Goal: Task Accomplishment & Management: Use online tool/utility

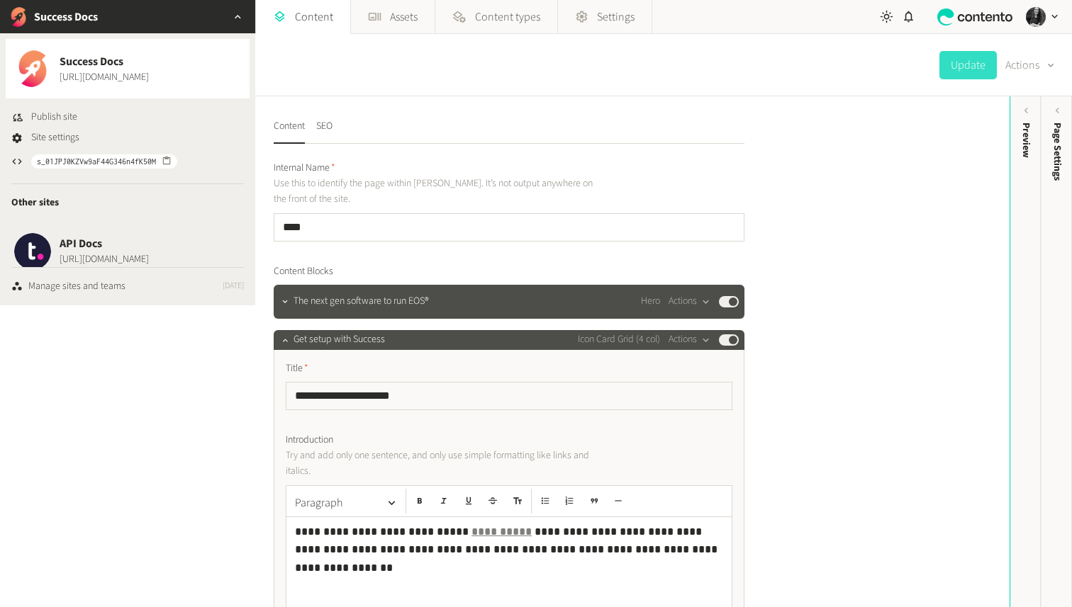
scroll to position [586, 0]
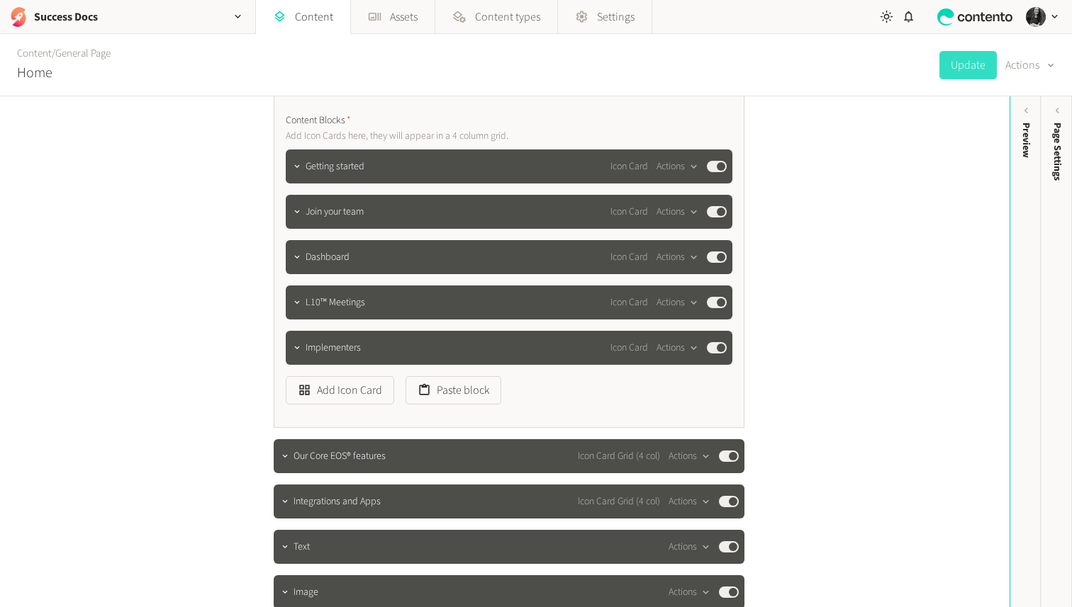
click at [298, 18] on link "Content" at bounding box center [303, 17] width 94 height 34
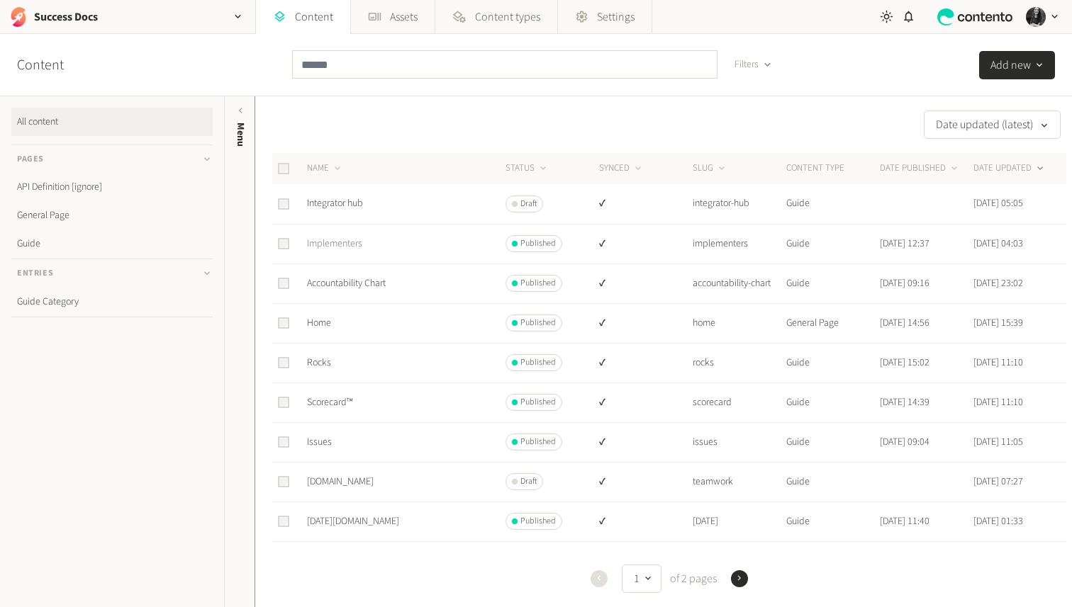
click at [348, 245] on link "Implementers" at bounding box center [334, 244] width 55 height 14
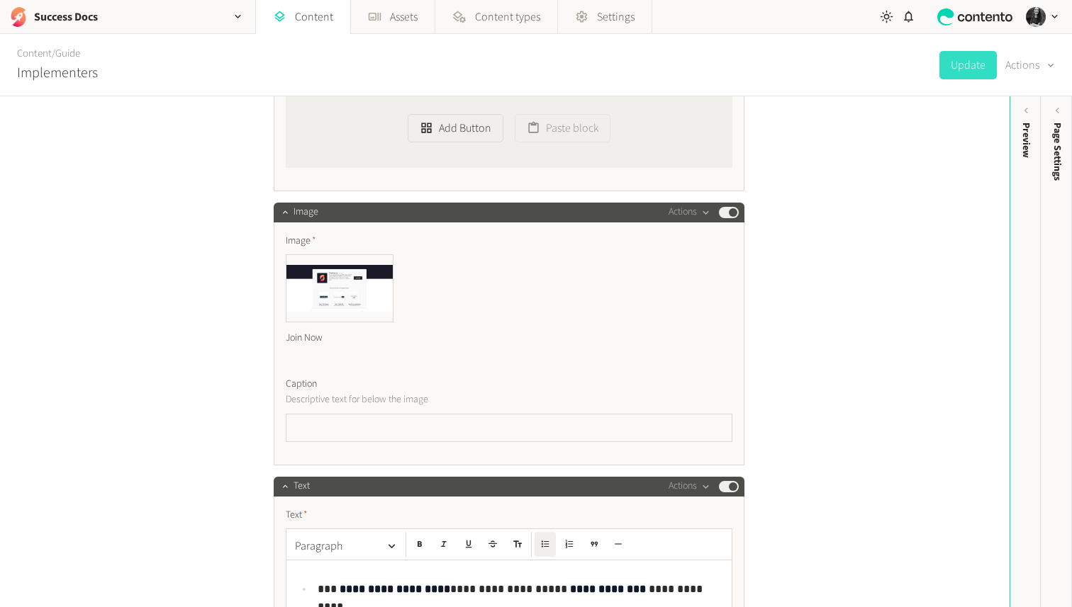
scroll to position [4719, 0]
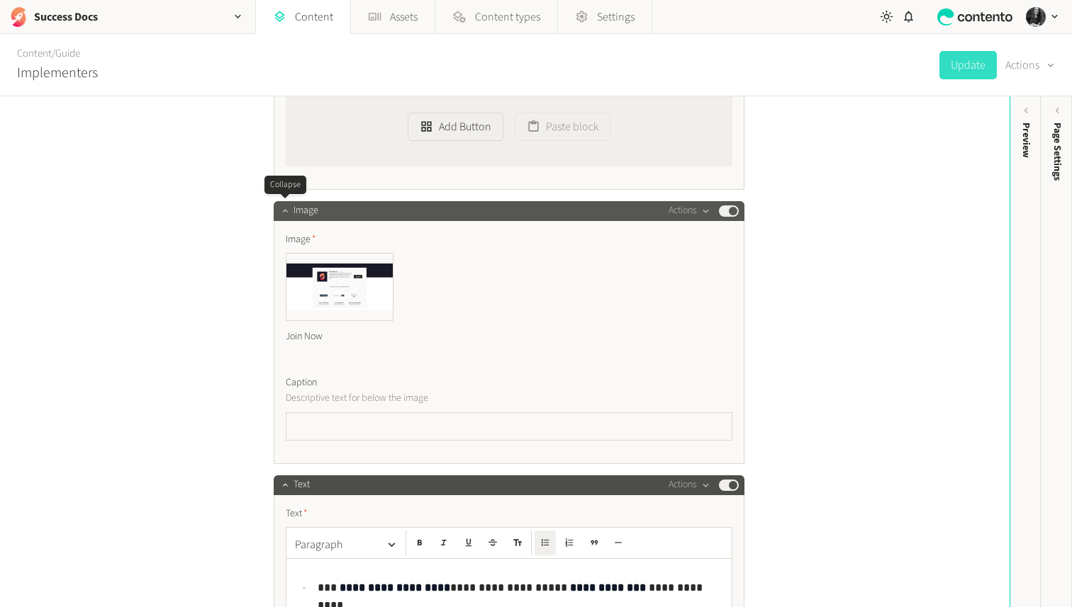
click at [291, 207] on button "button" at bounding box center [284, 209] width 17 height 17
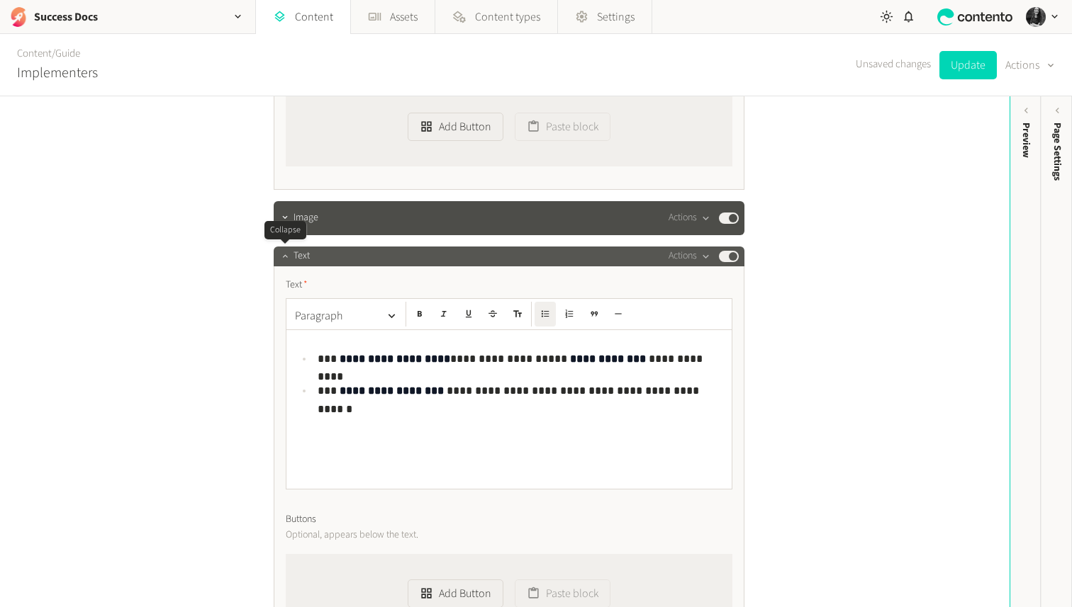
click at [286, 254] on icon "button" at bounding box center [285, 256] width 10 height 10
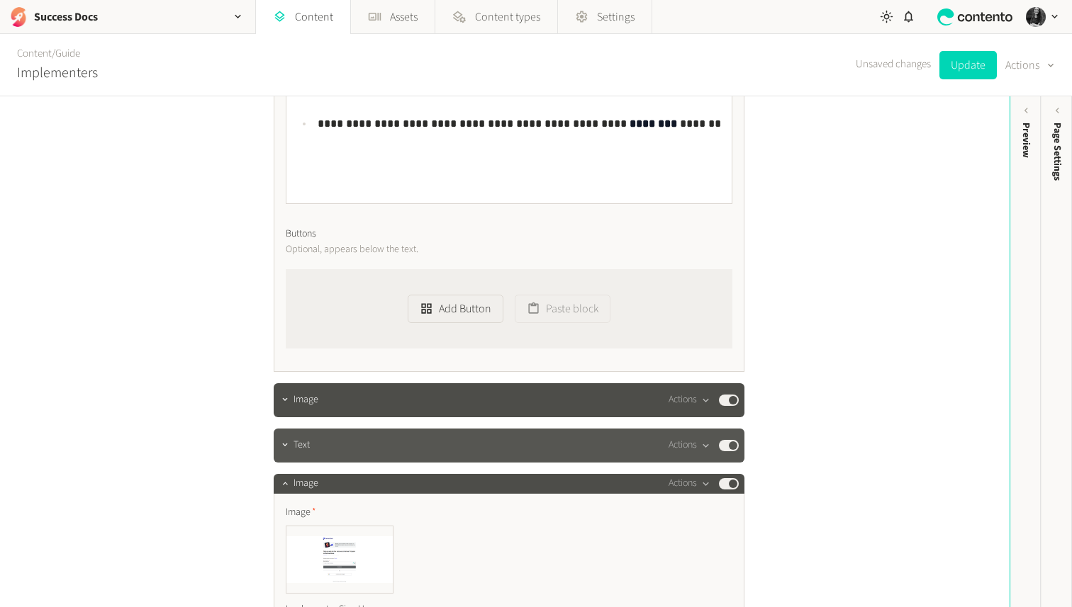
scroll to position [4679, 0]
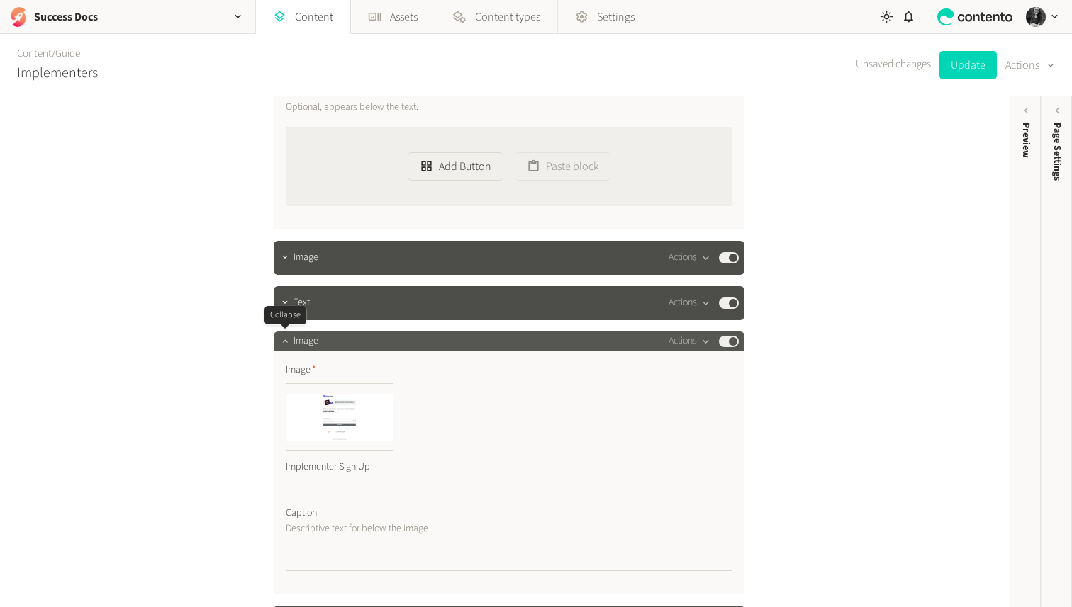
click at [286, 342] on icon "button" at bounding box center [284, 341] width 5 height 3
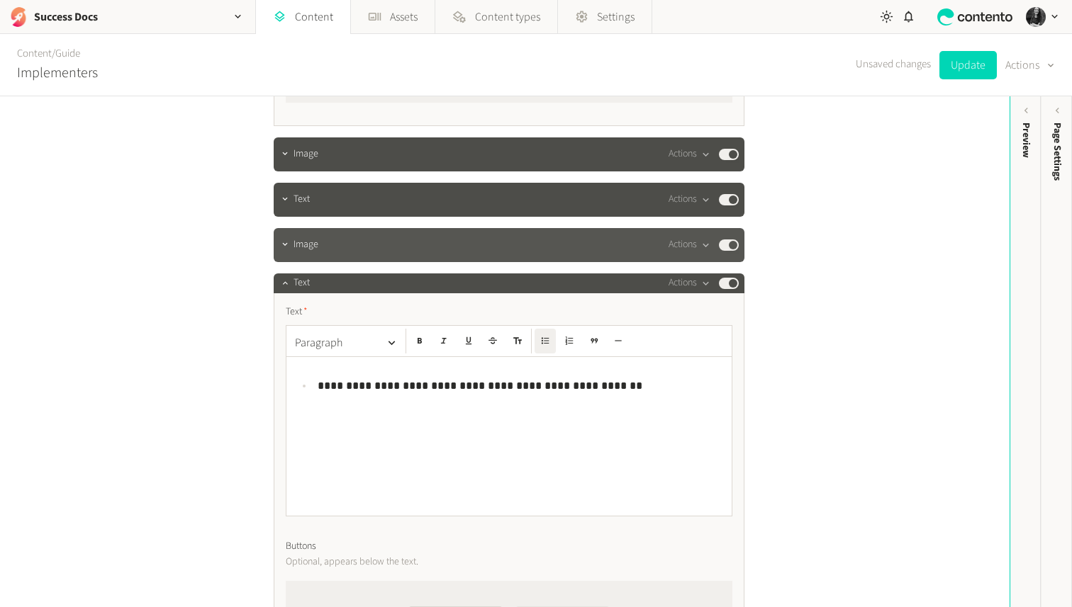
scroll to position [4783, 0]
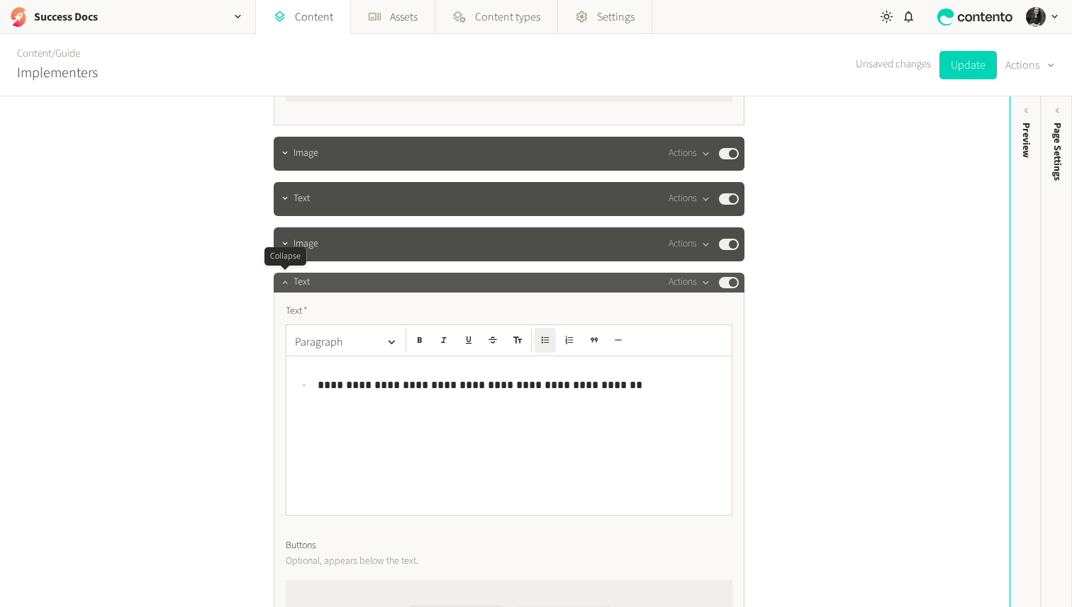
click at [286, 285] on icon "button" at bounding box center [285, 282] width 10 height 10
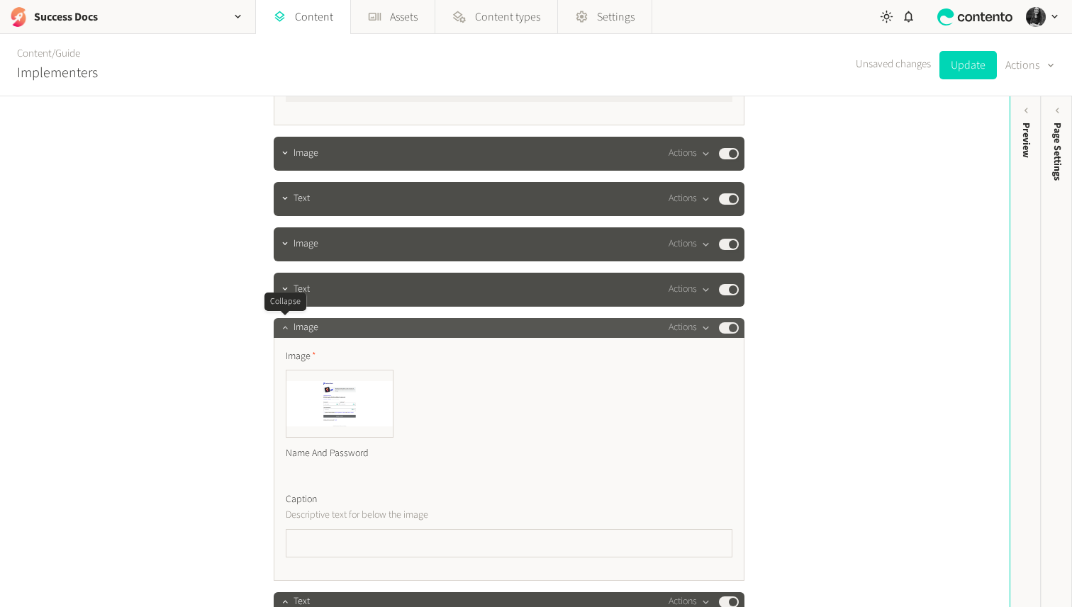
click at [281, 322] on button "button" at bounding box center [284, 326] width 17 height 17
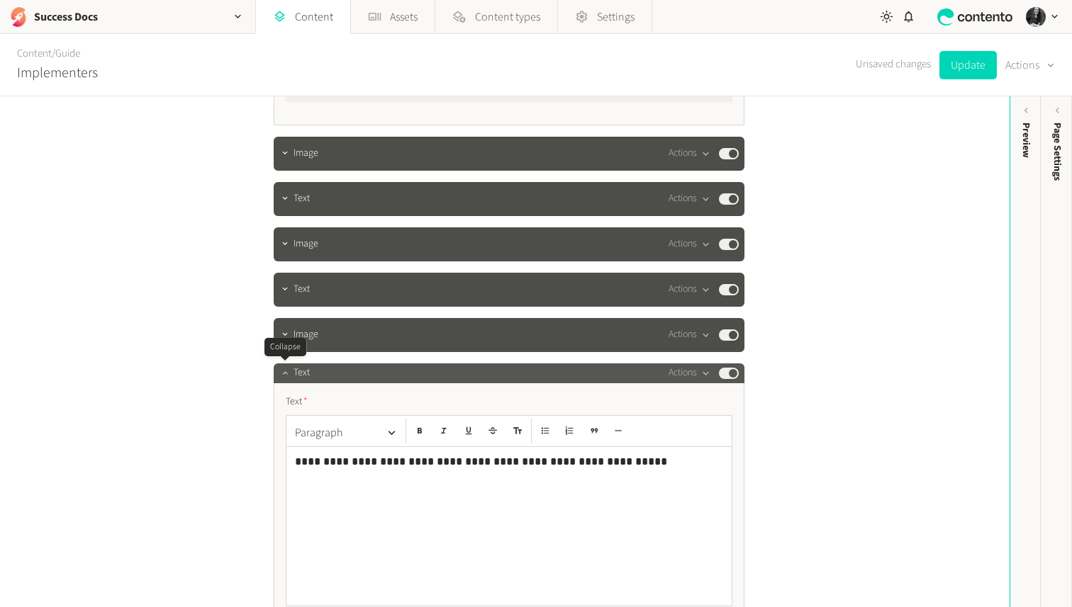
click at [285, 375] on icon "button" at bounding box center [285, 373] width 10 height 10
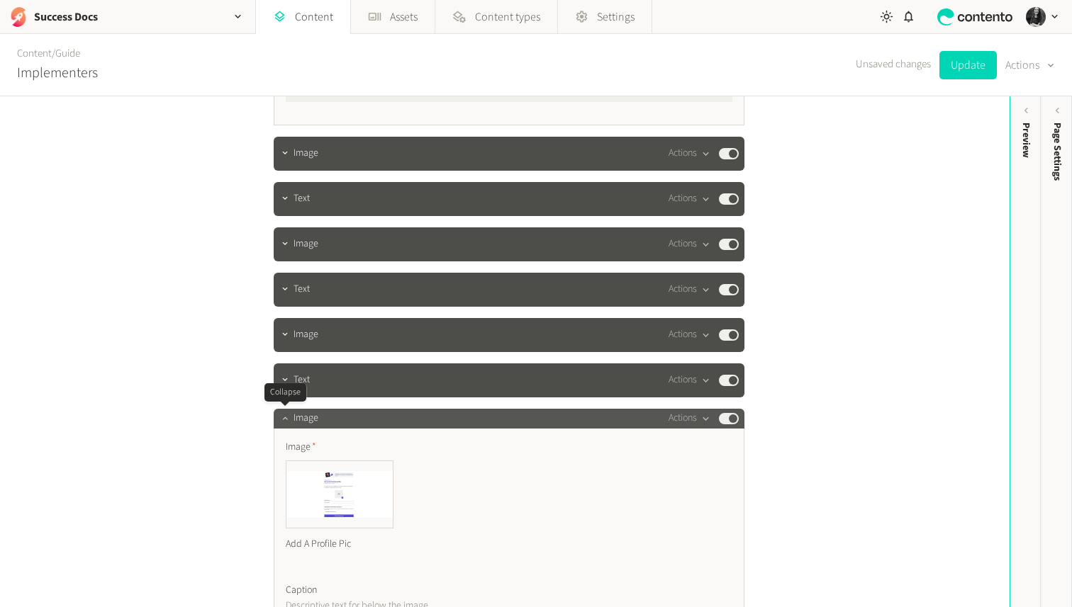
click at [285, 415] on icon "button" at bounding box center [285, 418] width 10 height 10
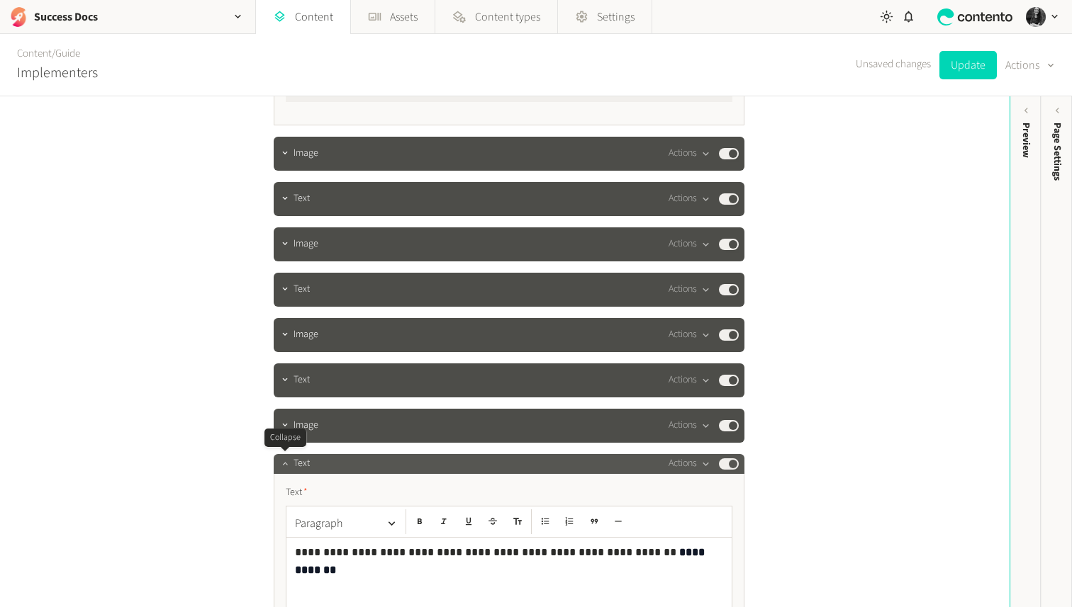
click at [283, 461] on icon "button" at bounding box center [285, 464] width 10 height 10
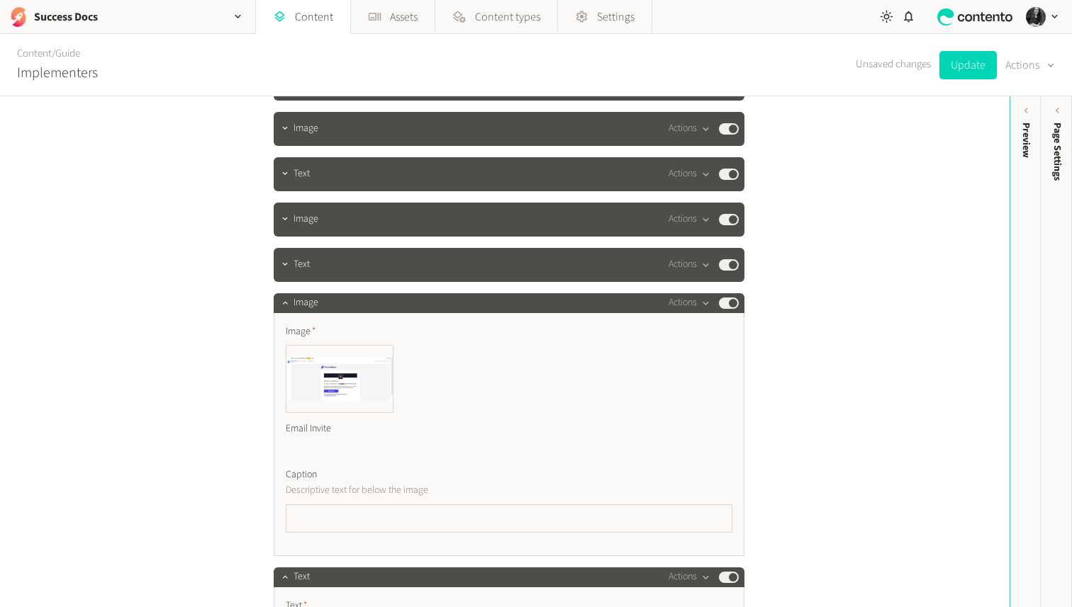
scroll to position [5031, 0]
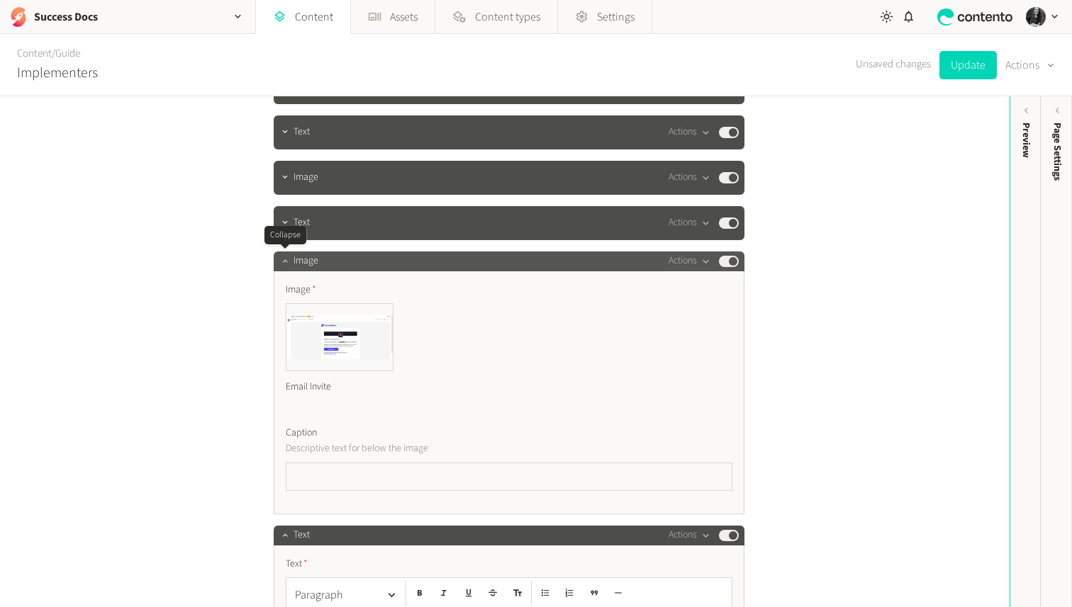
click at [283, 259] on icon "button" at bounding box center [285, 261] width 10 height 10
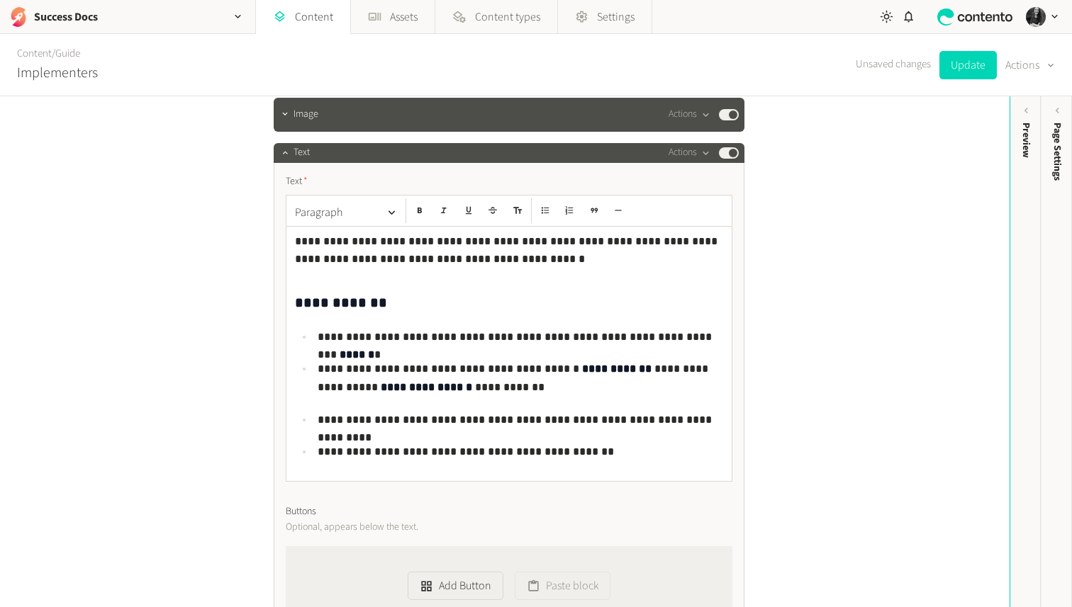
scroll to position [5193, 0]
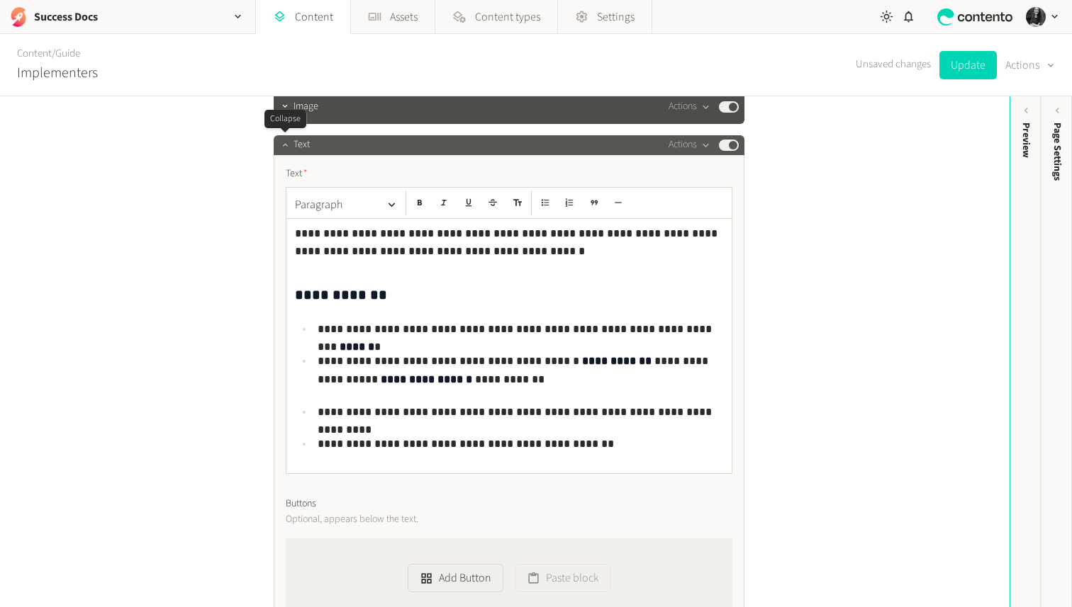
click at [286, 146] on icon "button" at bounding box center [284, 145] width 5 height 3
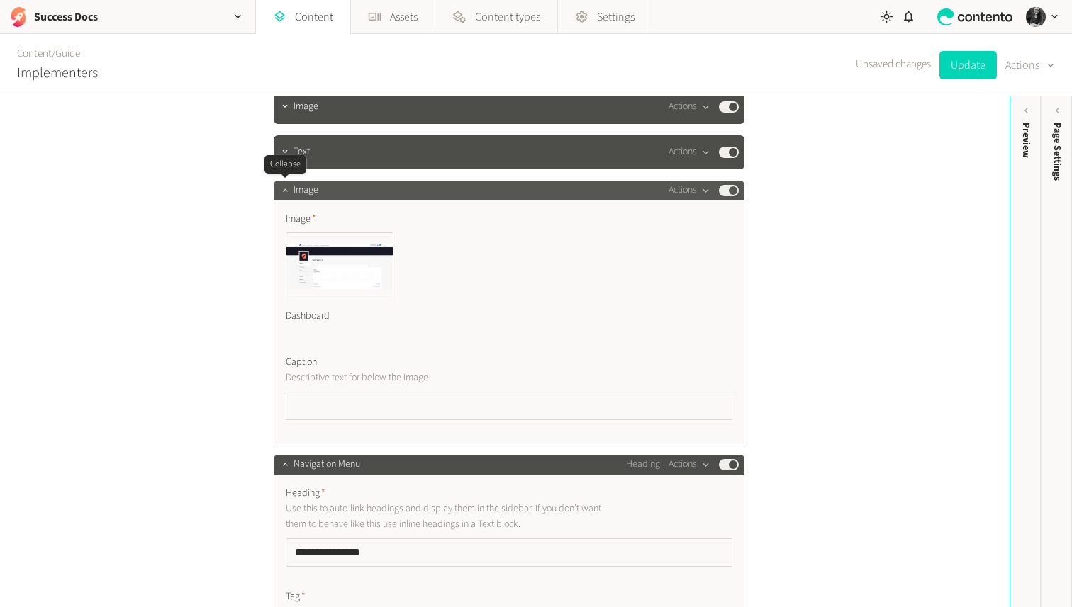
click at [286, 191] on icon "button" at bounding box center [285, 190] width 10 height 10
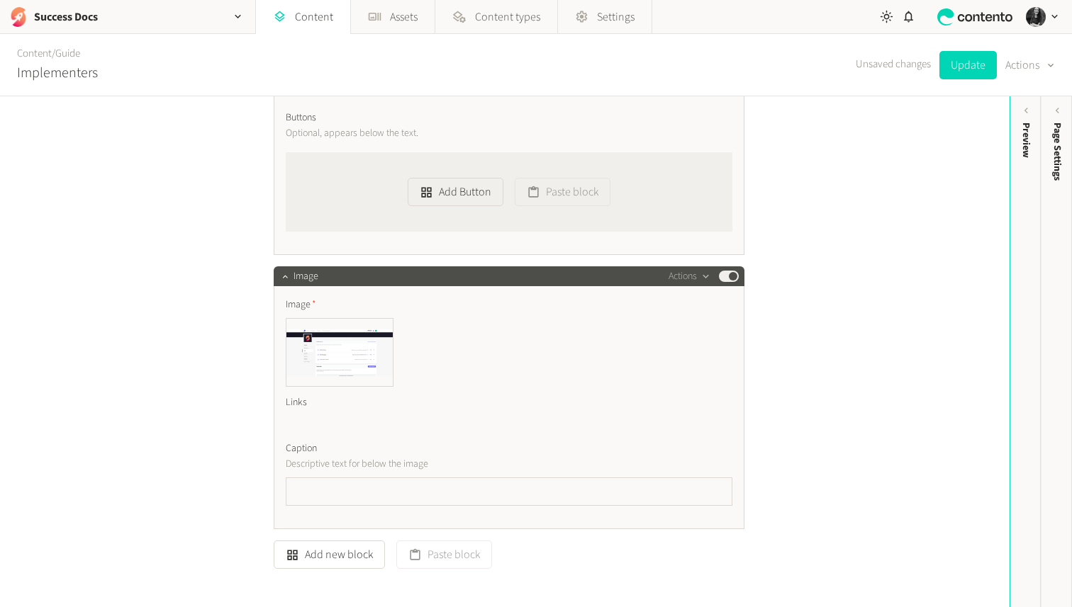
scroll to position [6903, 0]
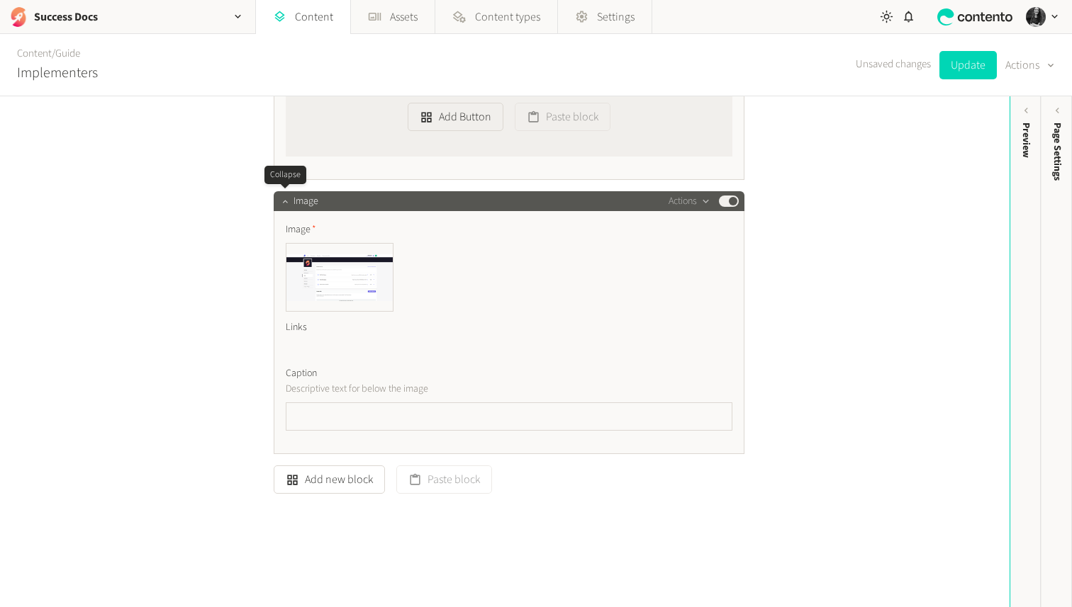
click at [288, 197] on icon "button" at bounding box center [285, 201] width 10 height 10
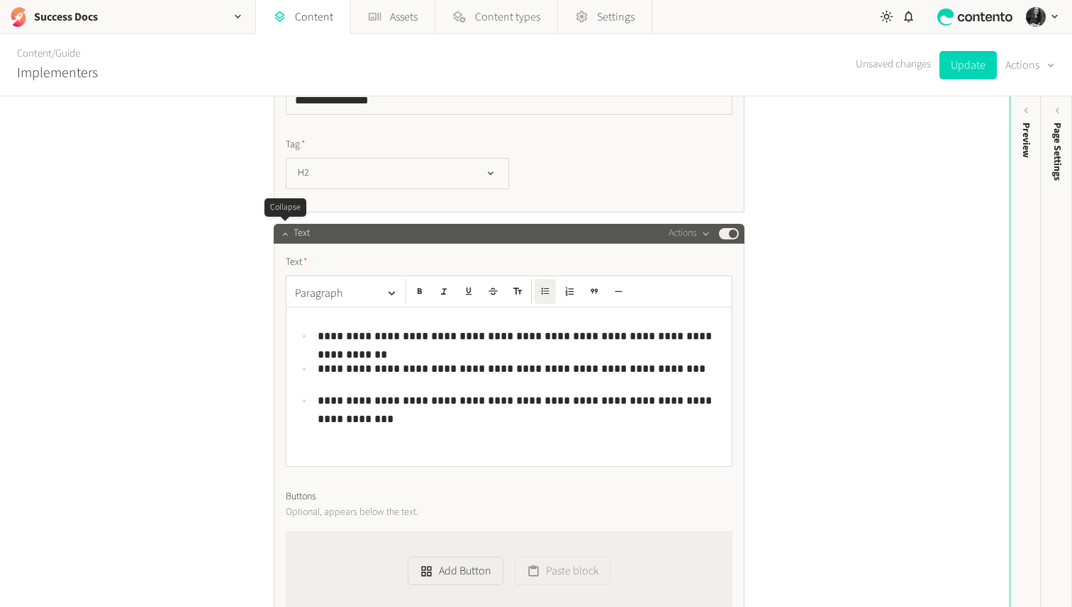
click at [287, 231] on icon "button" at bounding box center [285, 234] width 10 height 10
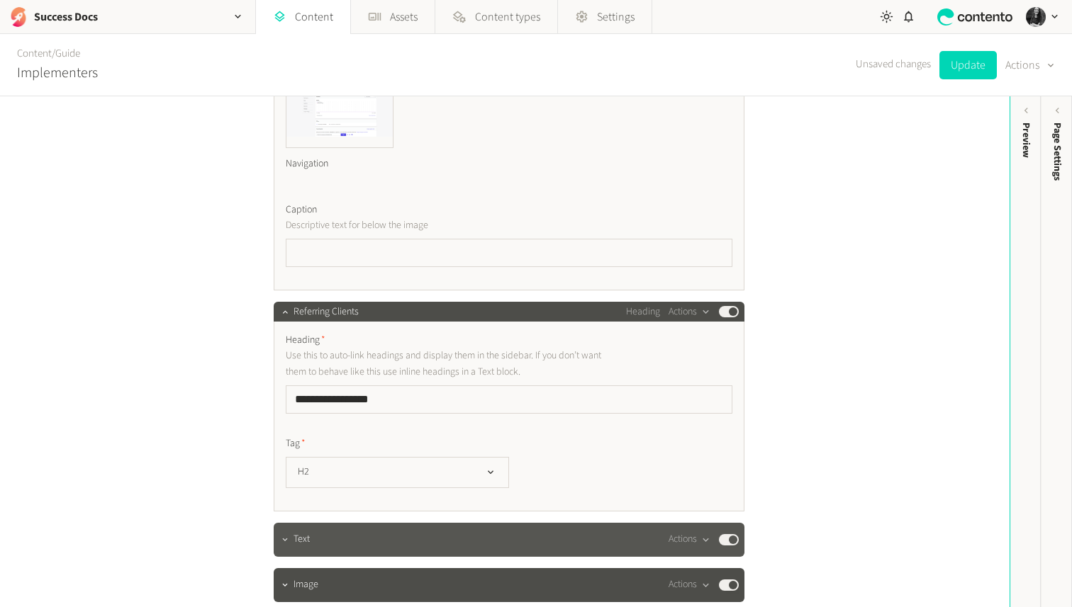
scroll to position [6136, 0]
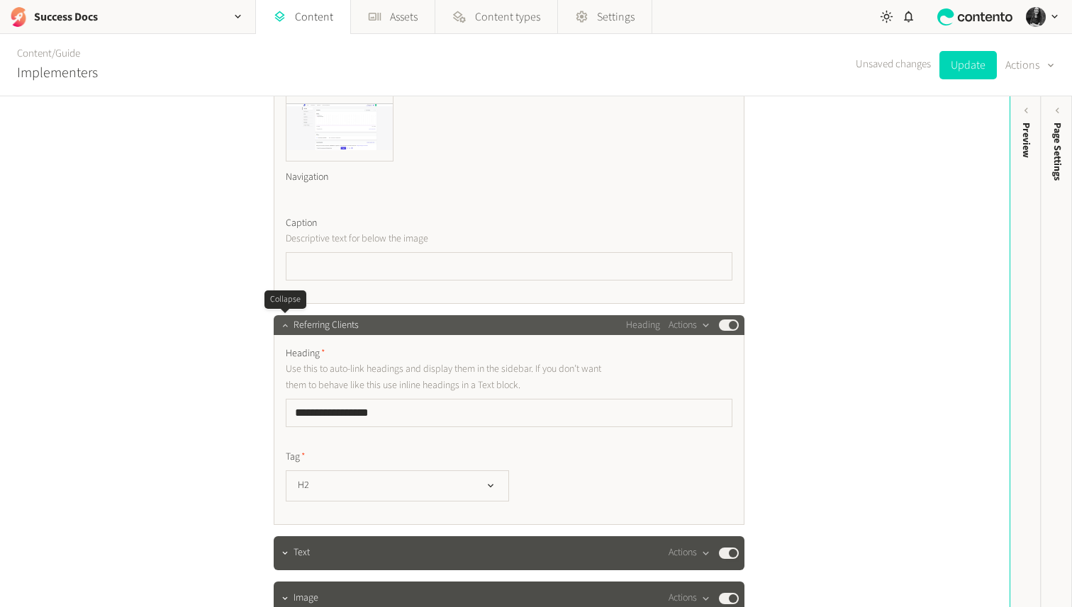
click at [278, 318] on button "button" at bounding box center [284, 323] width 17 height 17
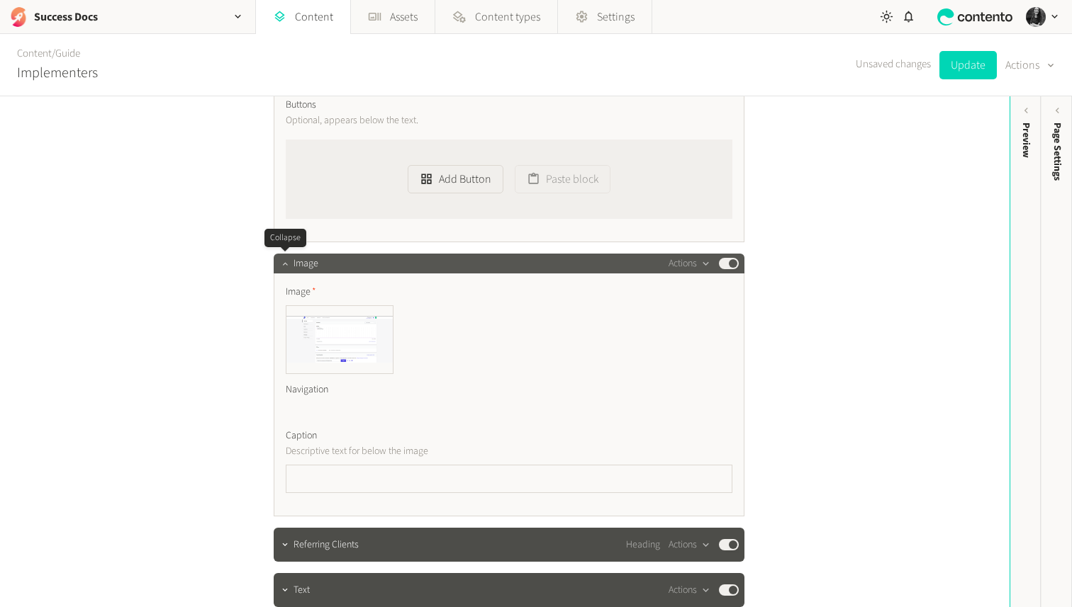
click at [283, 269] on button "button" at bounding box center [284, 262] width 17 height 17
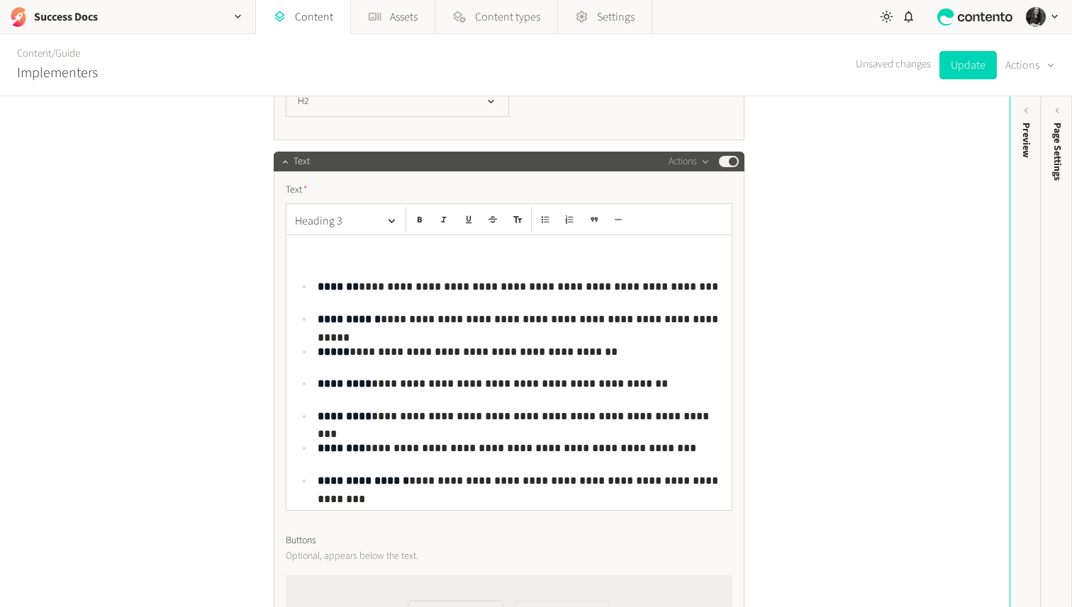
scroll to position [5481, 0]
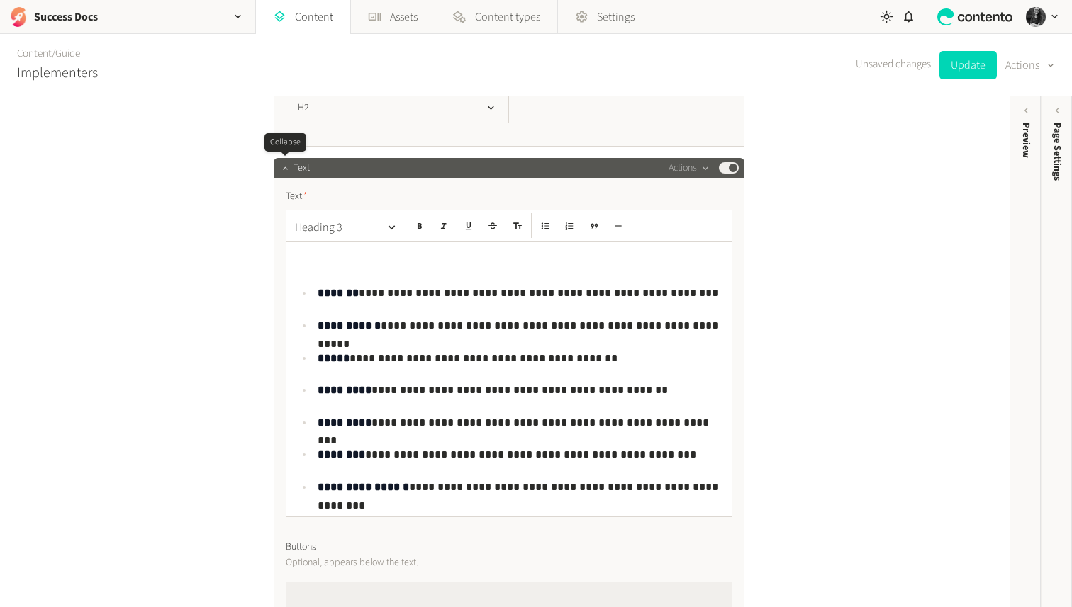
click at [283, 166] on icon "button" at bounding box center [285, 168] width 10 height 10
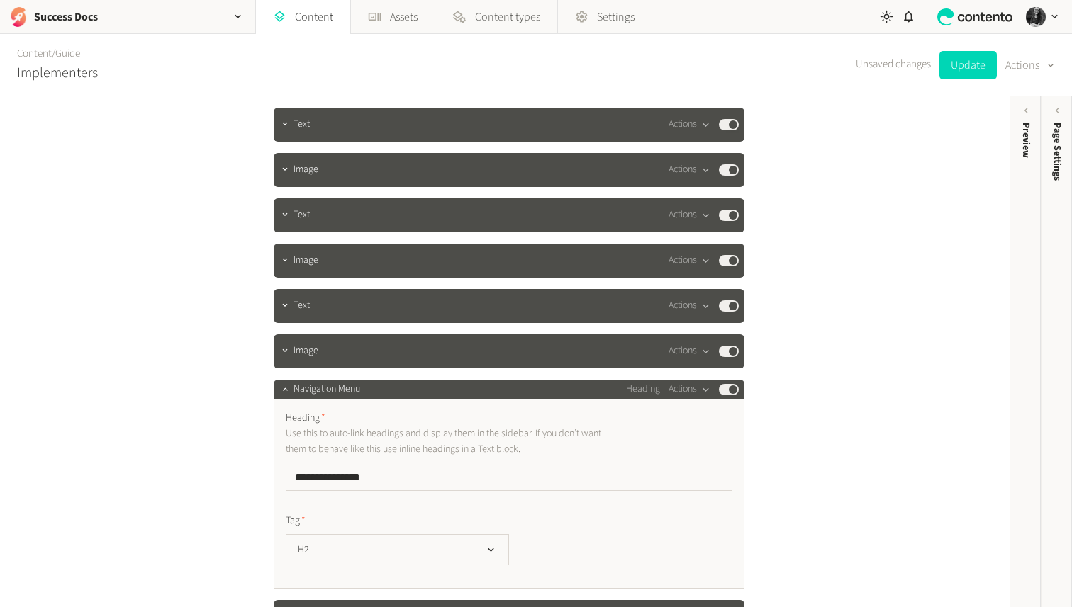
scroll to position [5038, 0]
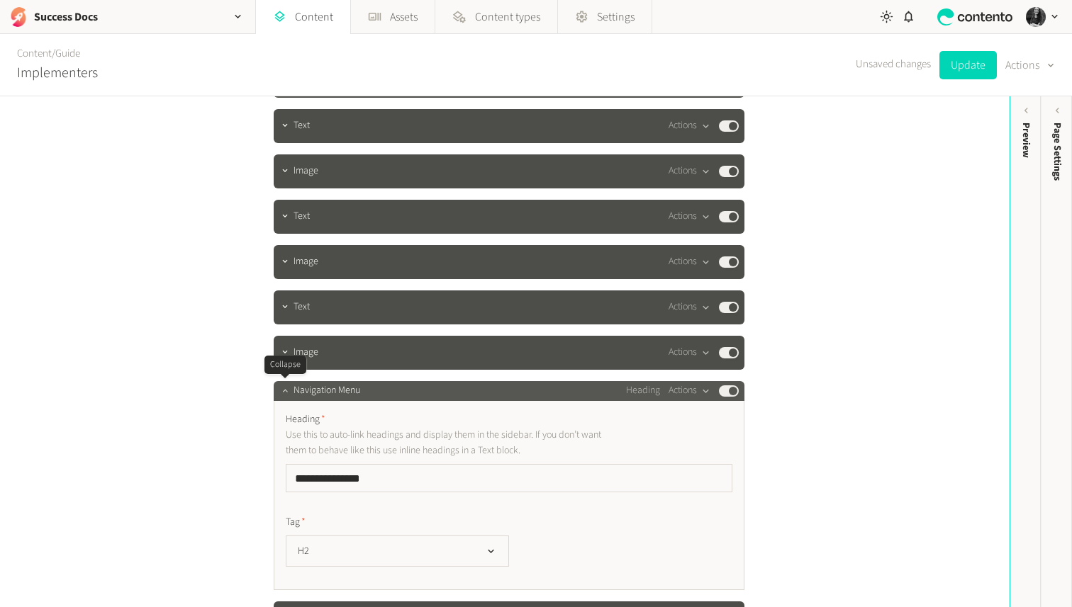
click at [290, 391] on button "button" at bounding box center [284, 389] width 17 height 17
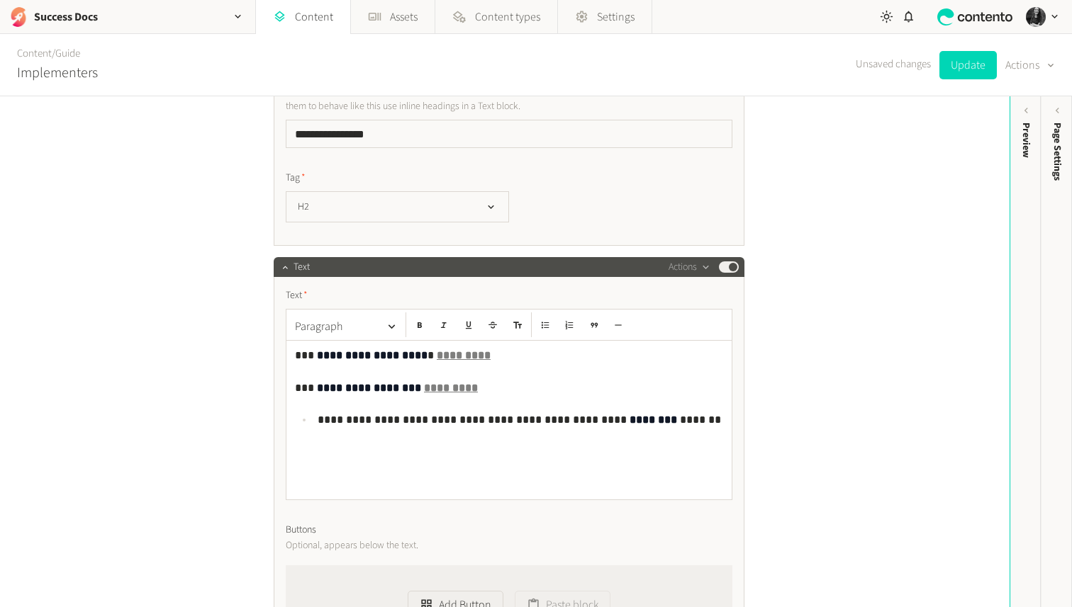
scroll to position [4234, 0]
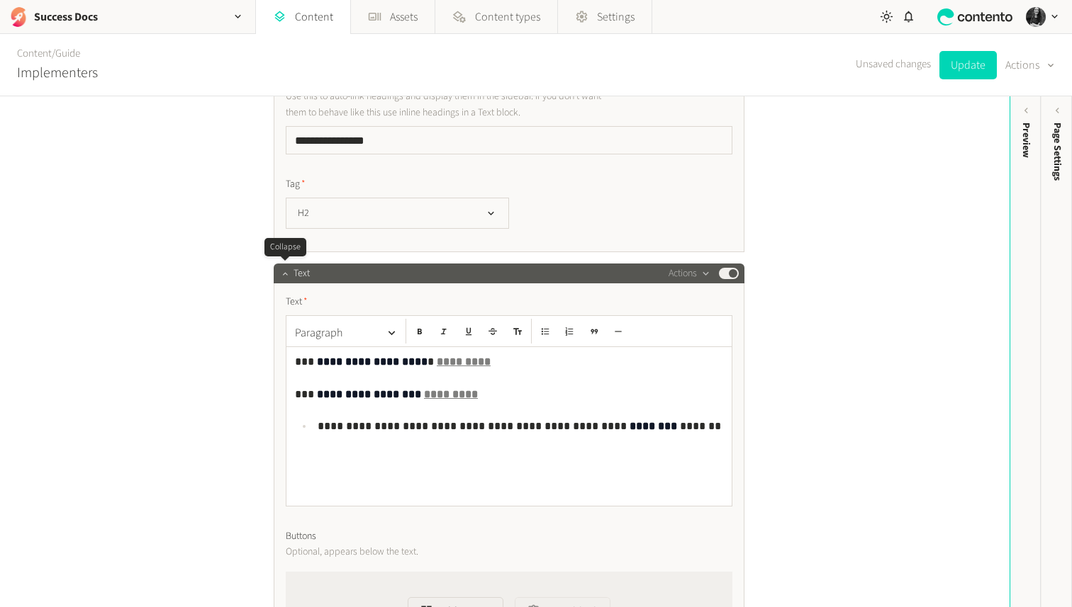
click at [288, 274] on icon "button" at bounding box center [285, 274] width 10 height 10
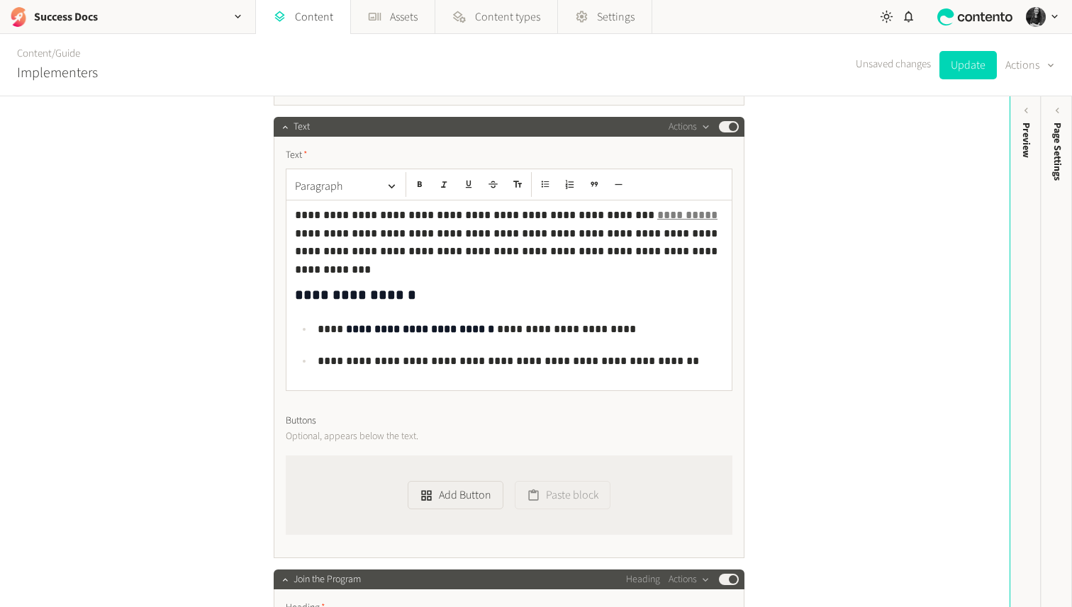
scroll to position [3702, 0]
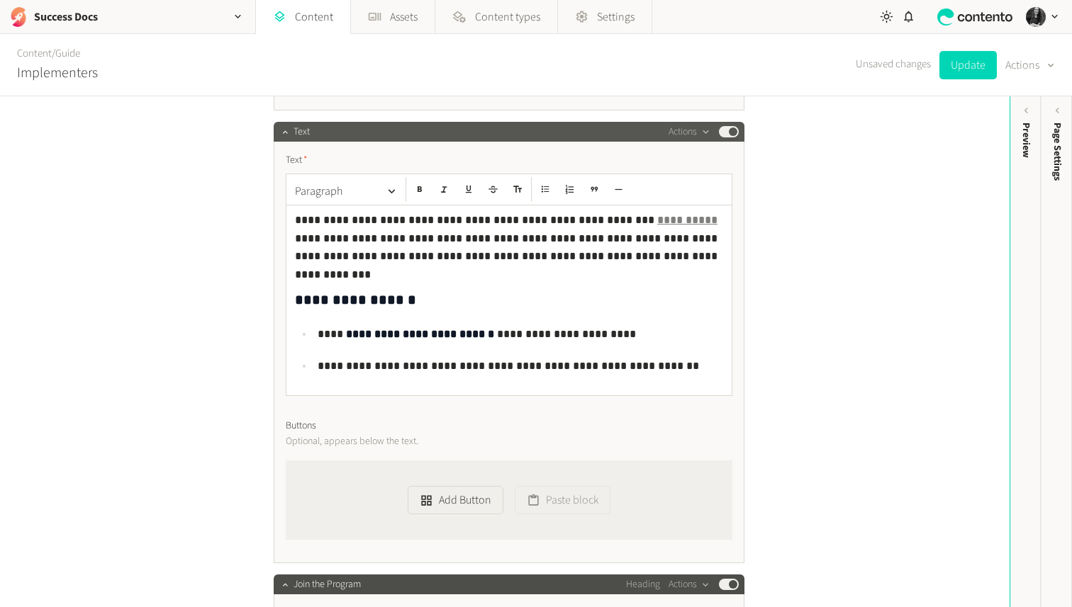
click at [724, 131] on button "Published" at bounding box center [729, 131] width 20 height 11
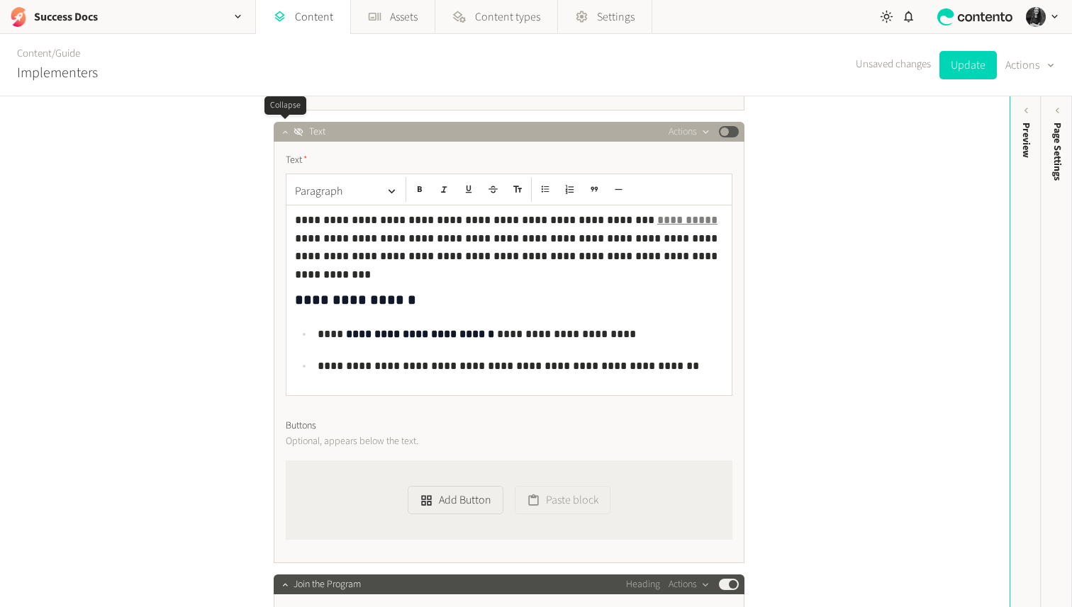
click at [286, 132] on icon "button" at bounding box center [284, 131] width 5 height 3
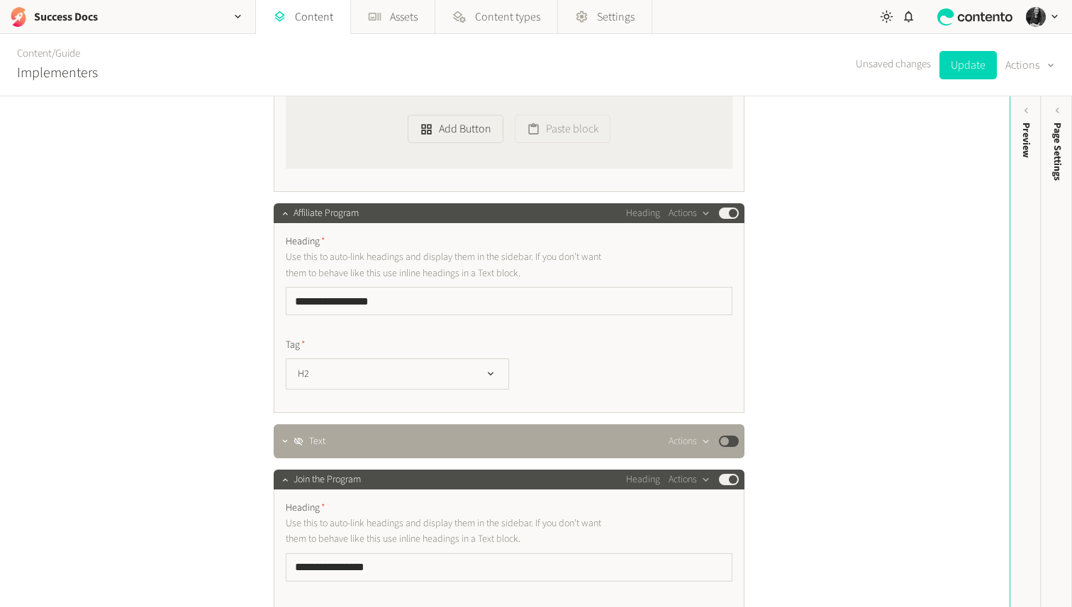
scroll to position [3397, 0]
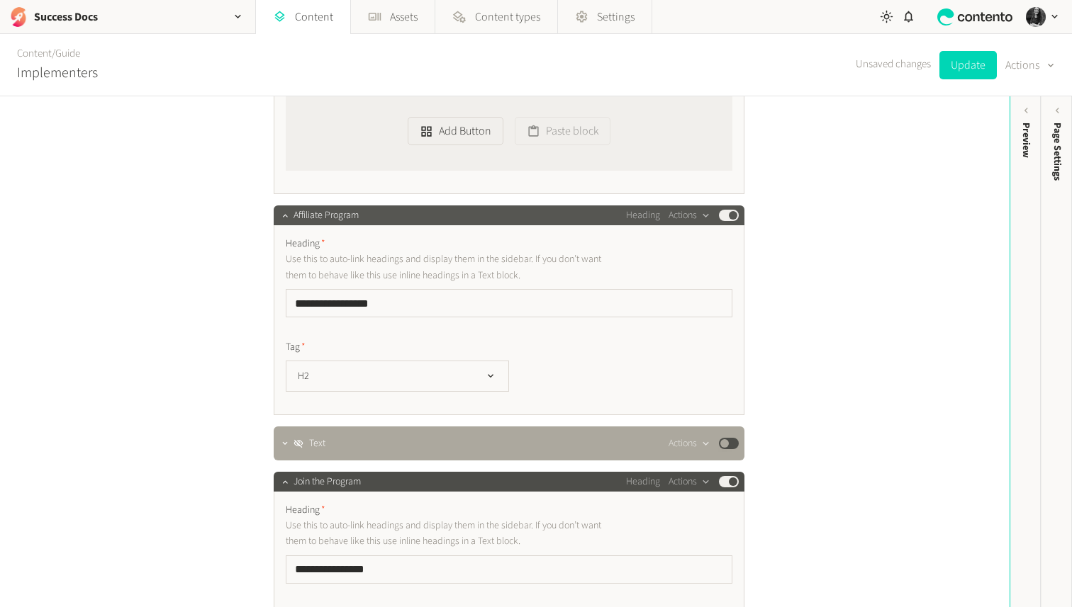
click at [731, 218] on button "Published" at bounding box center [729, 215] width 20 height 11
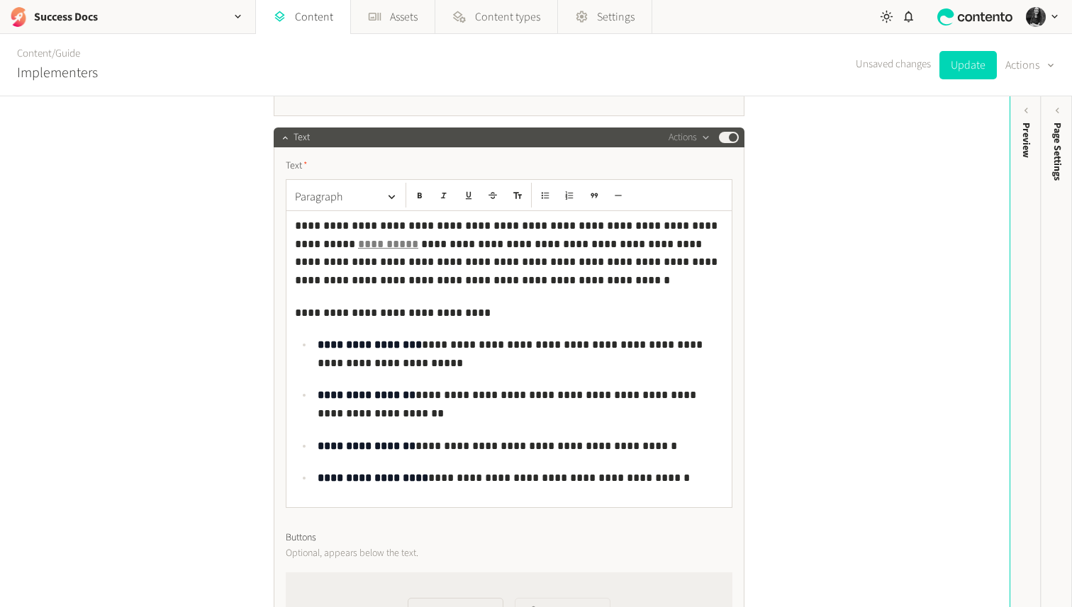
scroll to position [2894, 0]
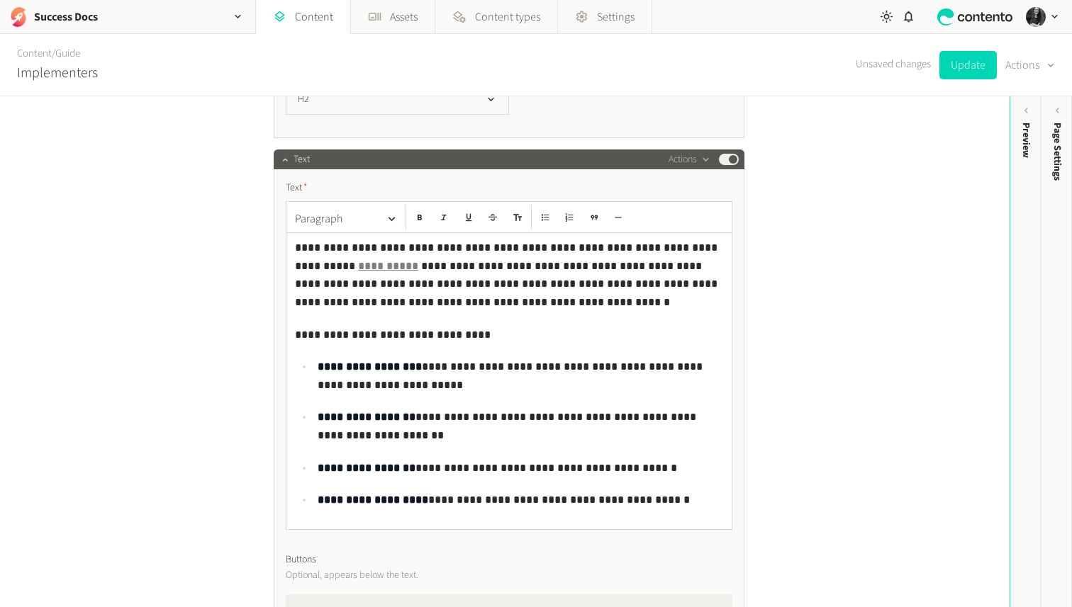
click at [728, 159] on button "Published" at bounding box center [729, 159] width 20 height 11
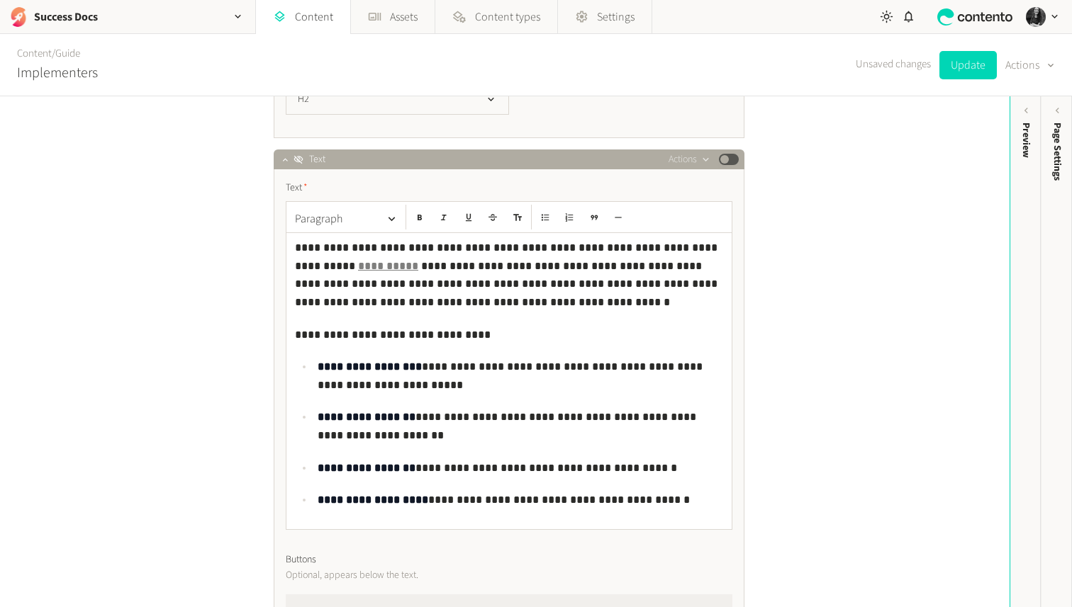
click at [726, 161] on button "Published" at bounding box center [729, 159] width 20 height 11
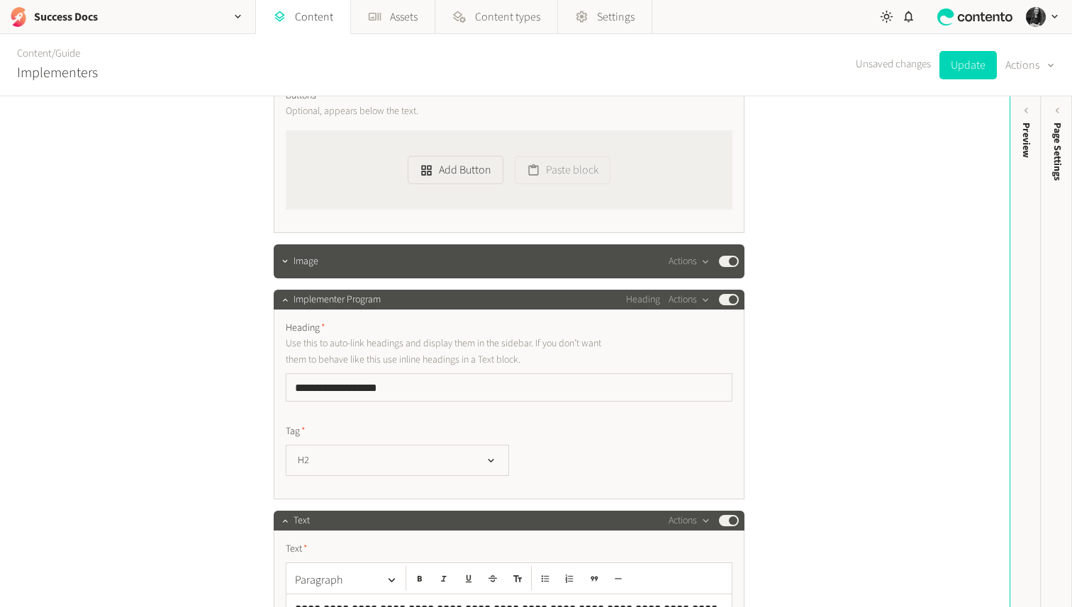
scroll to position [2534, 0]
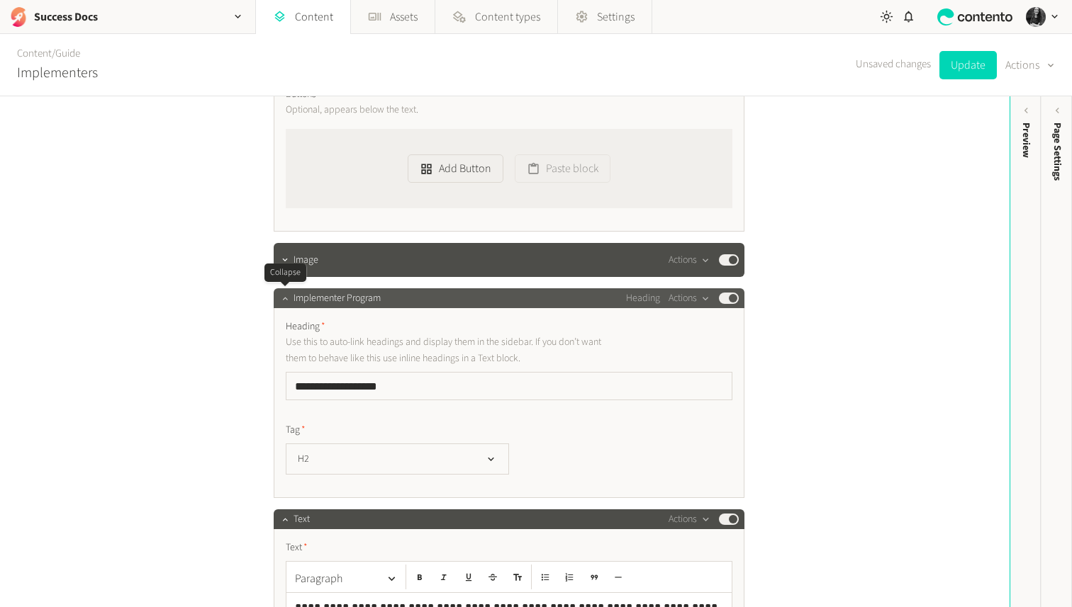
click at [286, 296] on icon "button" at bounding box center [285, 298] width 10 height 10
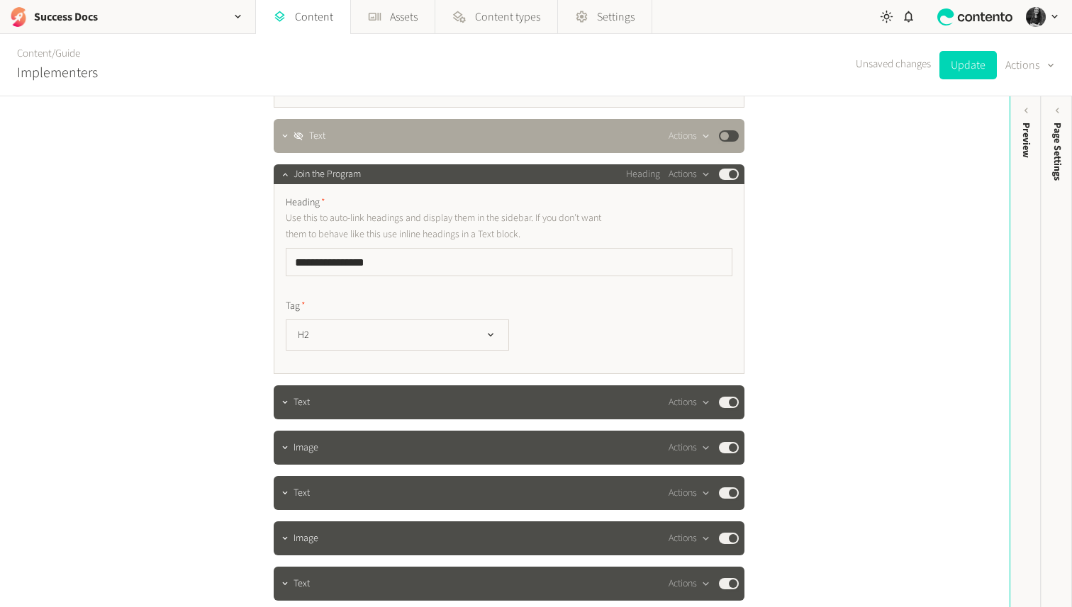
scroll to position [3530, 0]
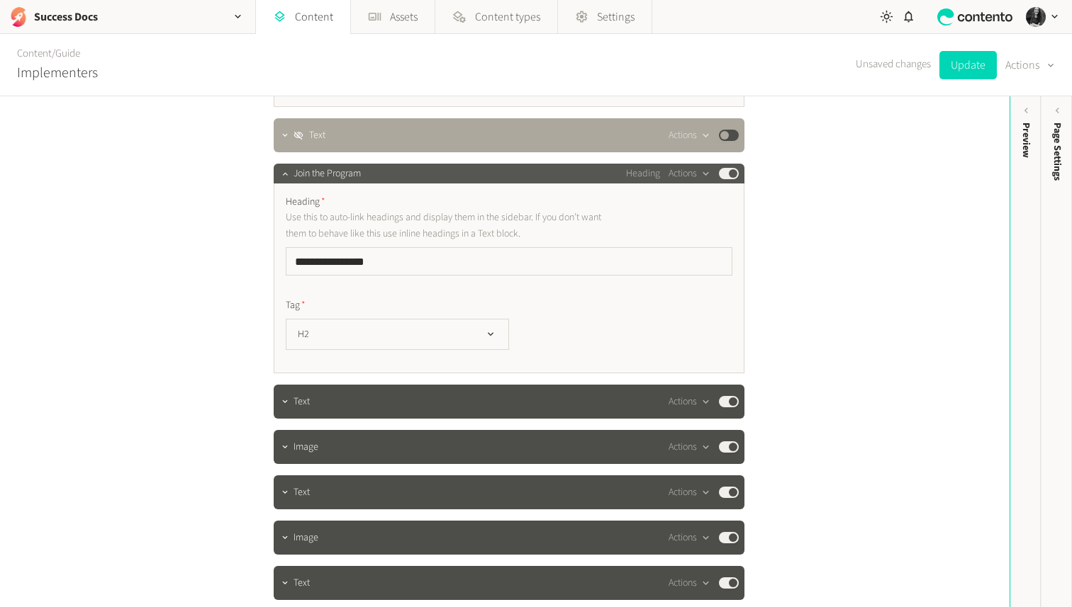
click at [730, 173] on button "Published" at bounding box center [729, 173] width 20 height 11
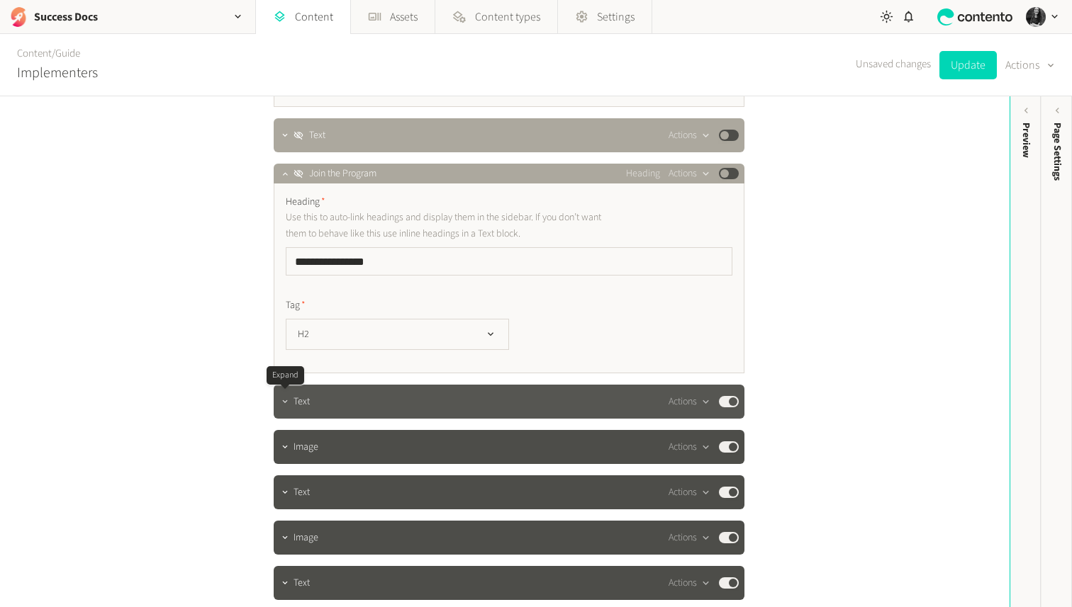
click at [289, 402] on icon "button" at bounding box center [285, 402] width 10 height 10
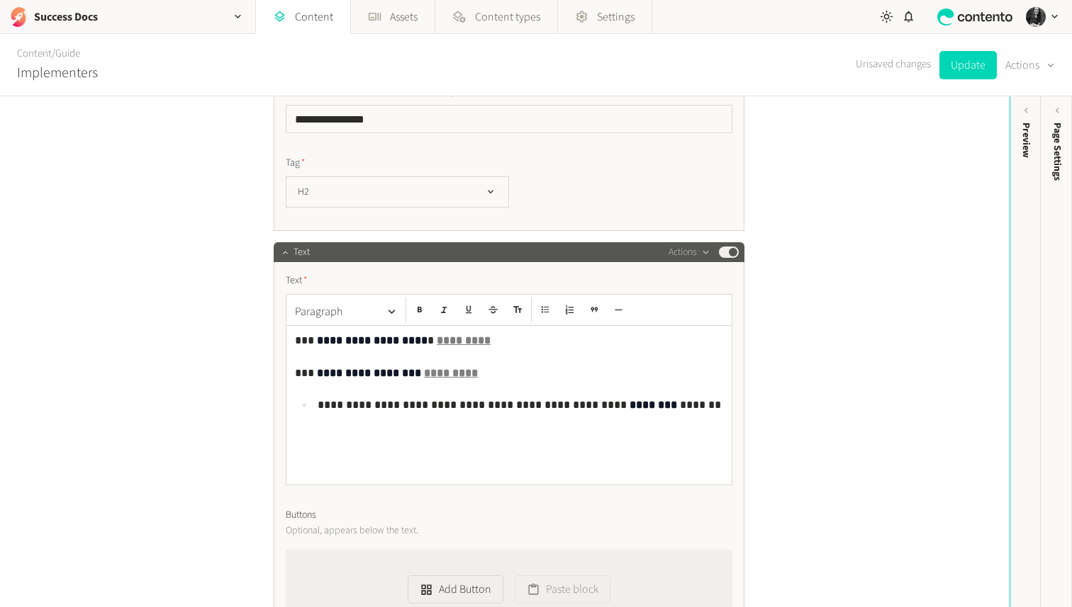
scroll to position [3700, 0]
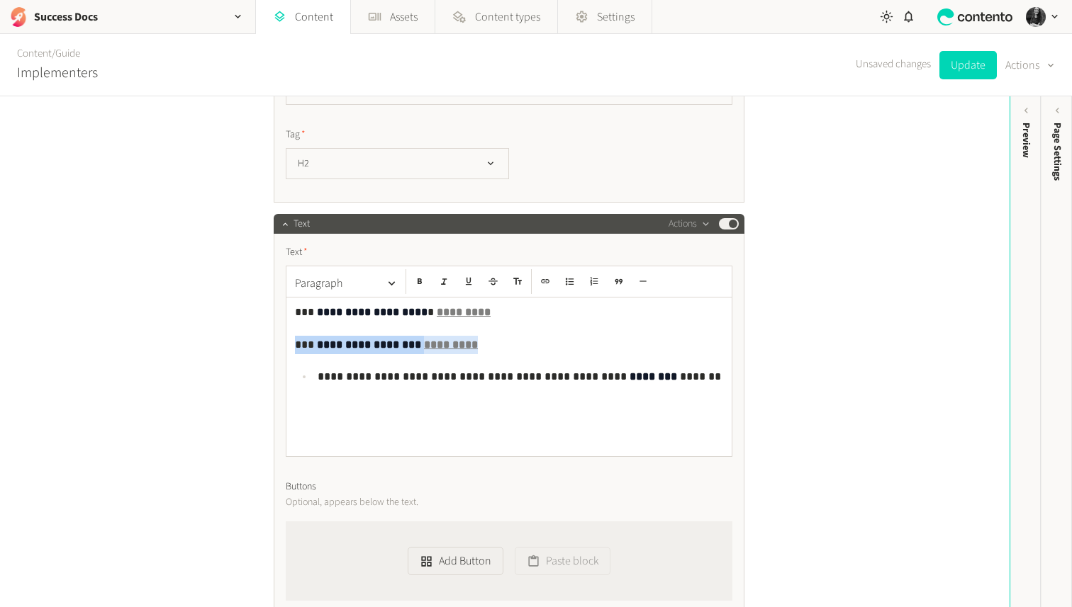
drag, startPoint x: 476, startPoint y: 343, endPoint x: 267, endPoint y: 339, distance: 209.1
click at [697, 223] on div "button" at bounding box center [706, 224] width 18 height 13
click at [704, 279] on button "Duplicate in place" at bounding box center [715, 281] width 94 height 26
click at [726, 223] on button "Published" at bounding box center [729, 223] width 20 height 11
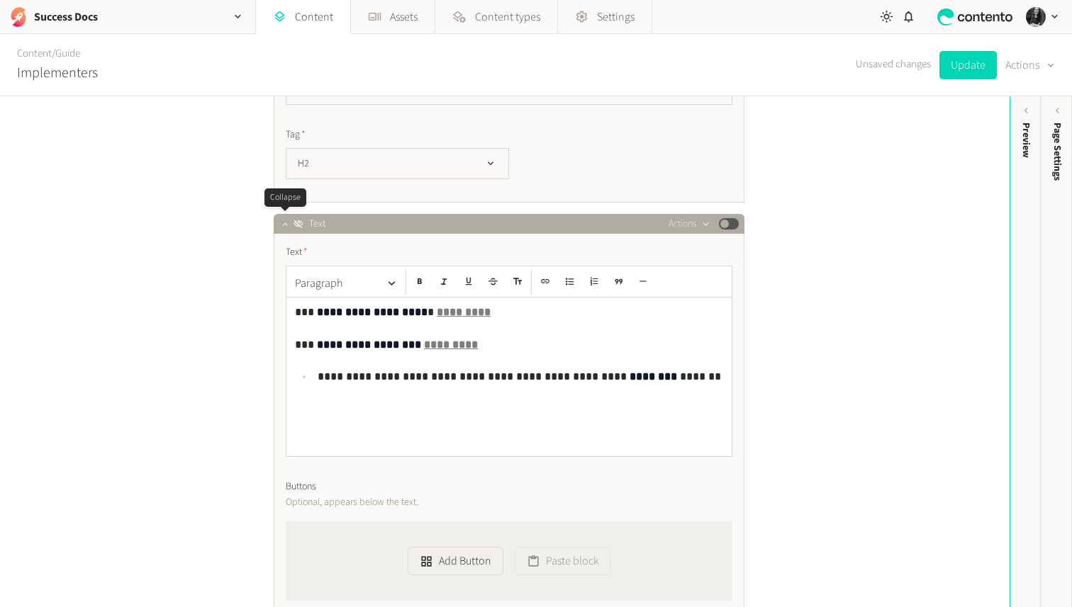
click at [287, 221] on icon "button" at bounding box center [285, 224] width 10 height 10
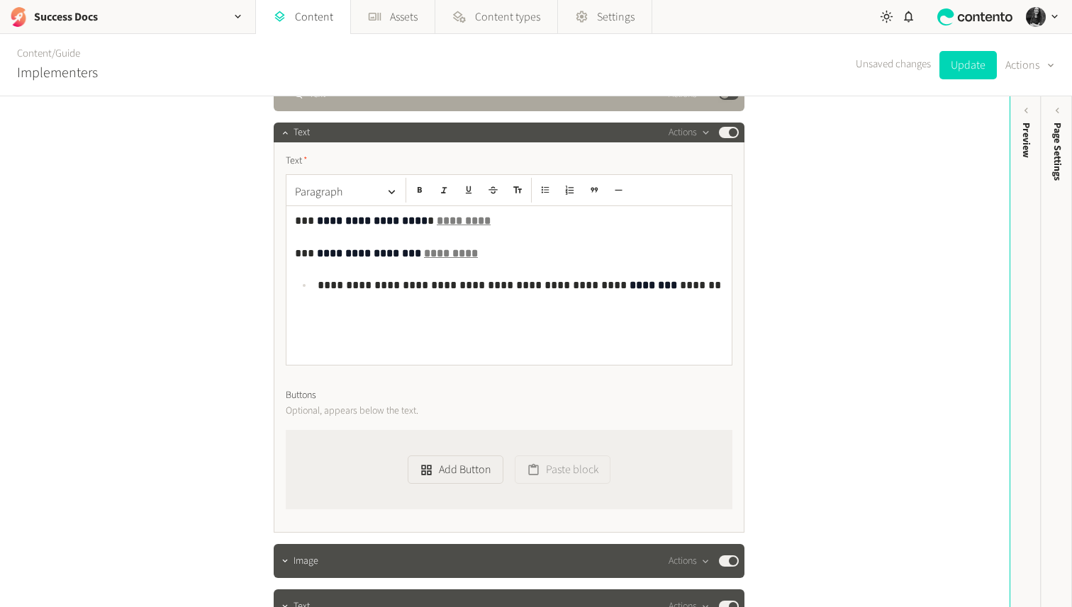
scroll to position [3840, 0]
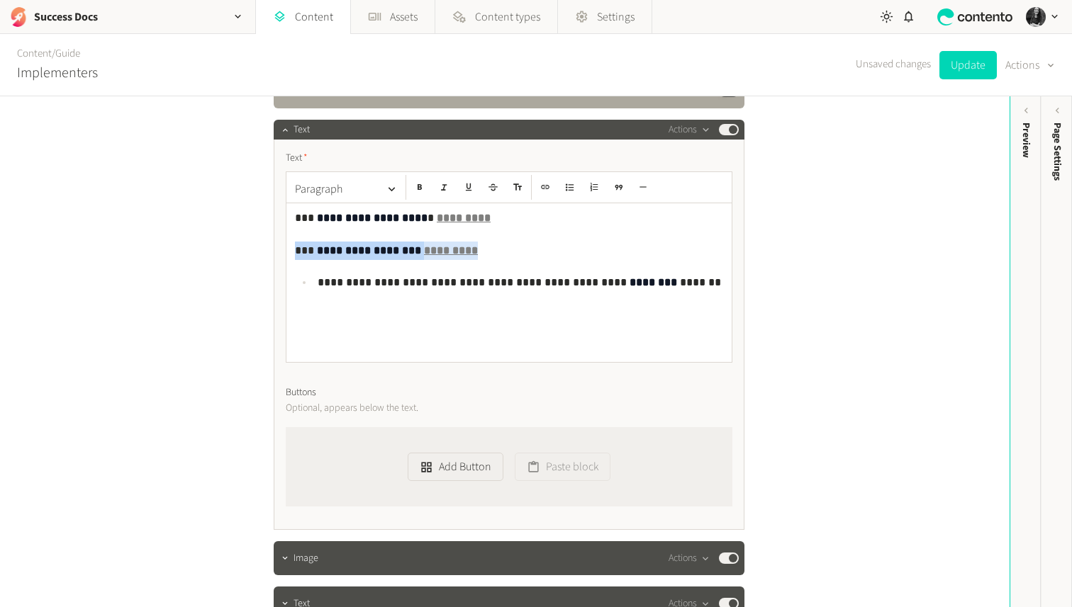
drag, startPoint x: 472, startPoint y: 252, endPoint x: 246, endPoint y: 232, distance: 227.0
click at [246, 232] on div "**********" at bounding box center [504, 351] width 1009 height 511
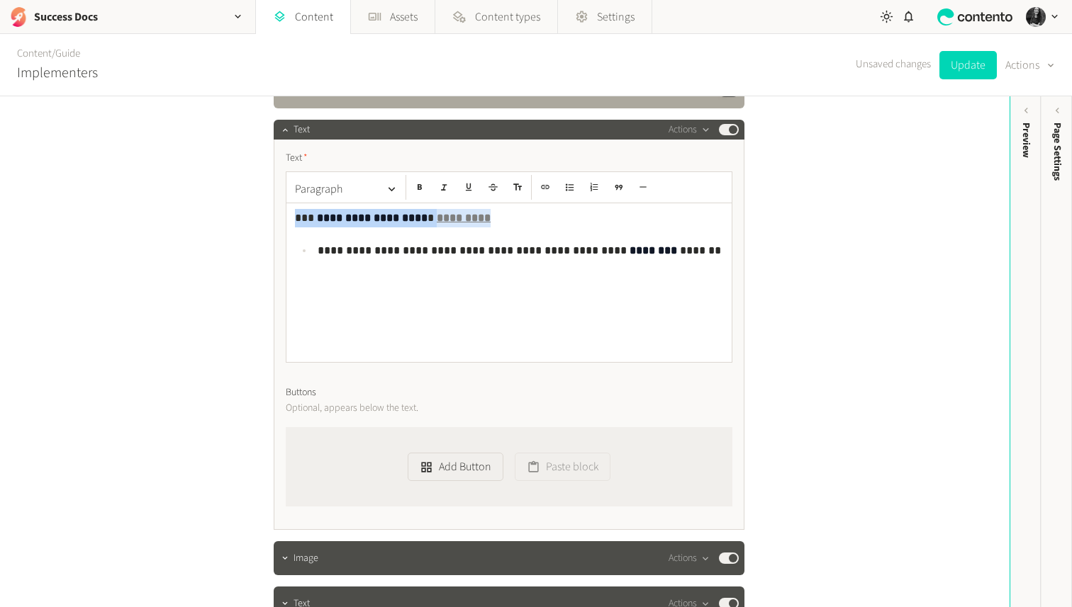
drag, startPoint x: 511, startPoint y: 220, endPoint x: 244, endPoint y: 210, distance: 267.4
click at [244, 210] on div "**********" at bounding box center [504, 351] width 1009 height 511
copy p "**********"
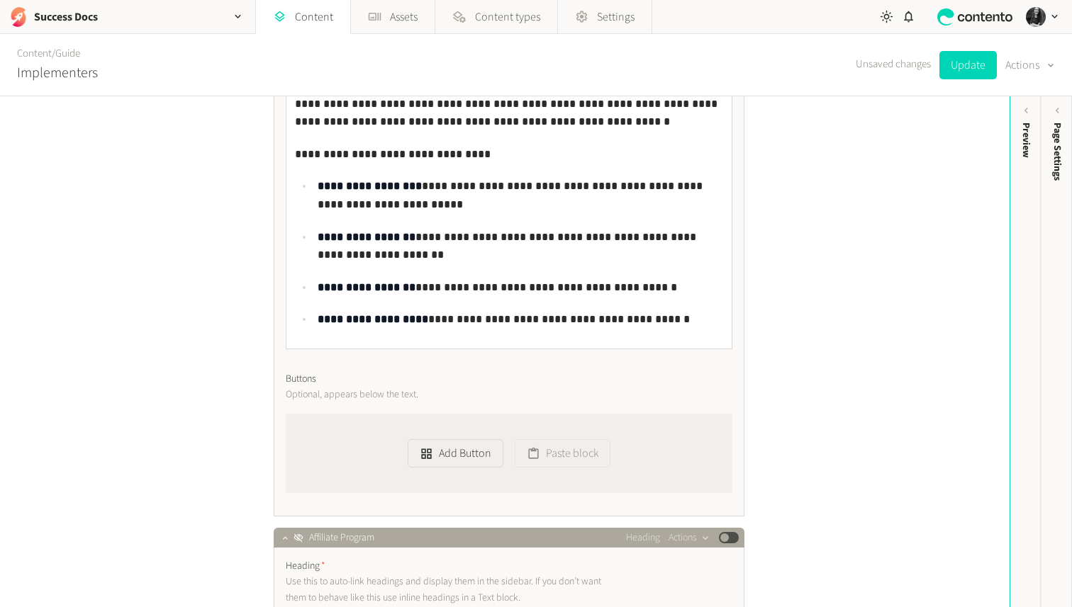
scroll to position [2894, 0]
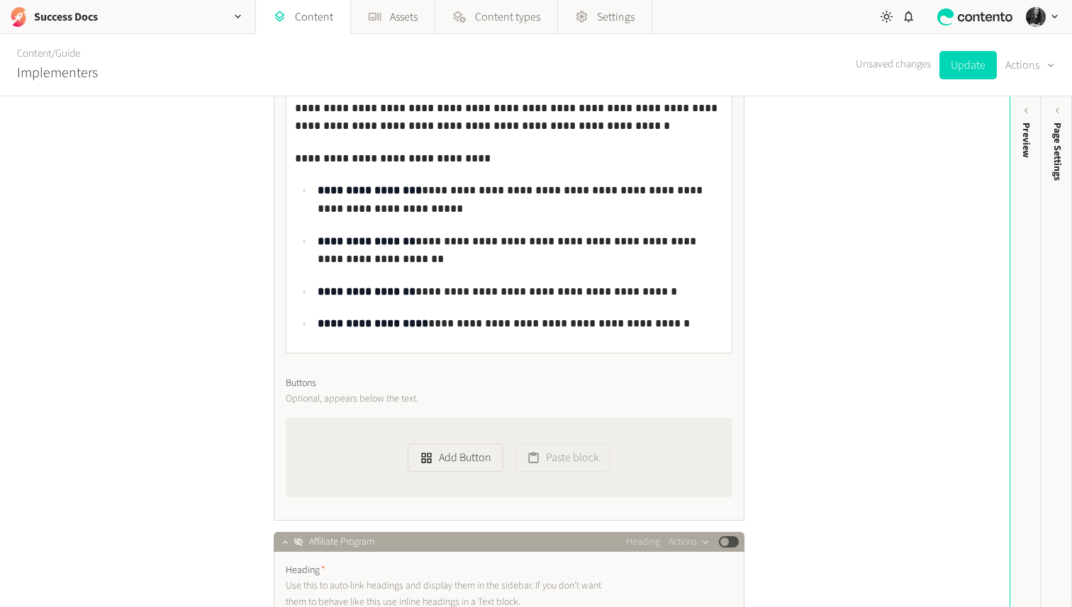
click at [682, 325] on p "**********" at bounding box center [520, 324] width 405 height 18
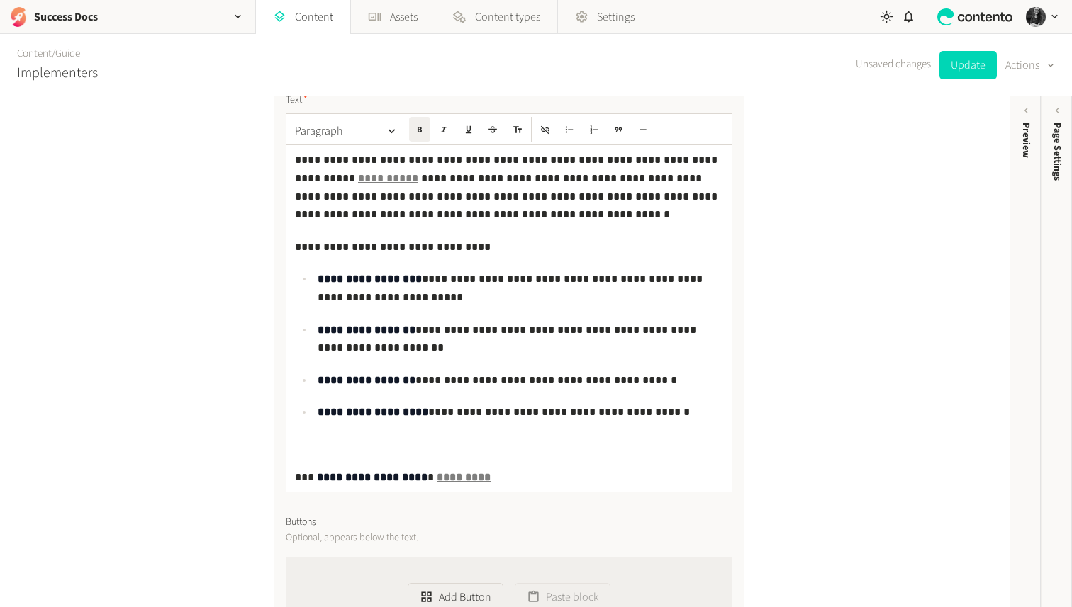
scroll to position [2812, 0]
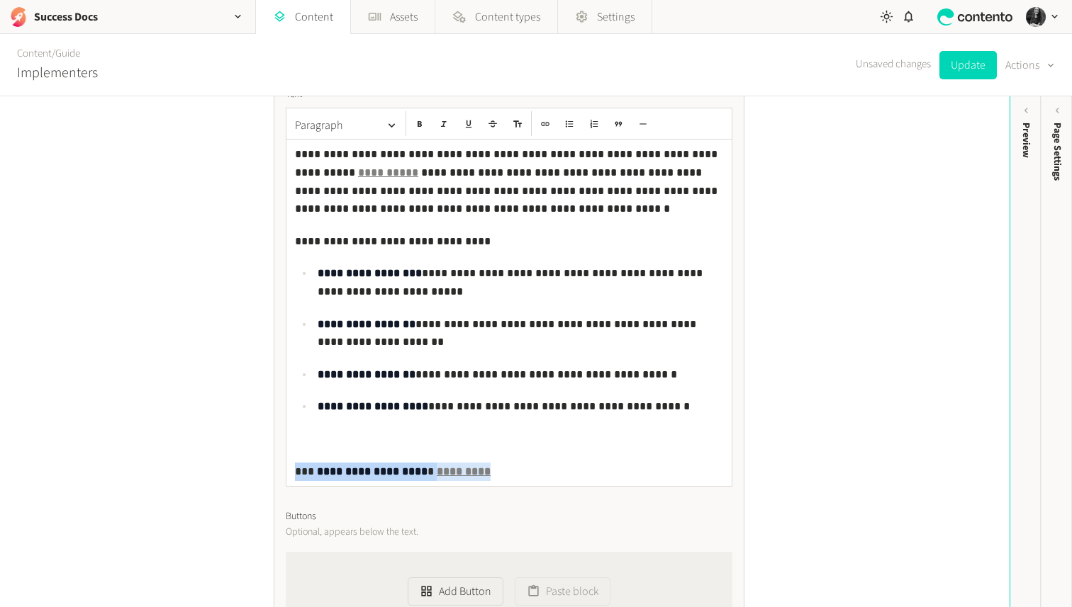
drag, startPoint x: 505, startPoint y: 472, endPoint x: 203, endPoint y: 467, distance: 302.7
click at [203, 467] on div "**********" at bounding box center [504, 351] width 1009 height 511
click at [517, 459] on div "**********" at bounding box center [508, 313] width 445 height 347
drag, startPoint x: 474, startPoint y: 472, endPoint x: 428, endPoint y: 471, distance: 46.1
click at [428, 471] on p "**********" at bounding box center [509, 472] width 428 height 18
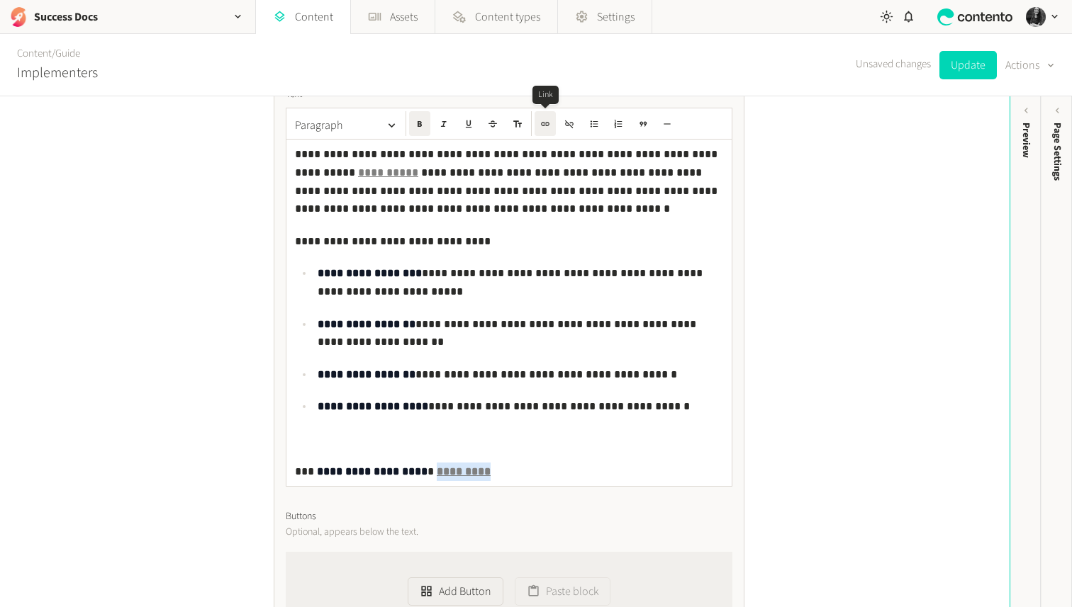
click at [546, 119] on icon "button" at bounding box center [545, 124] width 10 height 10
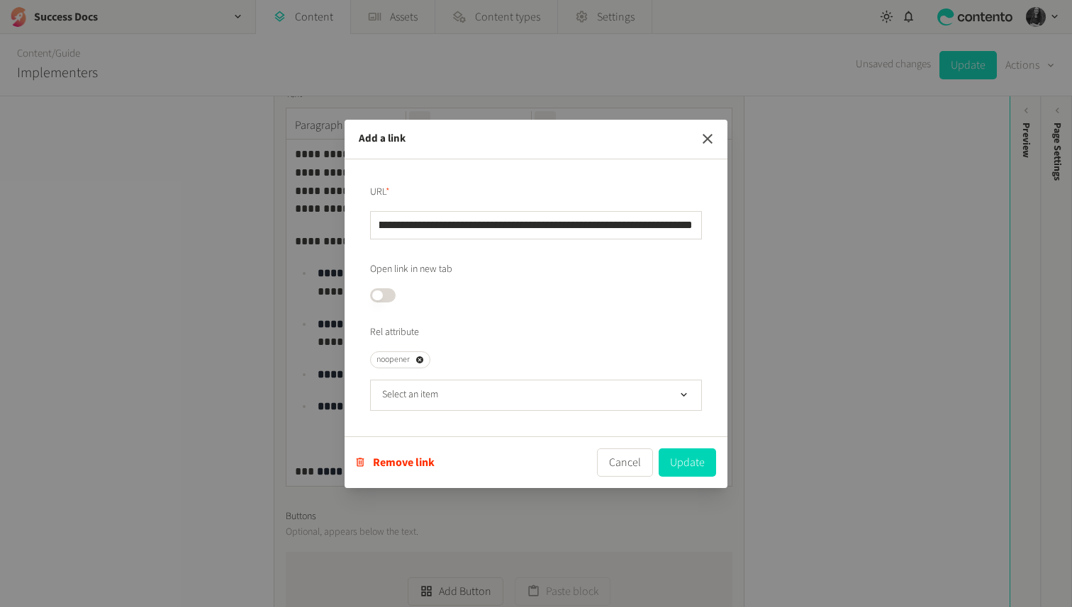
scroll to position [0, 0]
click at [709, 138] on icon "button" at bounding box center [707, 138] width 17 height 17
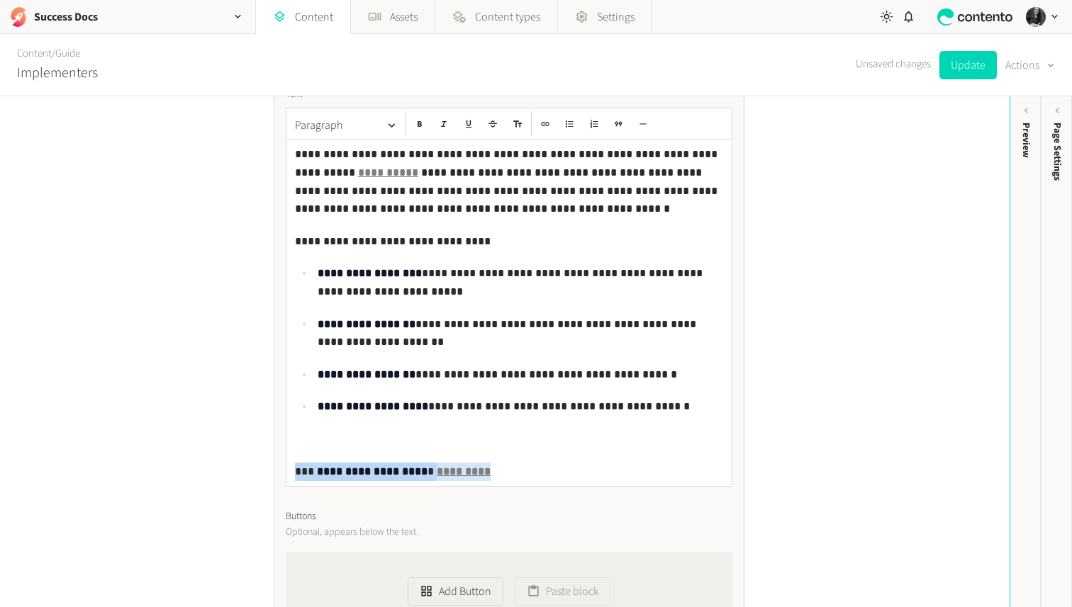
drag, startPoint x: 479, startPoint y: 468, endPoint x: 187, endPoint y: 466, distance: 292.0
click at [187, 466] on div "**********" at bounding box center [504, 351] width 1009 height 511
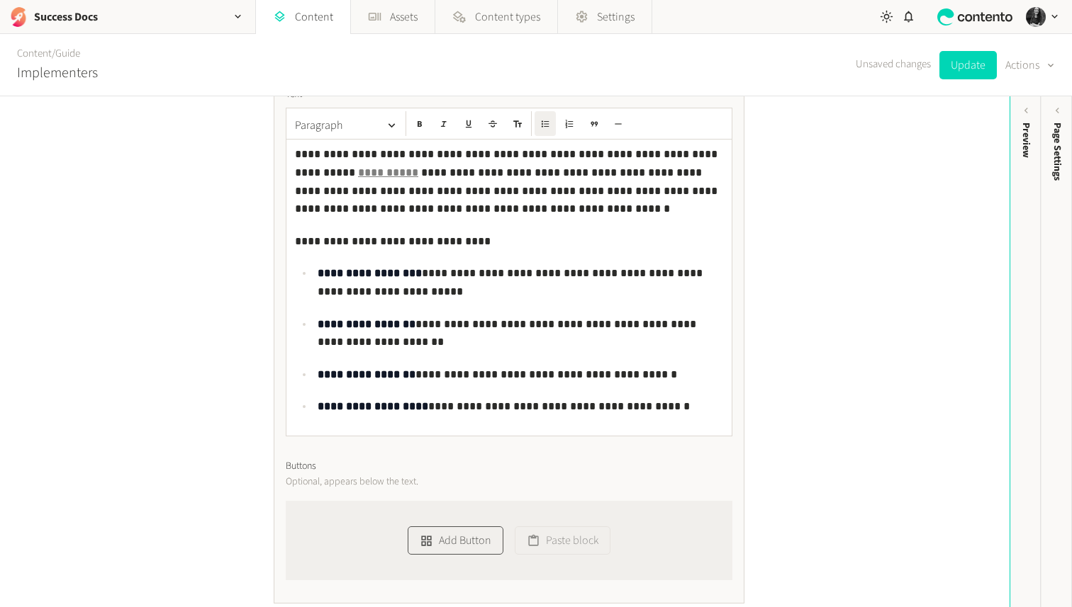
click at [466, 534] on button "Add Button" at bounding box center [456, 541] width 96 height 28
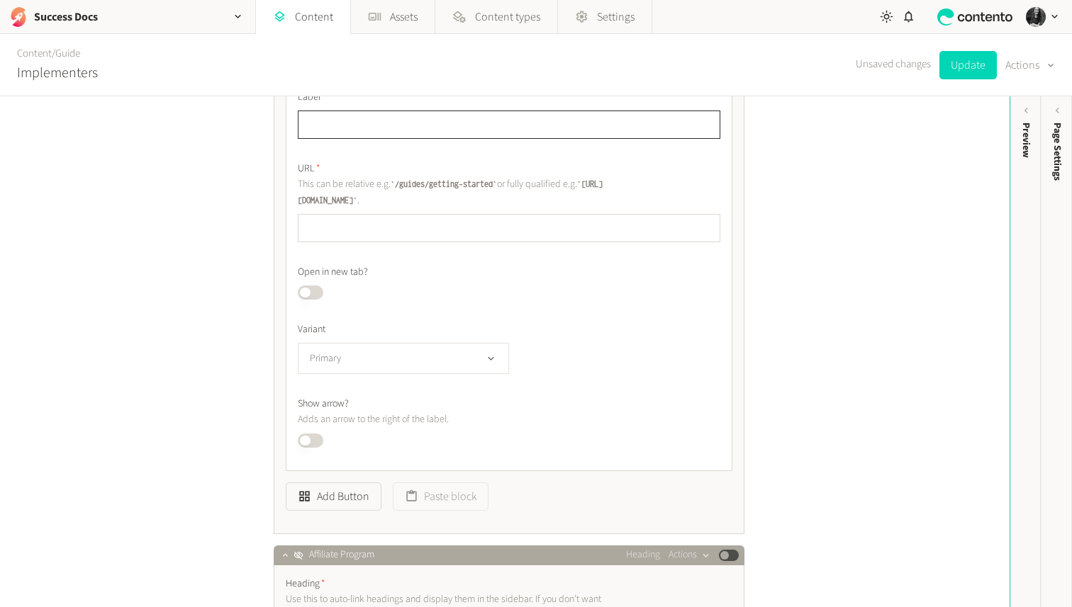
scroll to position [3256, 0]
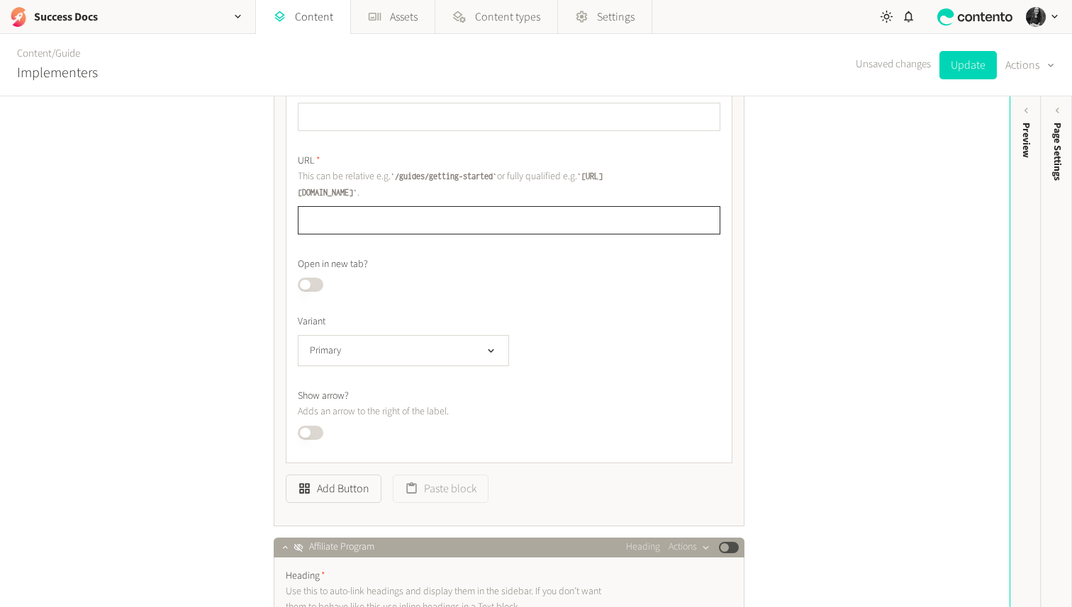
click at [388, 217] on input "text" at bounding box center [509, 220] width 422 height 28
paste input "**********"
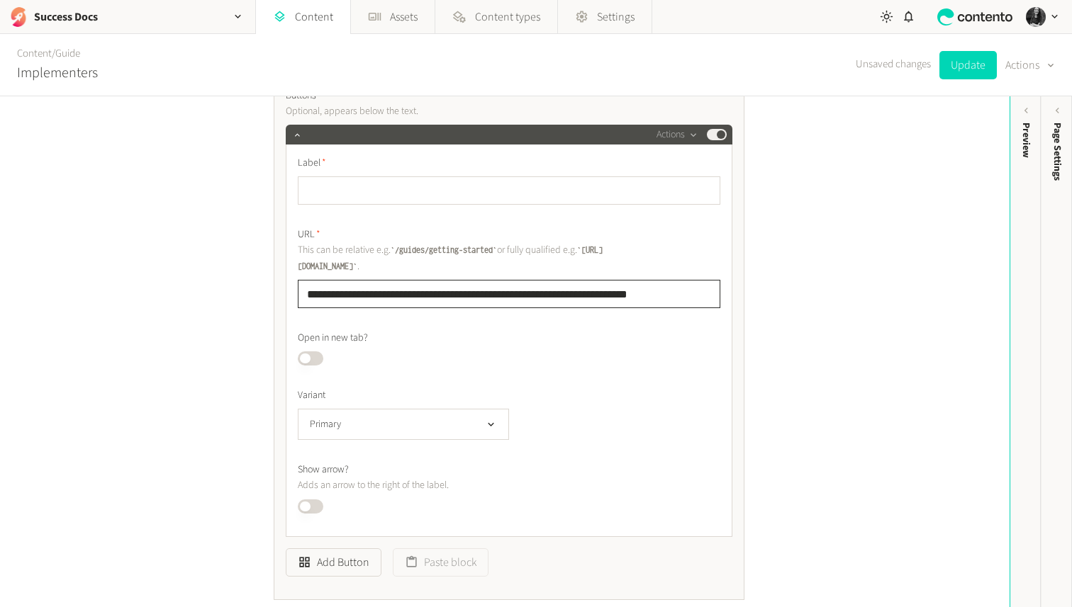
scroll to position [3179, 0]
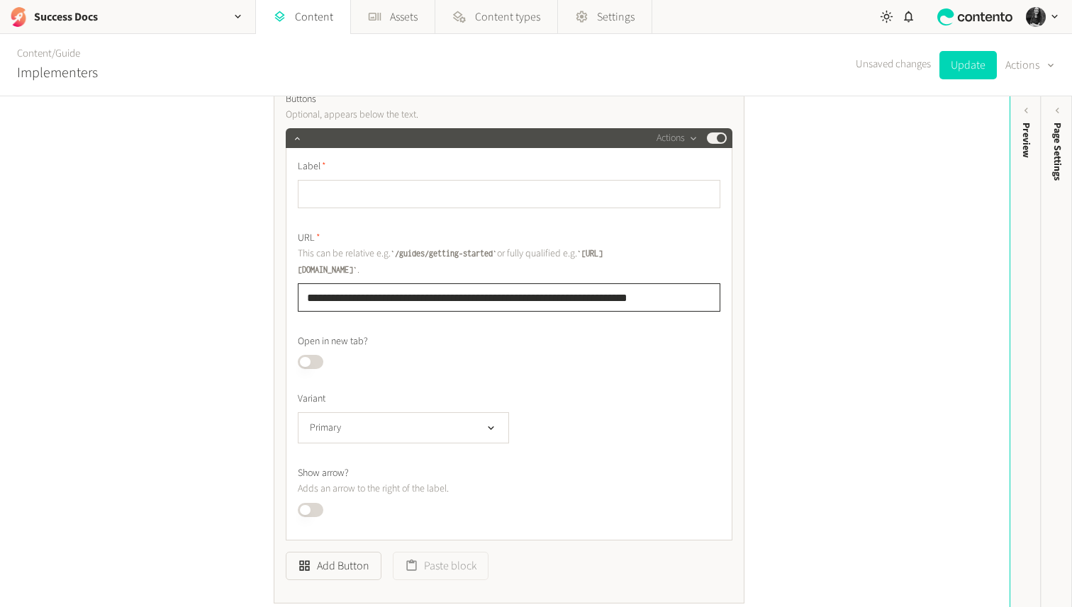
type input "**********"
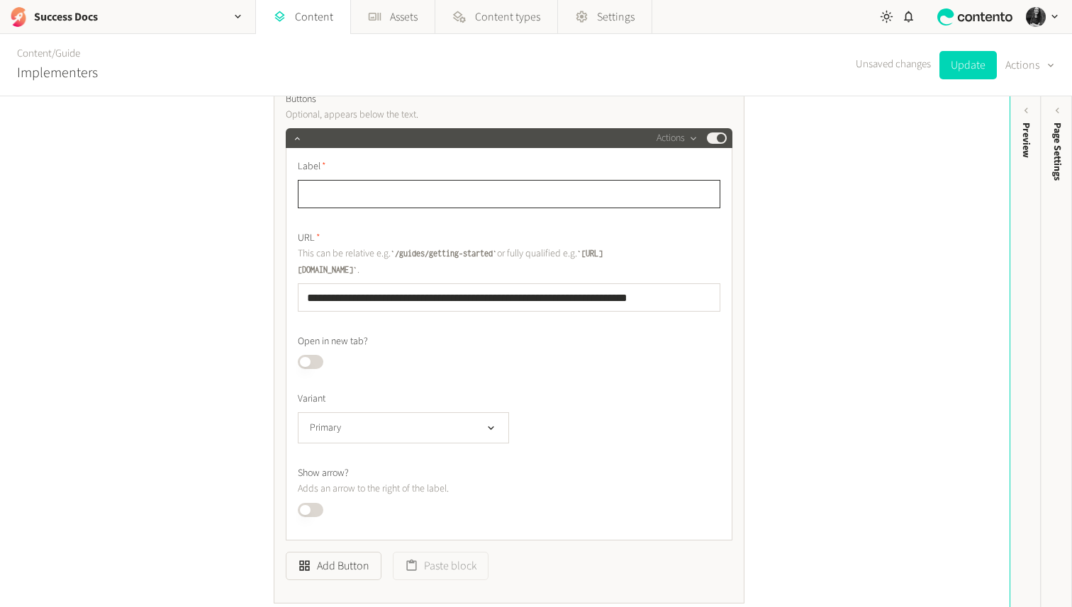
click at [476, 195] on input "text" at bounding box center [509, 194] width 422 height 28
type input "**********"
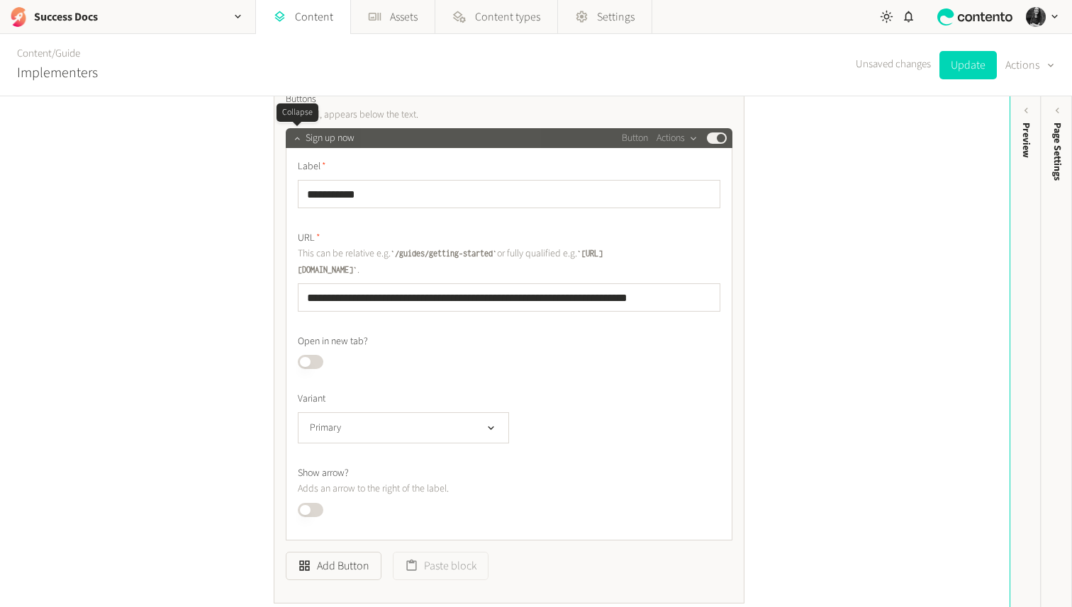
click at [298, 141] on icon "button" at bounding box center [297, 138] width 10 height 10
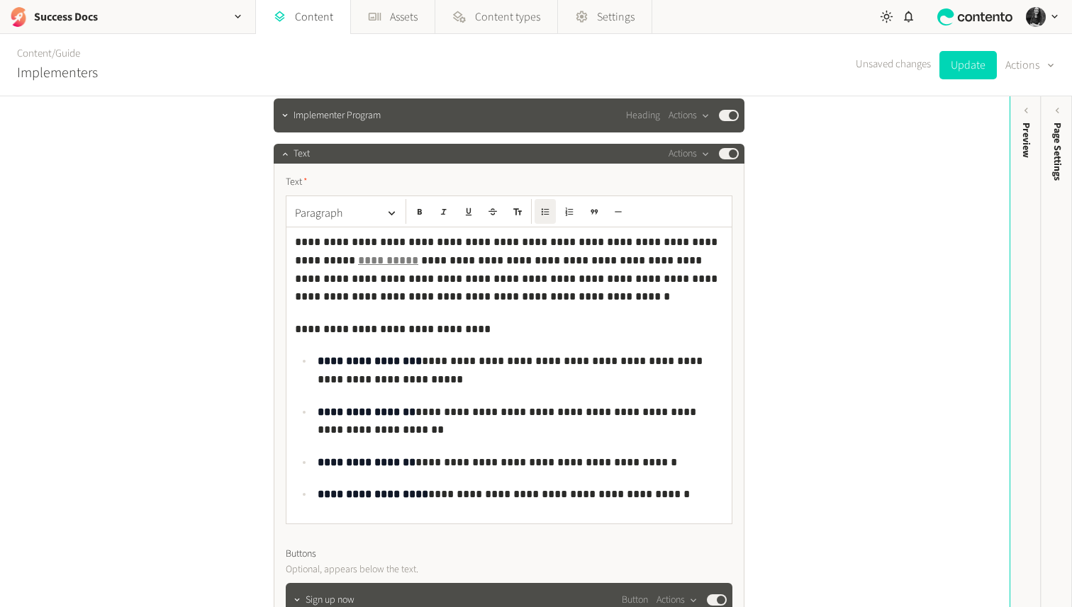
scroll to position [2714, 0]
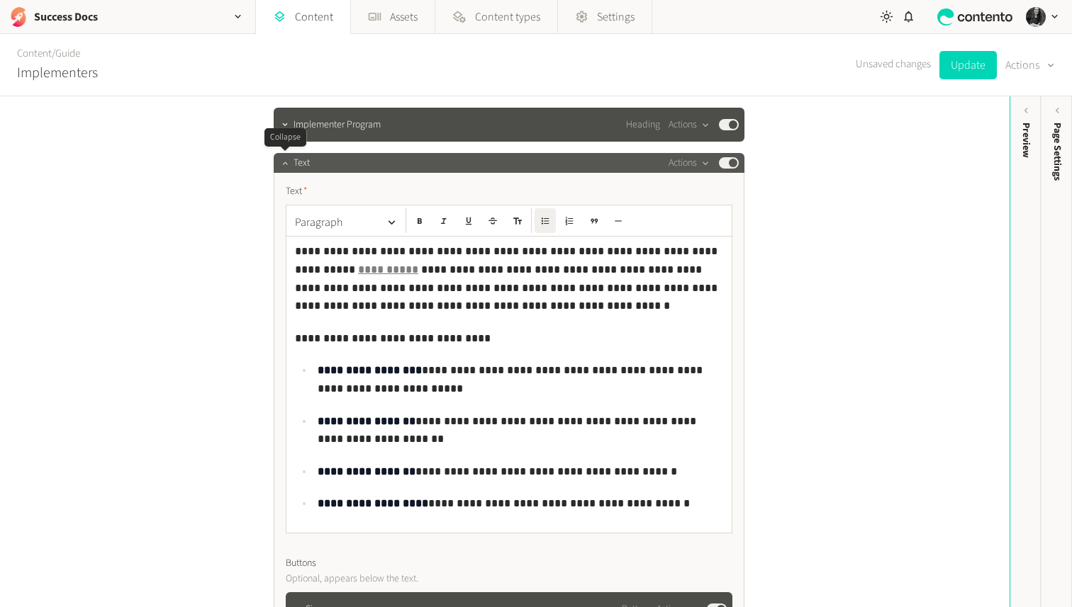
click at [283, 163] on icon "button" at bounding box center [284, 163] width 5 height 3
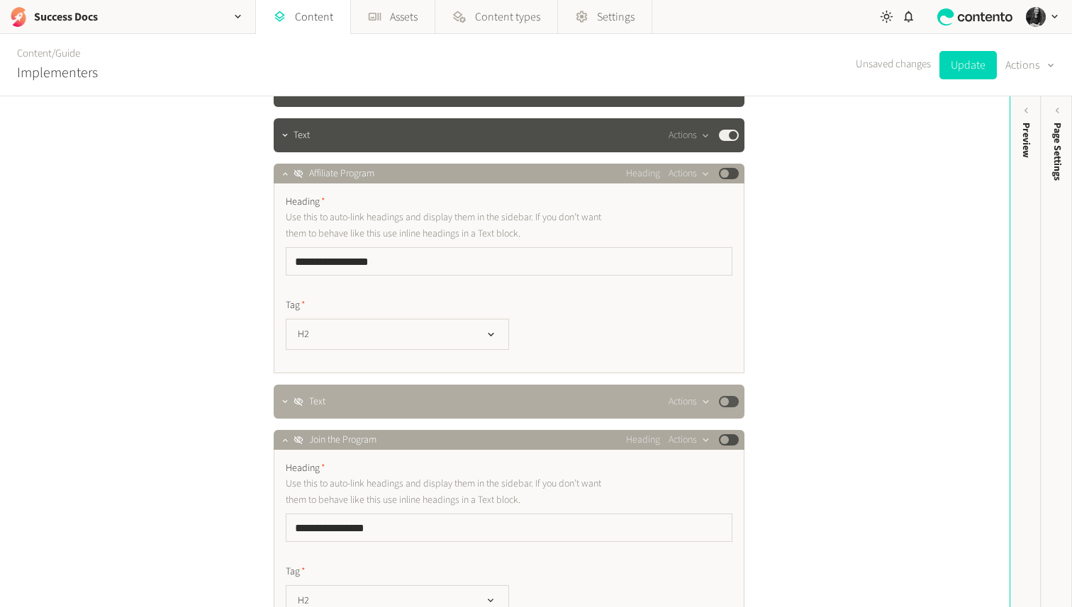
scroll to position [2744, 0]
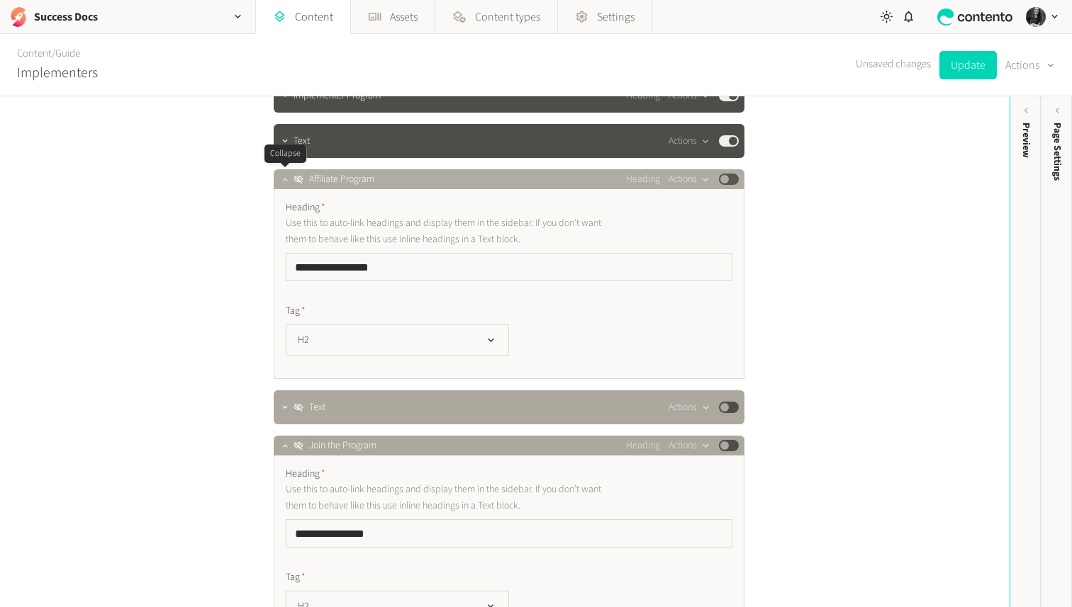
click at [284, 181] on icon "button" at bounding box center [285, 179] width 10 height 10
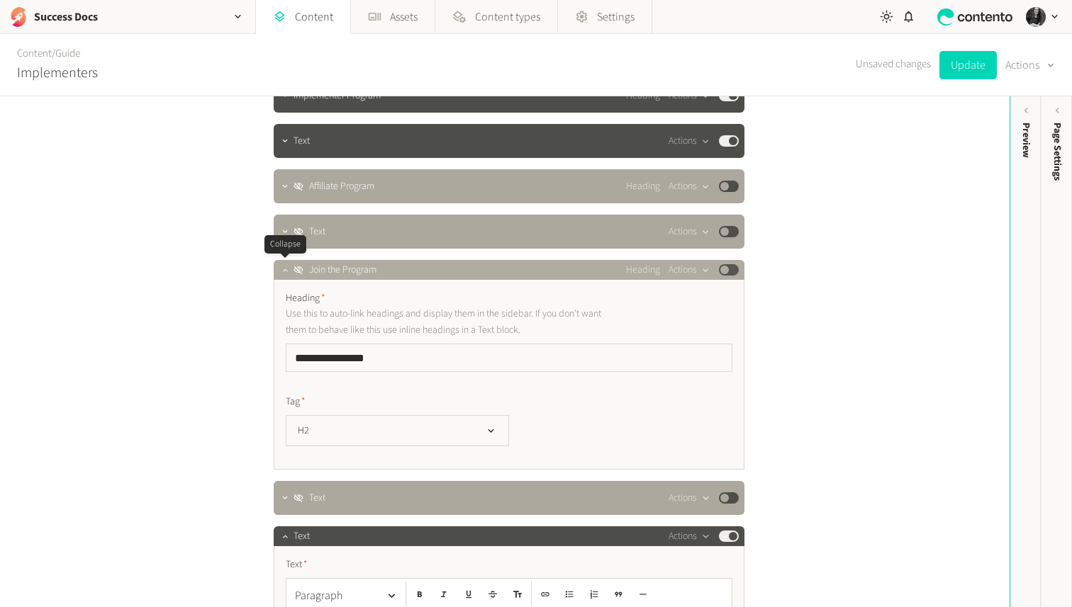
click at [286, 263] on button "button" at bounding box center [284, 268] width 17 height 17
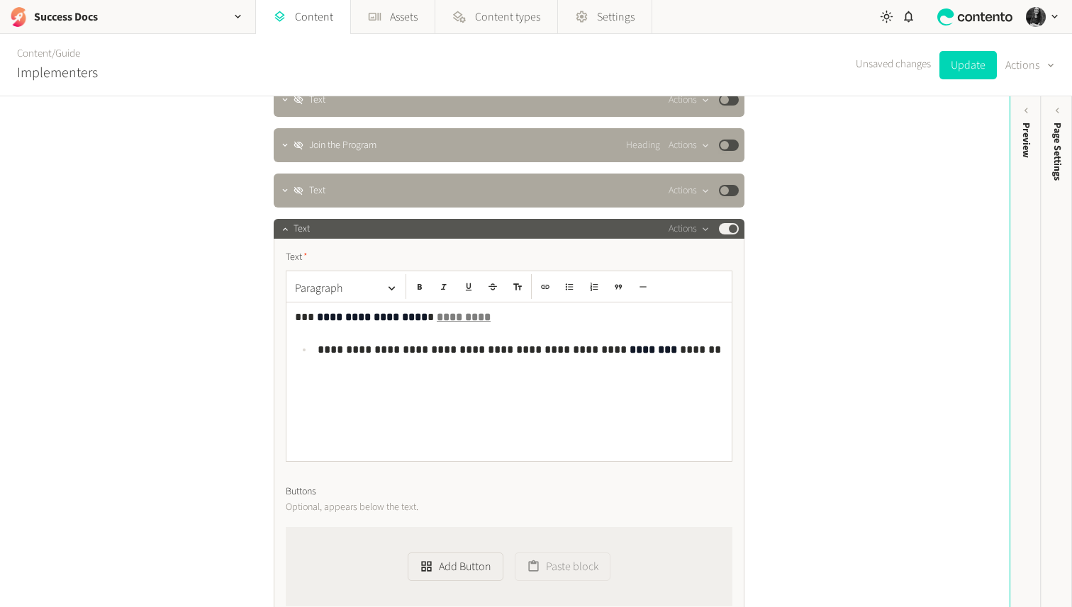
scroll to position [2885, 0]
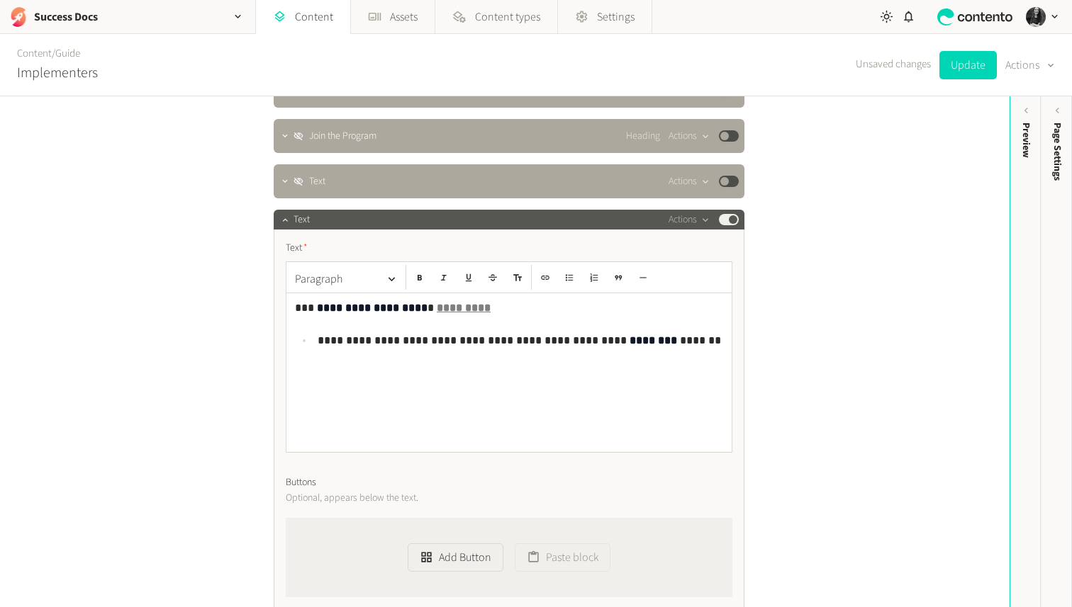
click at [726, 218] on button "Published" at bounding box center [729, 219] width 20 height 11
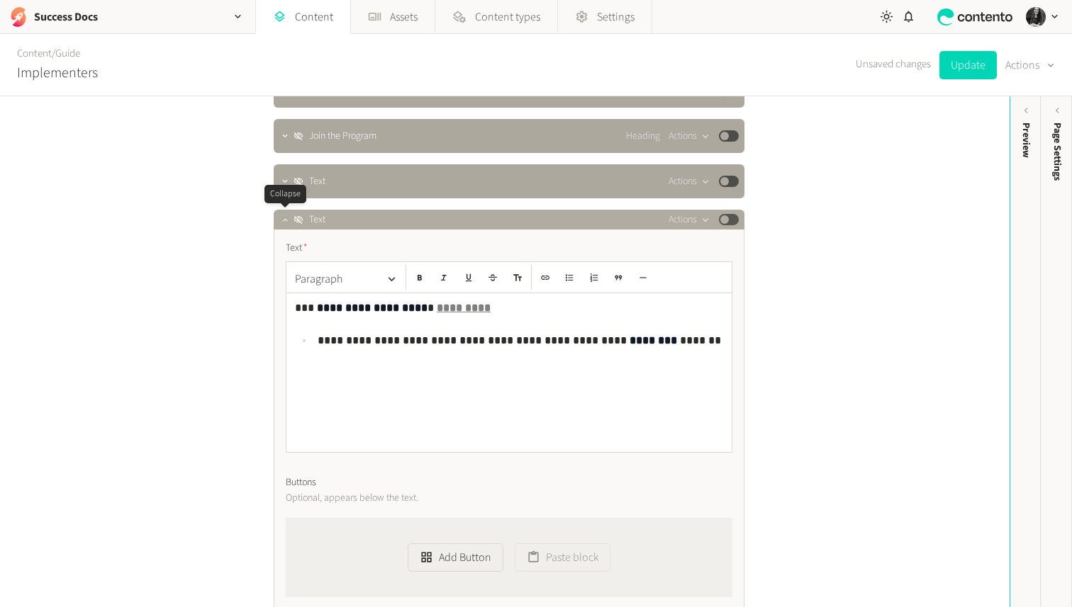
click at [291, 218] on button "button" at bounding box center [284, 218] width 17 height 17
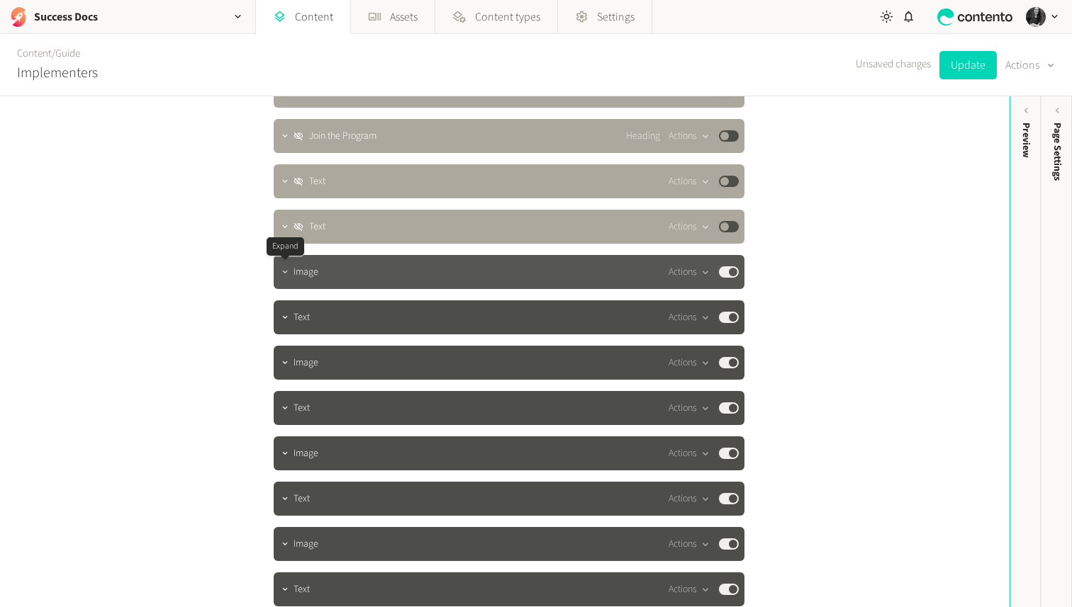
click at [283, 274] on icon "button" at bounding box center [285, 272] width 10 height 10
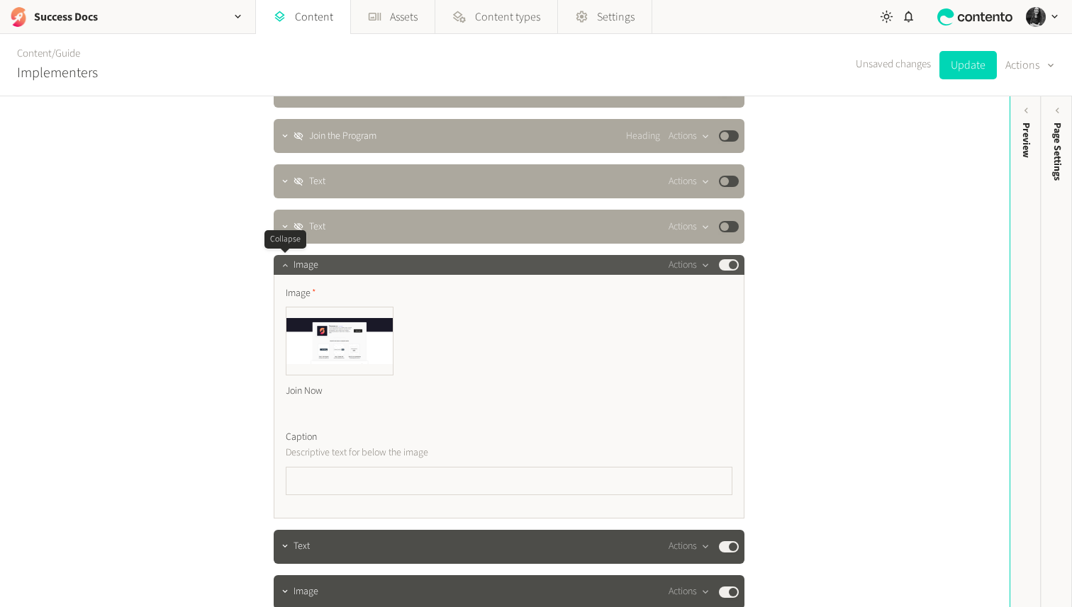
click at [283, 271] on button "button" at bounding box center [284, 263] width 17 height 17
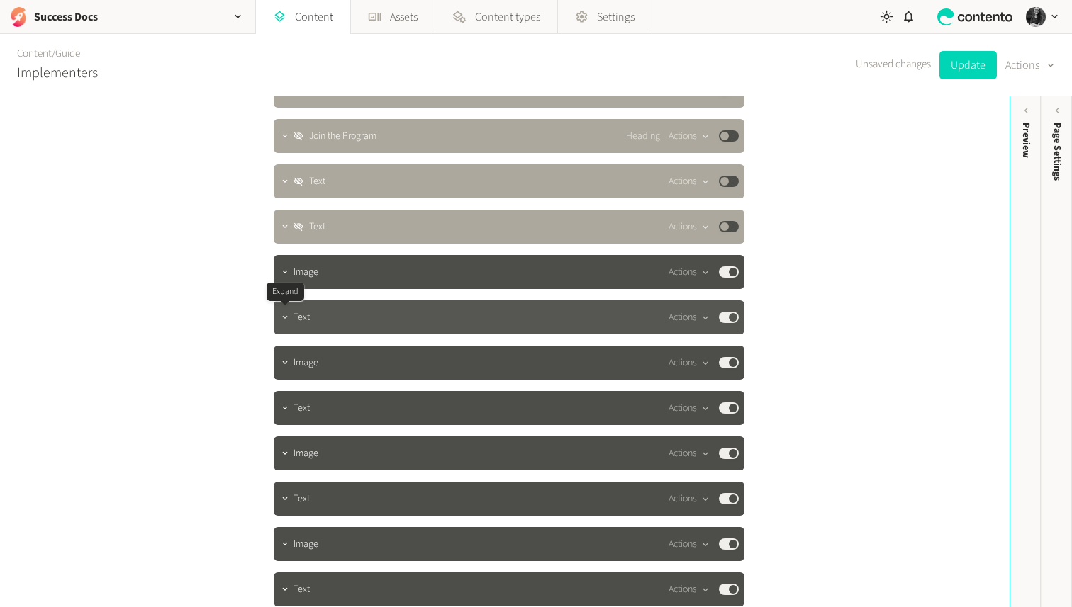
click at [282, 317] on icon "button" at bounding box center [285, 318] width 10 height 10
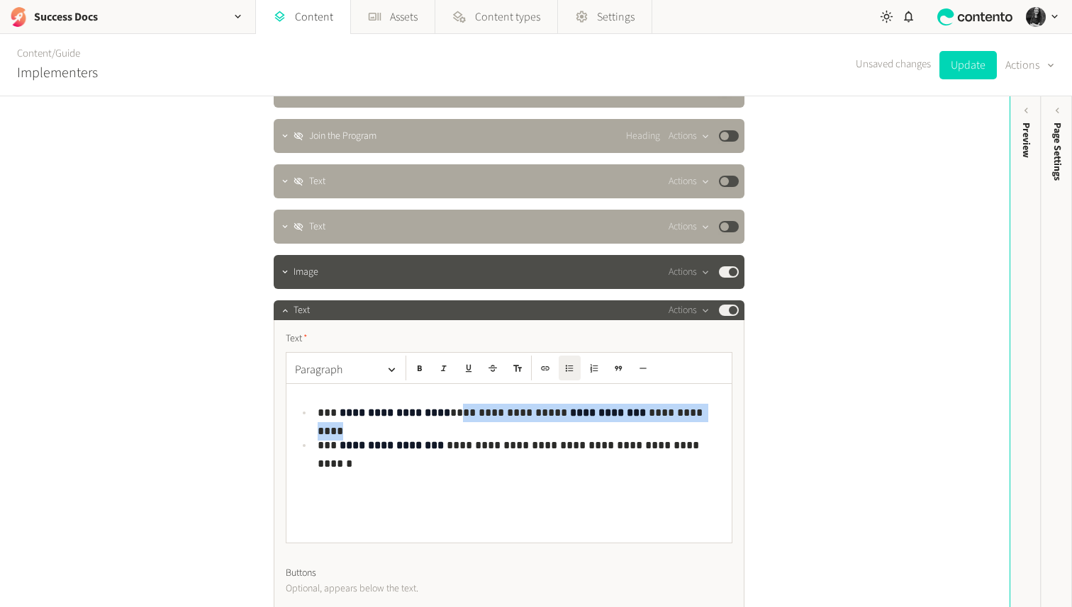
drag, startPoint x: 698, startPoint y: 414, endPoint x: 453, endPoint y: 415, distance: 245.2
click at [453, 415] on p "**********" at bounding box center [520, 413] width 405 height 18
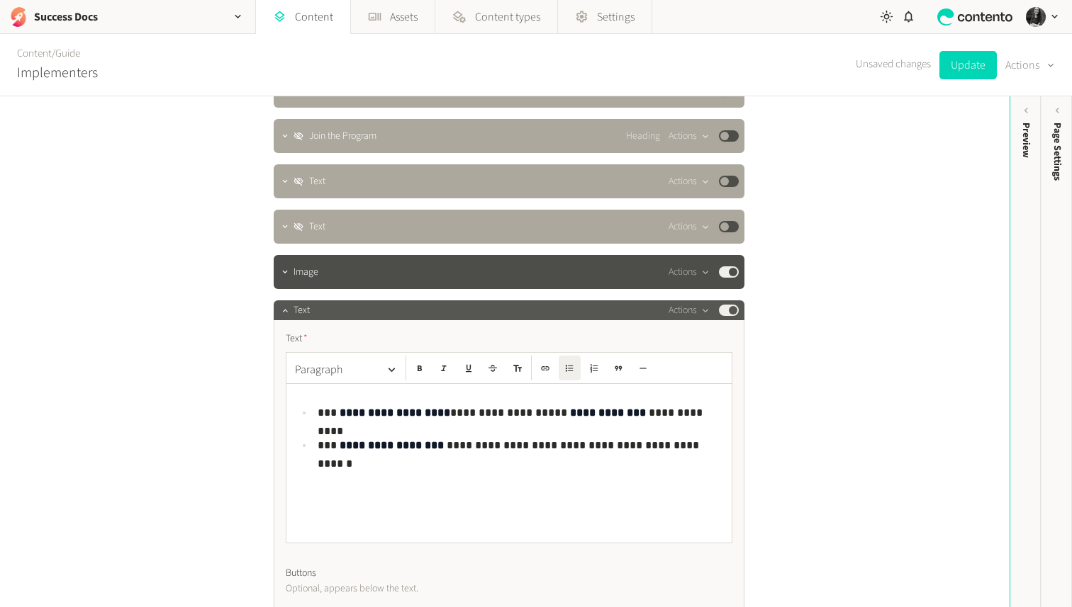
click at [731, 313] on button "Published" at bounding box center [729, 310] width 20 height 11
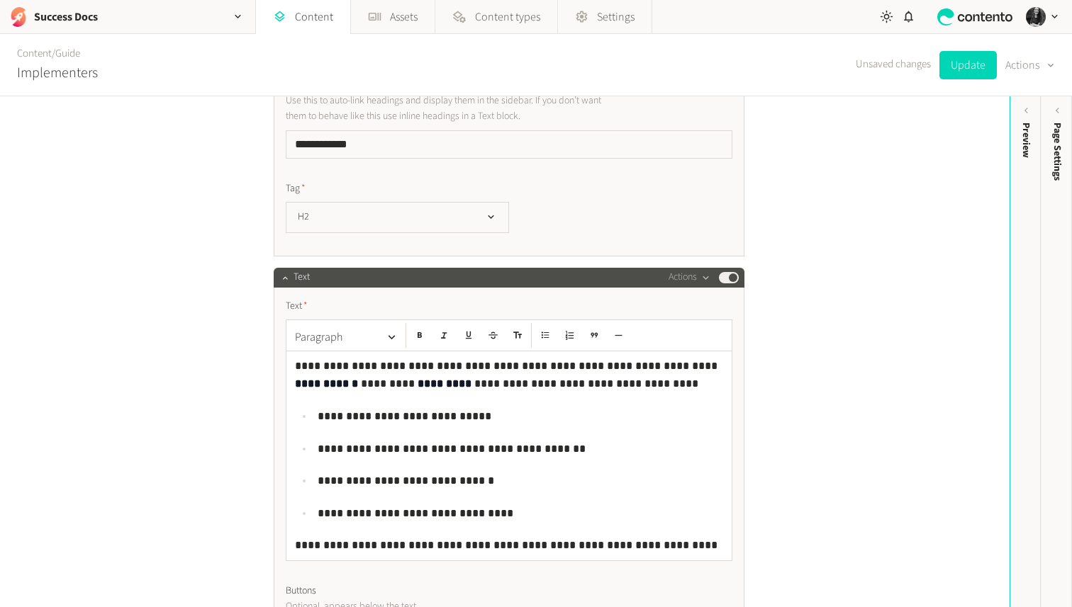
scroll to position [2043, 0]
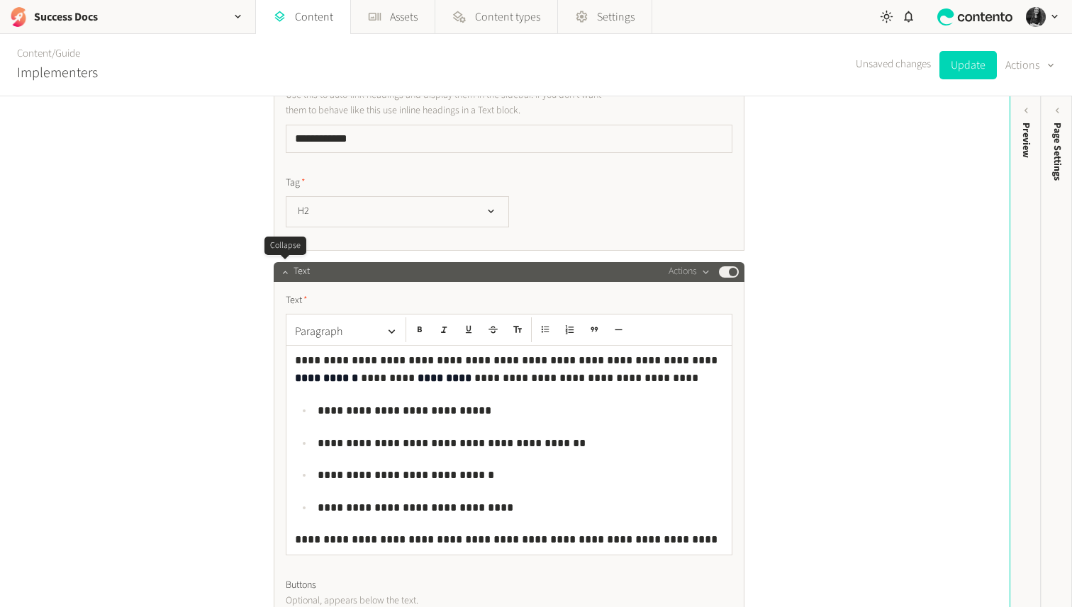
click at [285, 269] on icon "button" at bounding box center [285, 272] width 10 height 10
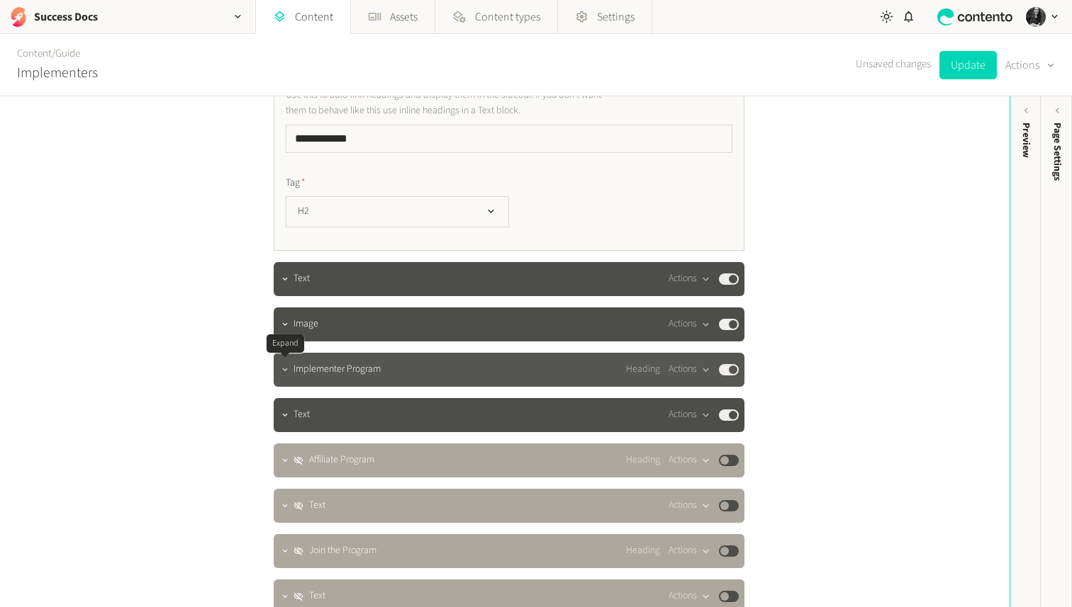
click at [284, 364] on button "button" at bounding box center [284, 368] width 17 height 17
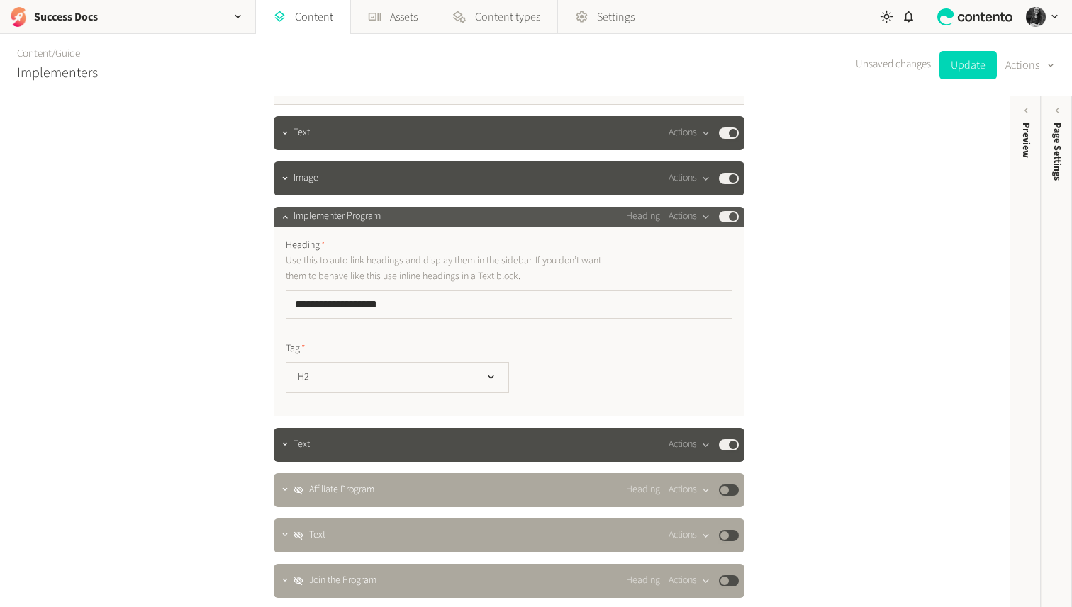
scroll to position [2217, 0]
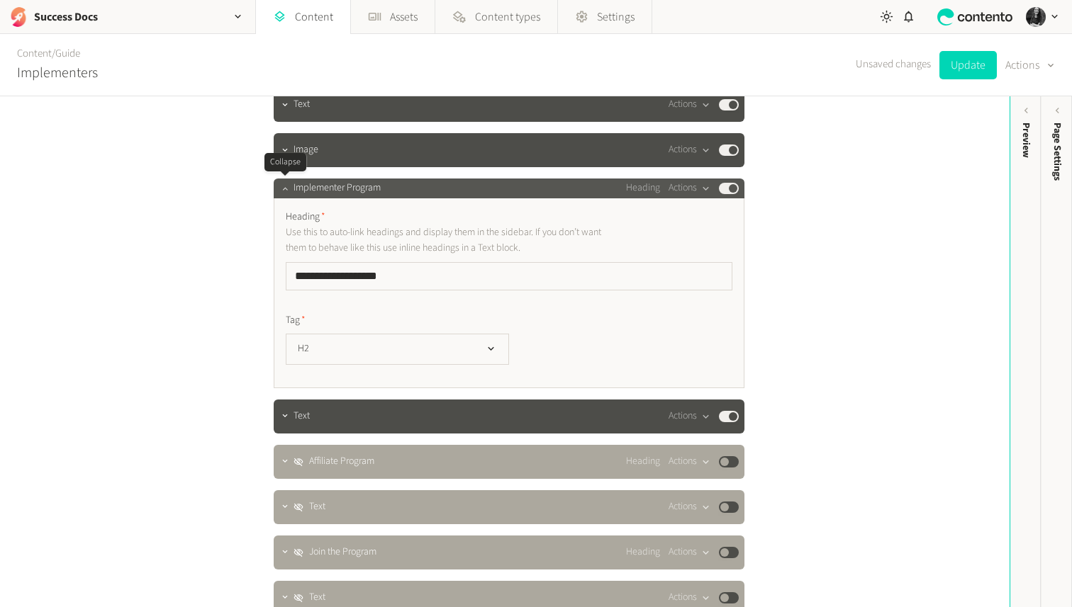
click at [280, 188] on icon "button" at bounding box center [285, 189] width 10 height 10
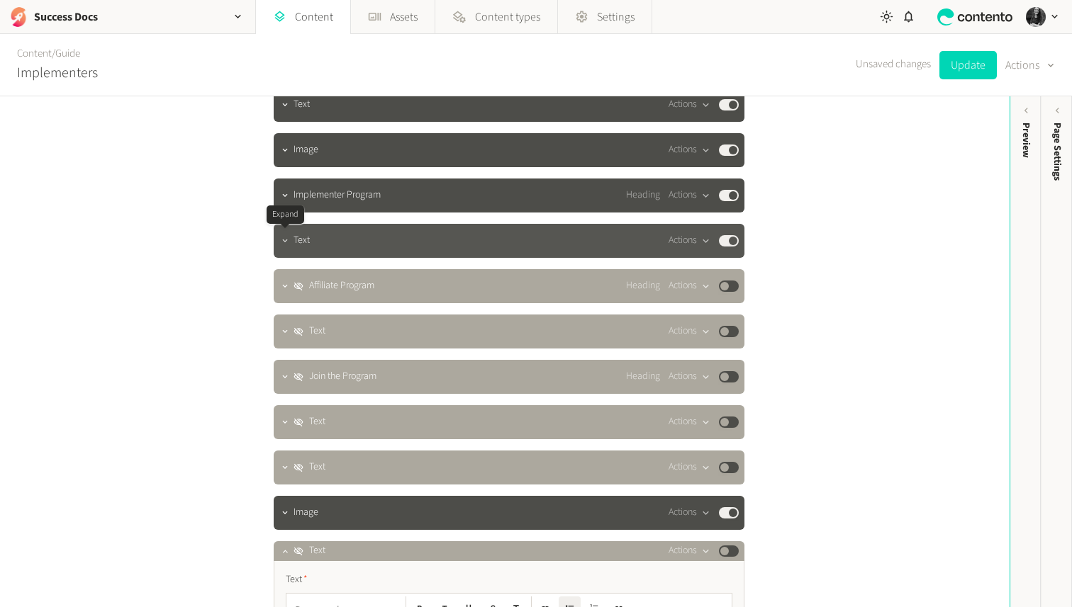
click at [282, 241] on icon "button" at bounding box center [285, 241] width 10 height 10
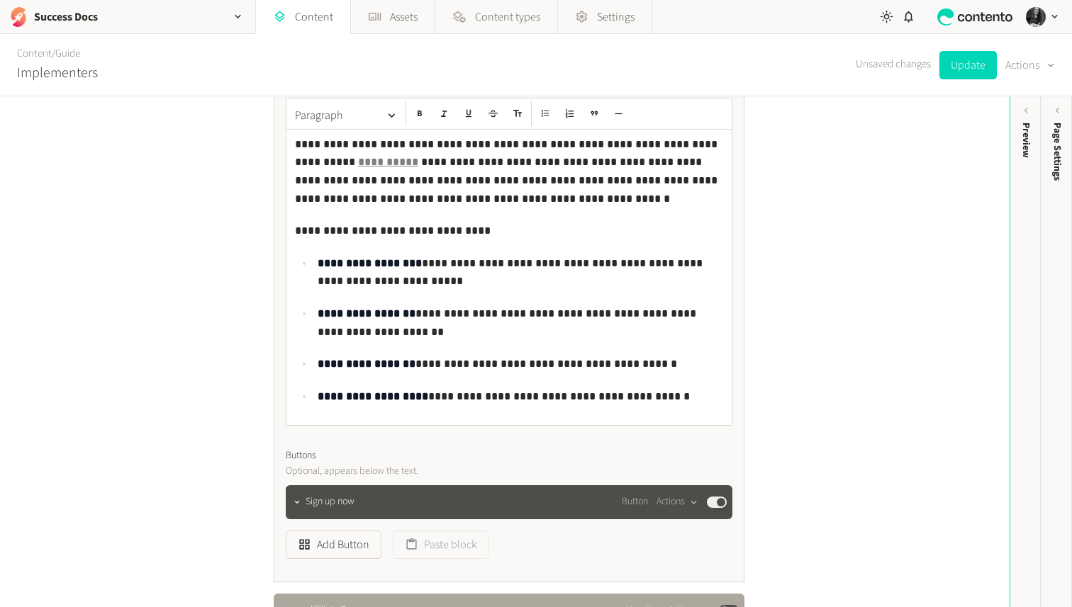
scroll to position [2396, 0]
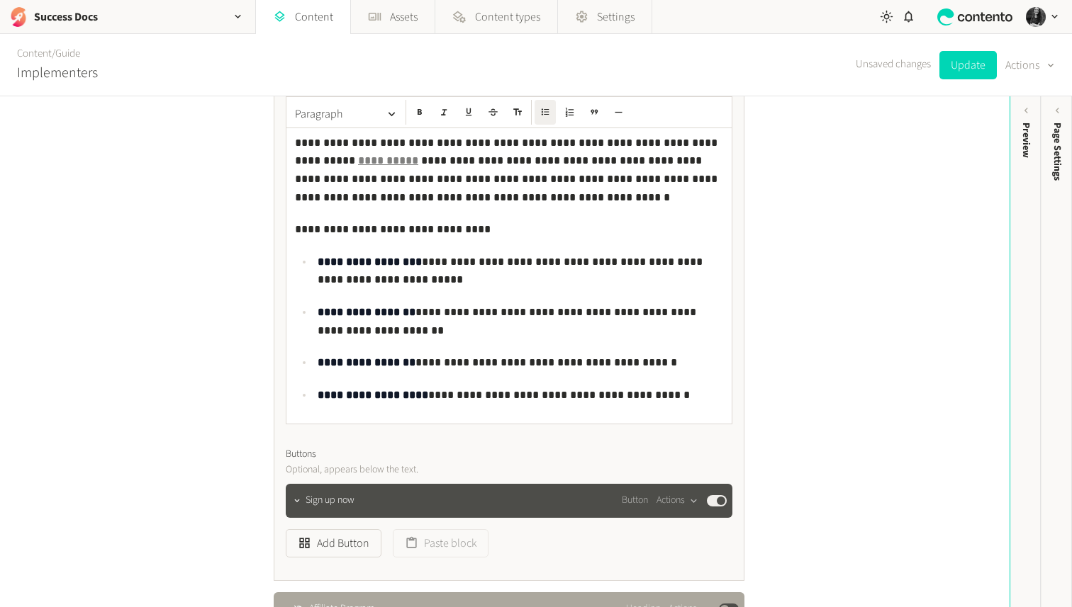
click at [656, 395] on p "**********" at bounding box center [520, 395] width 405 height 18
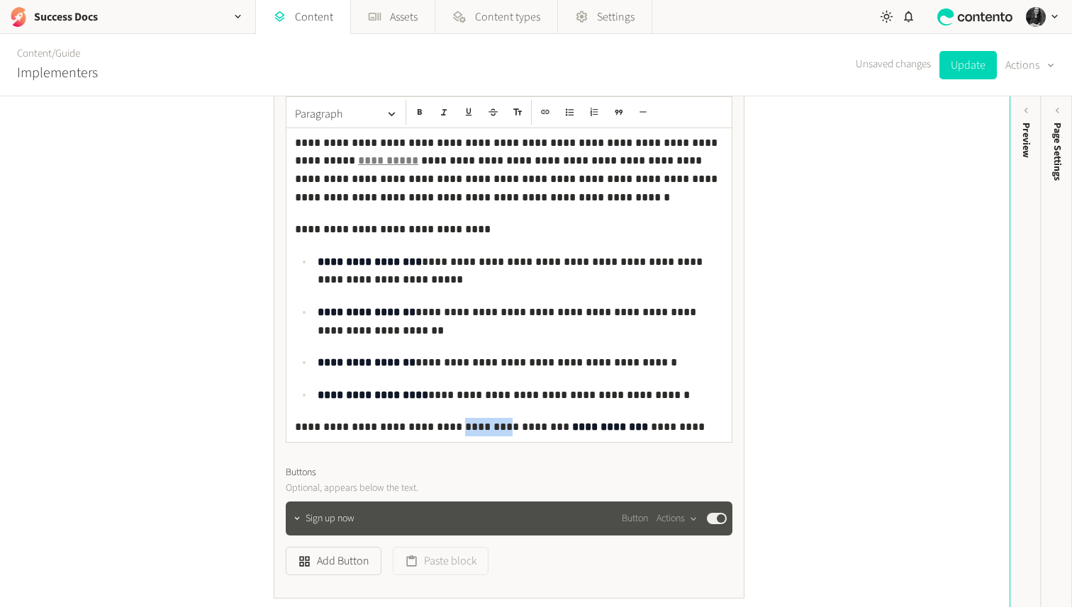
drag, startPoint x: 464, startPoint y: 429, endPoint x: 427, endPoint y: 427, distance: 37.0
click at [427, 427] on p "**********" at bounding box center [509, 427] width 428 height 18
click at [295, 428] on p "**********" at bounding box center [509, 427] width 428 height 18
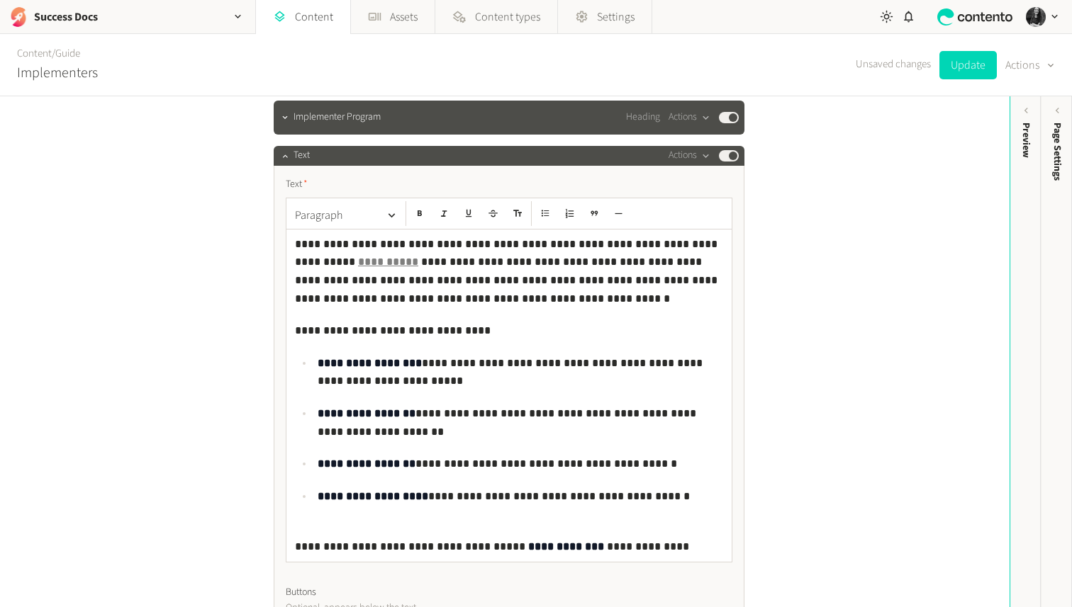
scroll to position [2278, 0]
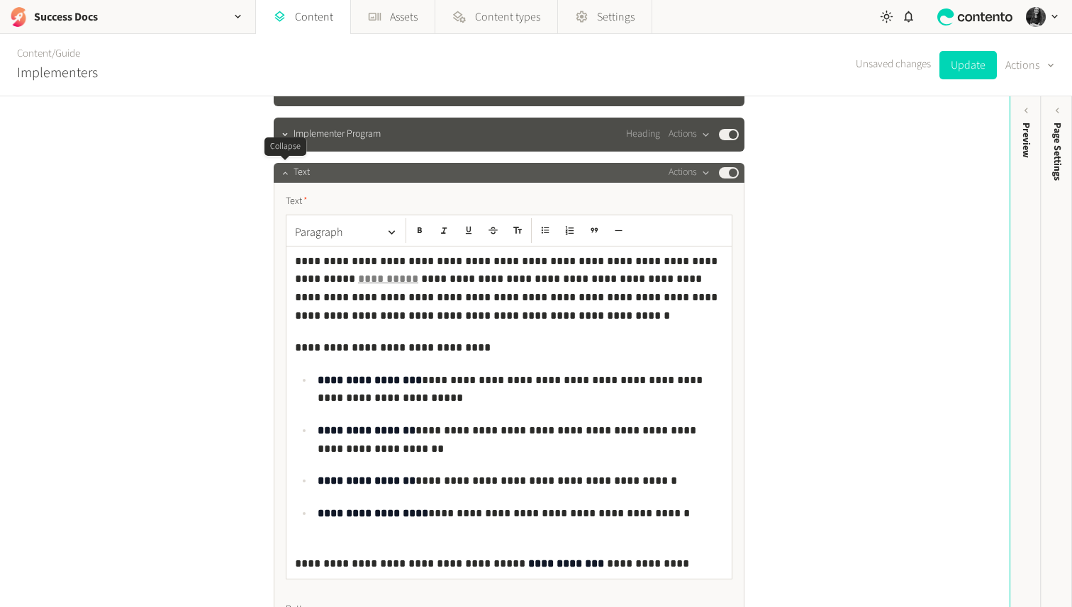
click at [283, 174] on icon "button" at bounding box center [285, 173] width 10 height 10
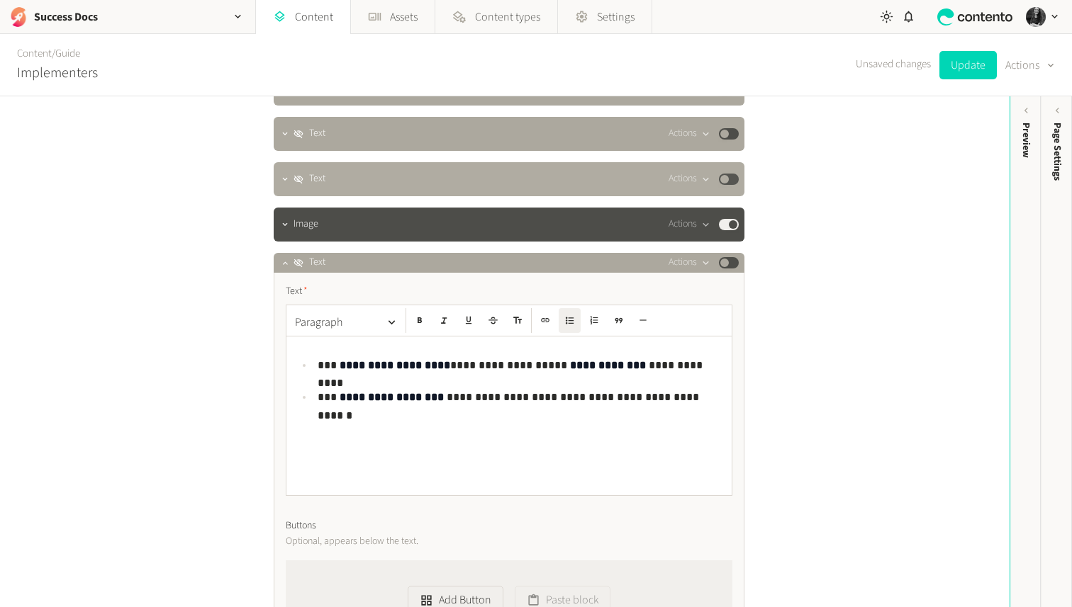
scroll to position [2512, 0]
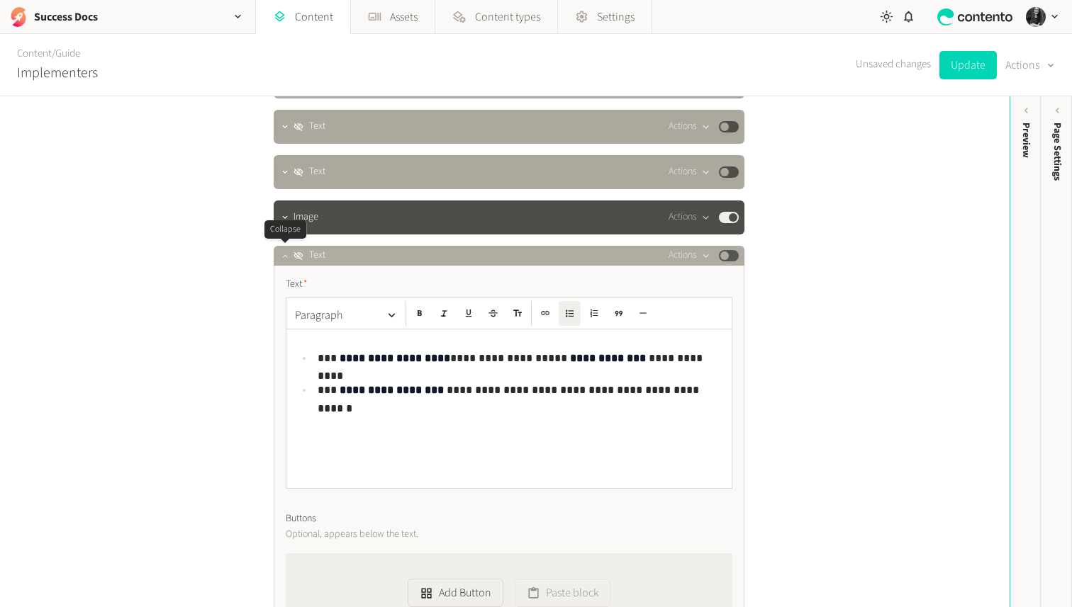
click at [286, 251] on icon "button" at bounding box center [285, 256] width 10 height 10
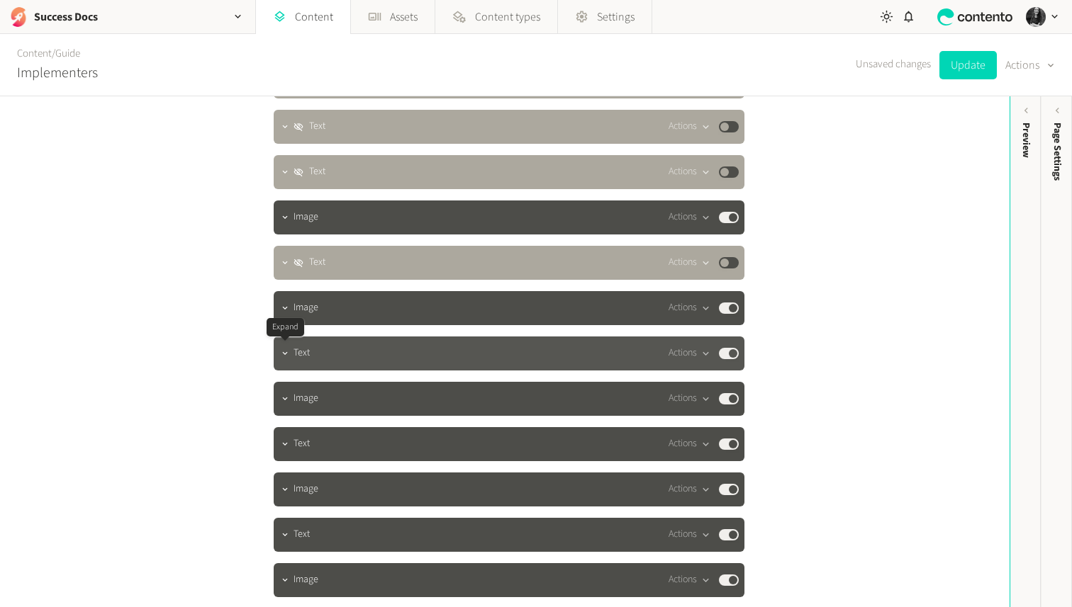
click at [292, 347] on div at bounding box center [284, 354] width 17 height 20
click at [285, 356] on icon "button" at bounding box center [285, 354] width 10 height 10
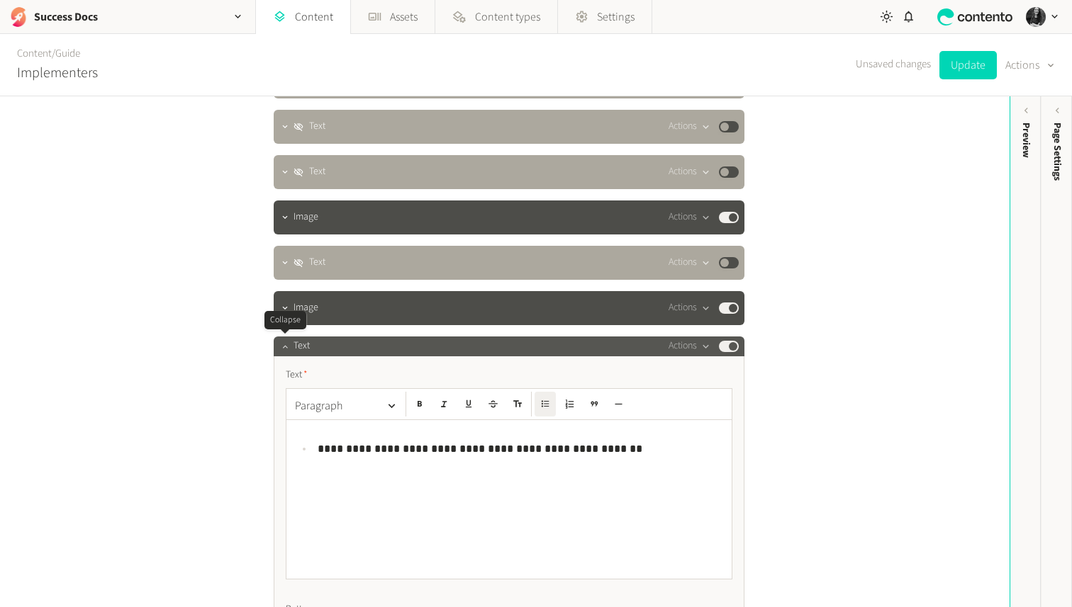
click at [286, 352] on button "button" at bounding box center [284, 345] width 17 height 17
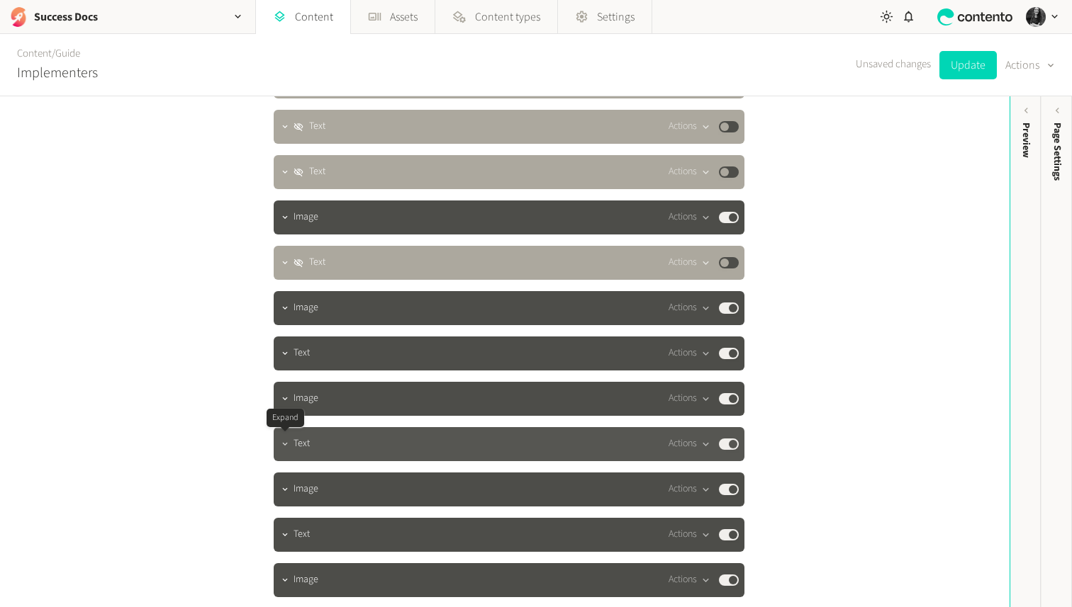
click at [288, 442] on icon "button" at bounding box center [285, 444] width 10 height 10
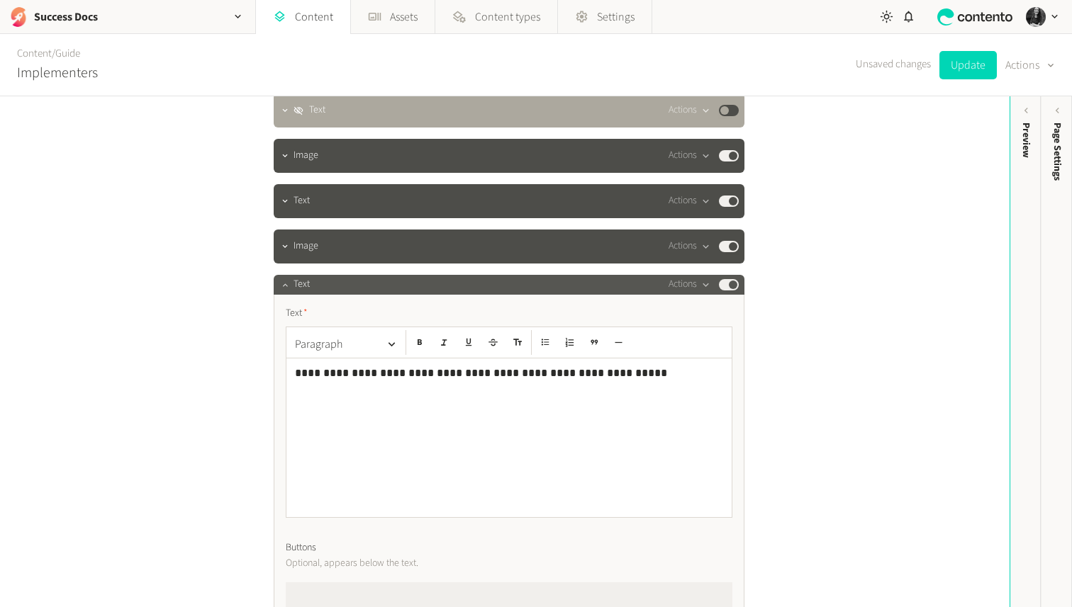
scroll to position [2694, 0]
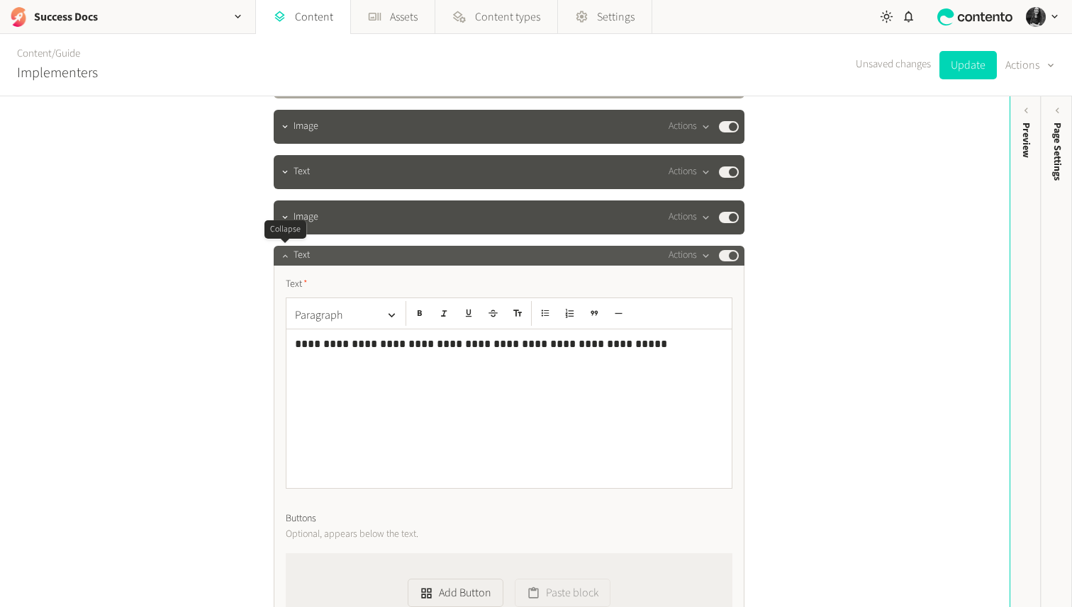
click at [291, 252] on button "button" at bounding box center [284, 254] width 17 height 17
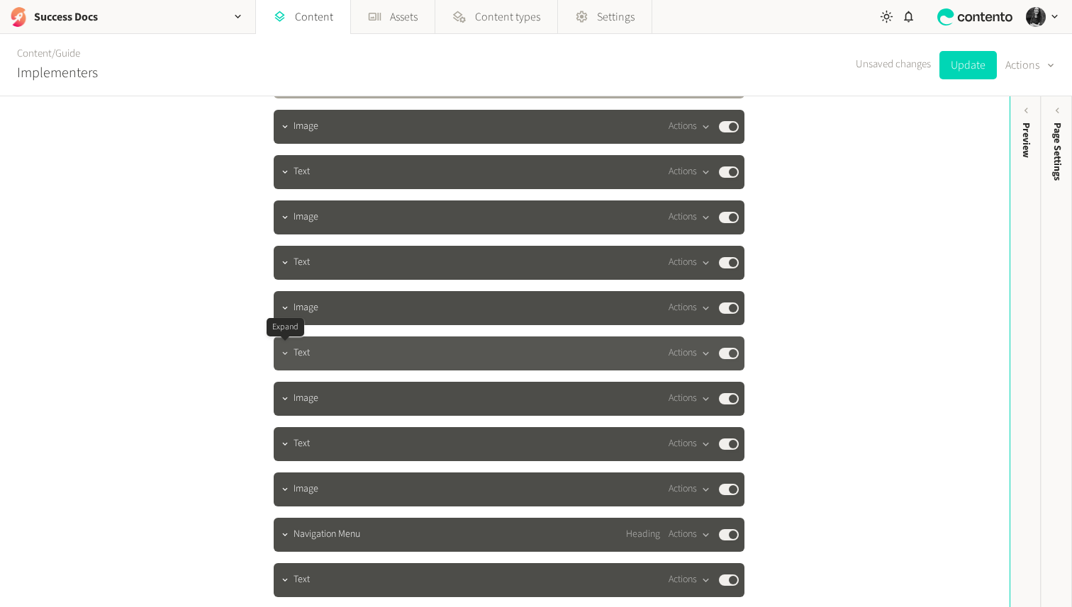
click at [281, 354] on icon "button" at bounding box center [285, 354] width 10 height 10
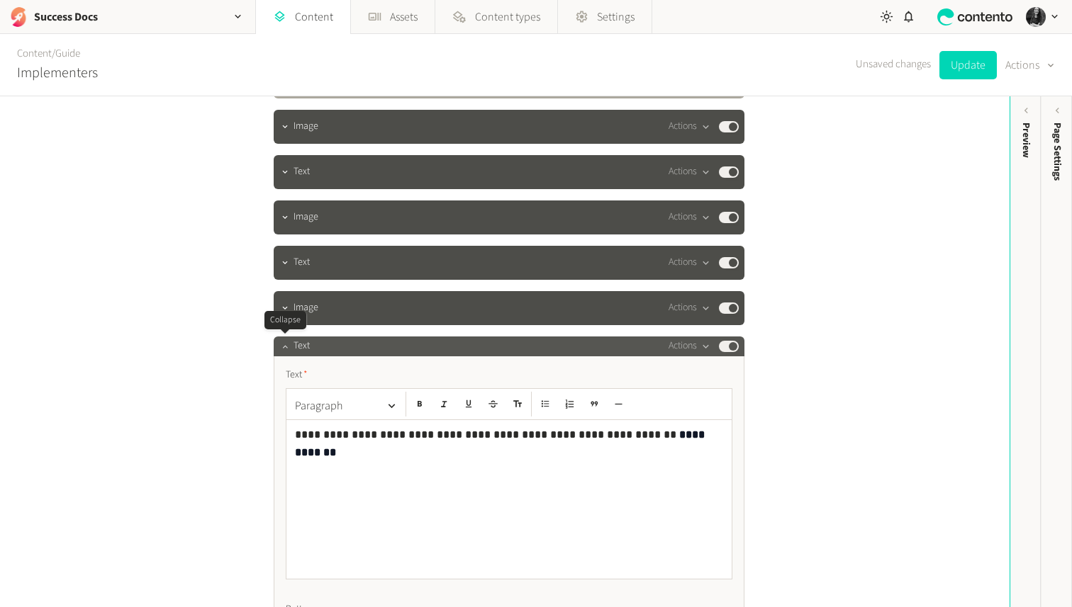
click at [281, 349] on icon "button" at bounding box center [285, 347] width 10 height 10
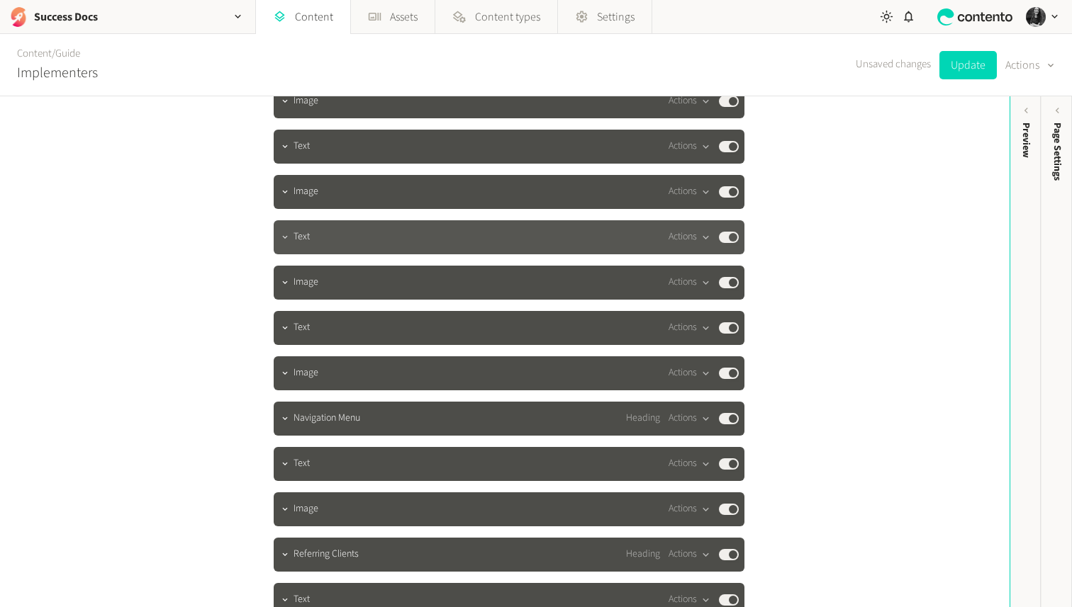
scroll to position [2845, 0]
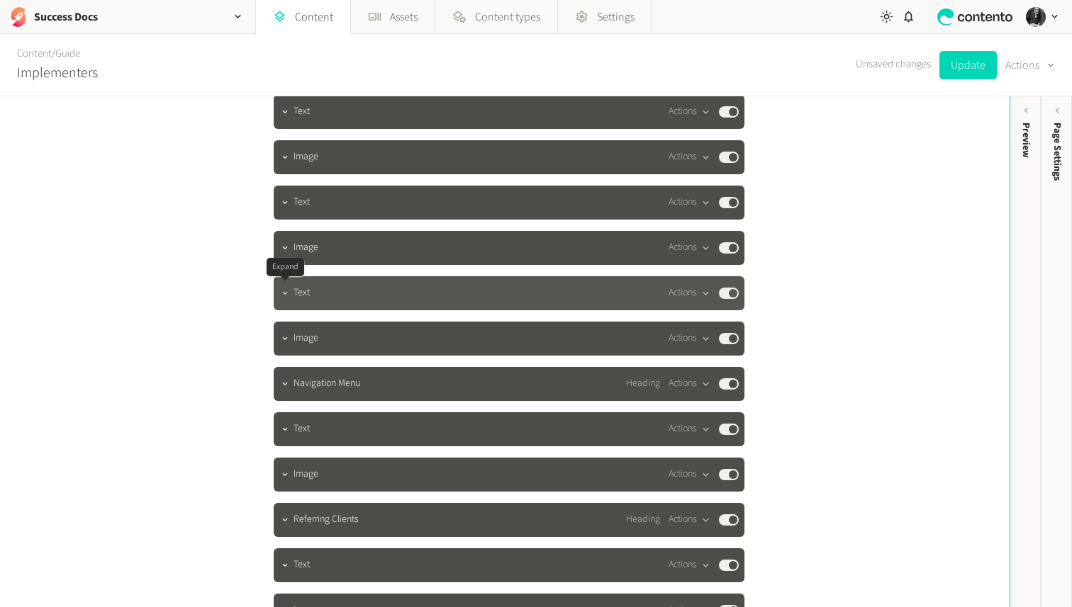
click at [286, 293] on icon "button" at bounding box center [285, 293] width 10 height 10
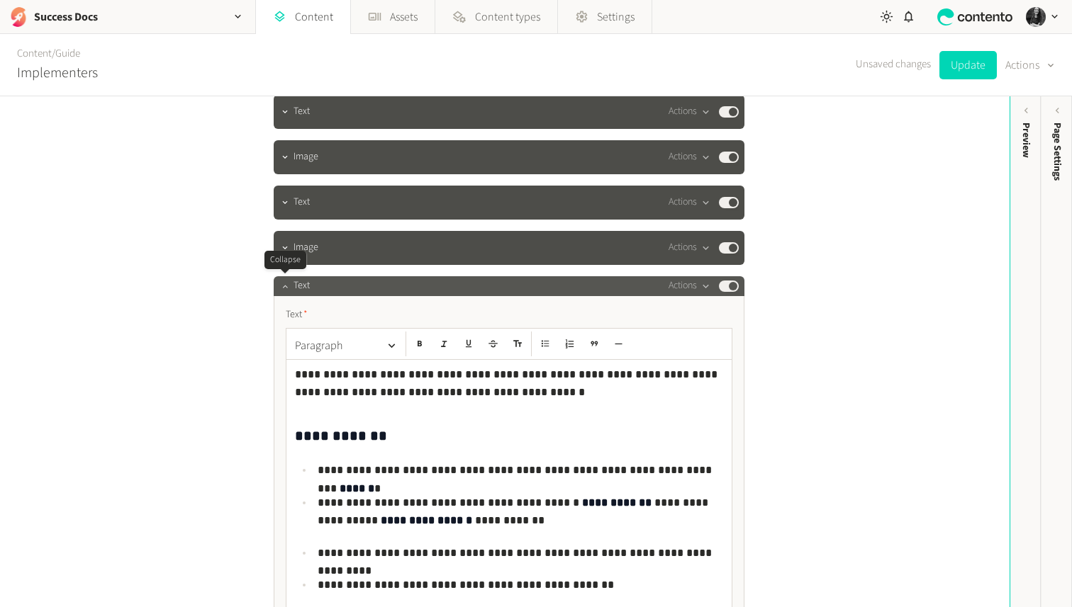
click at [286, 292] on button "button" at bounding box center [284, 284] width 17 height 17
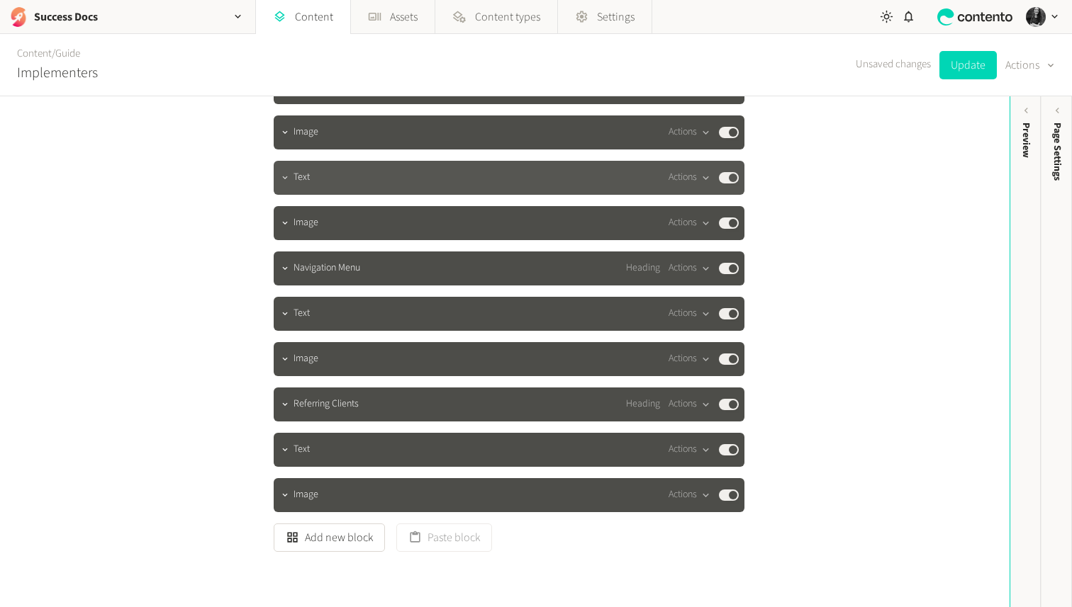
scroll to position [2963, 0]
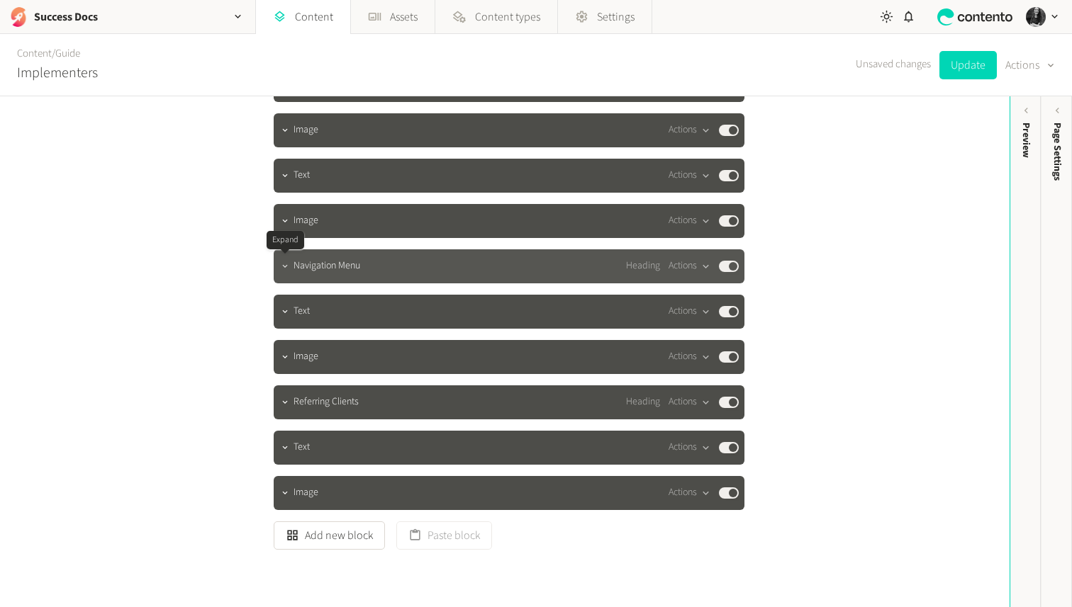
click at [286, 262] on icon "button" at bounding box center [285, 267] width 10 height 10
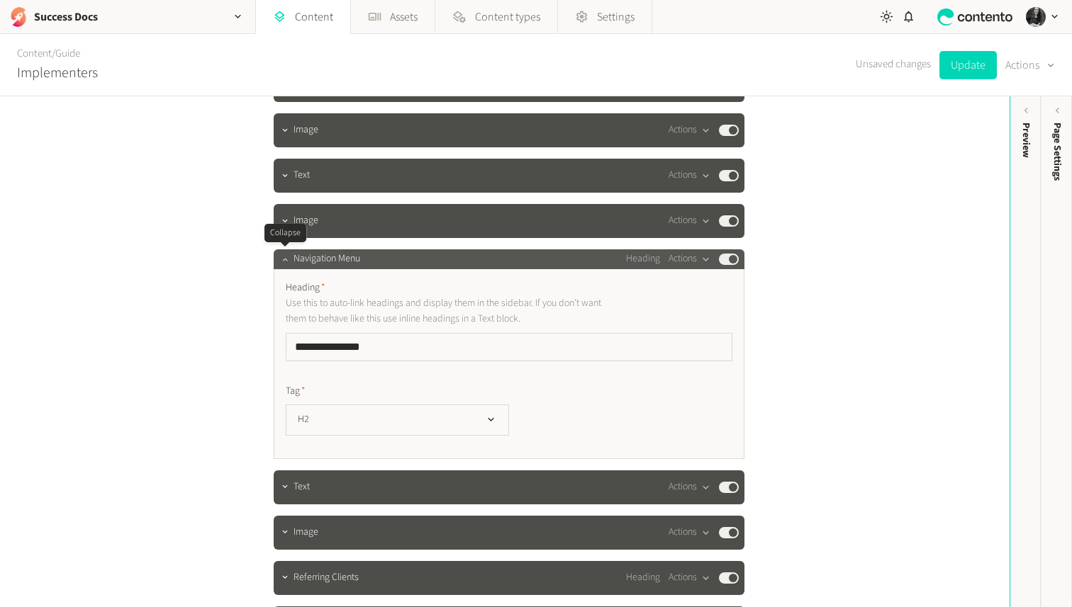
click at [286, 262] on icon "button" at bounding box center [285, 259] width 10 height 10
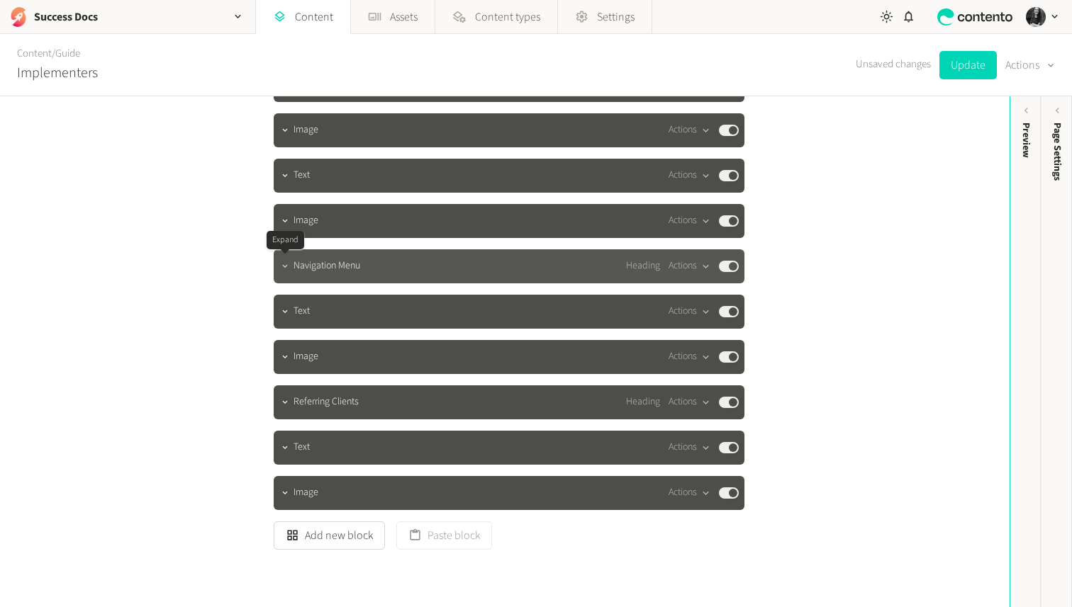
click at [285, 270] on icon "button" at bounding box center [285, 267] width 10 height 10
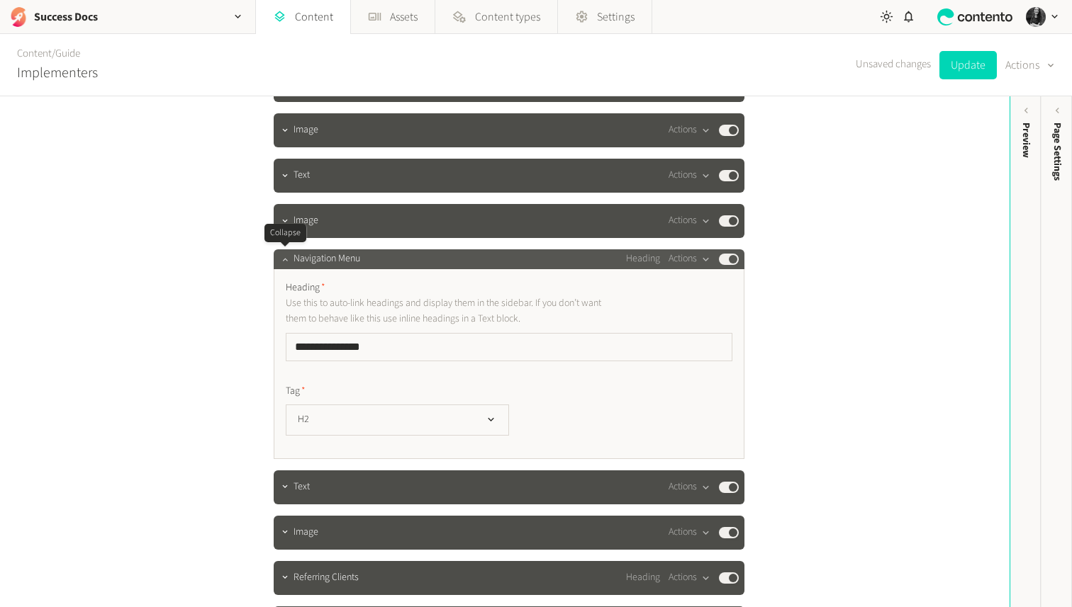
click at [282, 253] on button "button" at bounding box center [284, 257] width 17 height 17
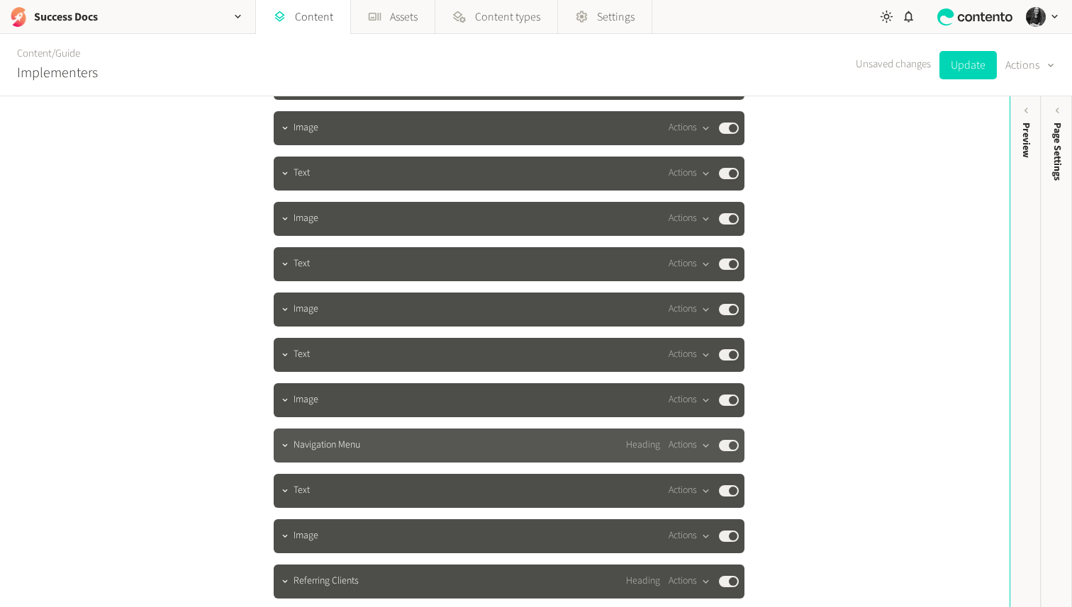
scroll to position [2787, 0]
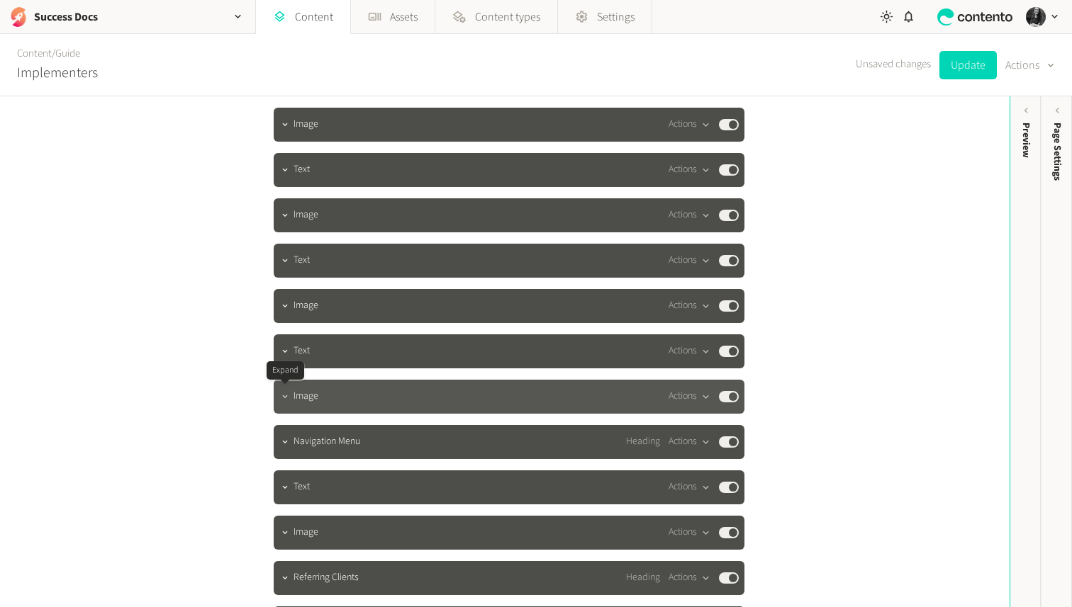
click at [283, 393] on icon "button" at bounding box center [285, 397] width 10 height 10
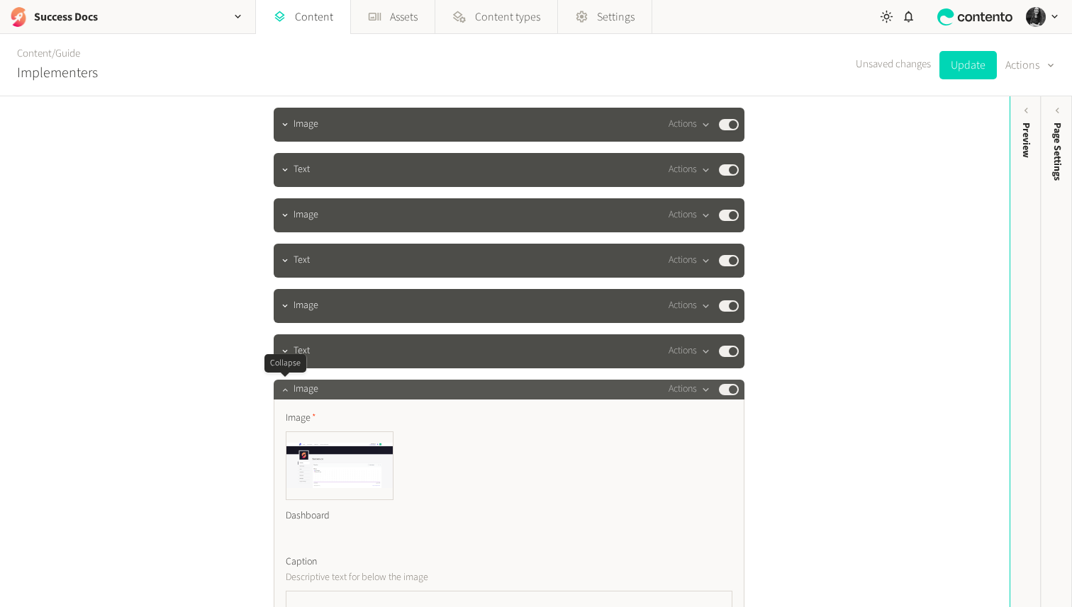
click at [283, 388] on icon "button" at bounding box center [285, 390] width 10 height 10
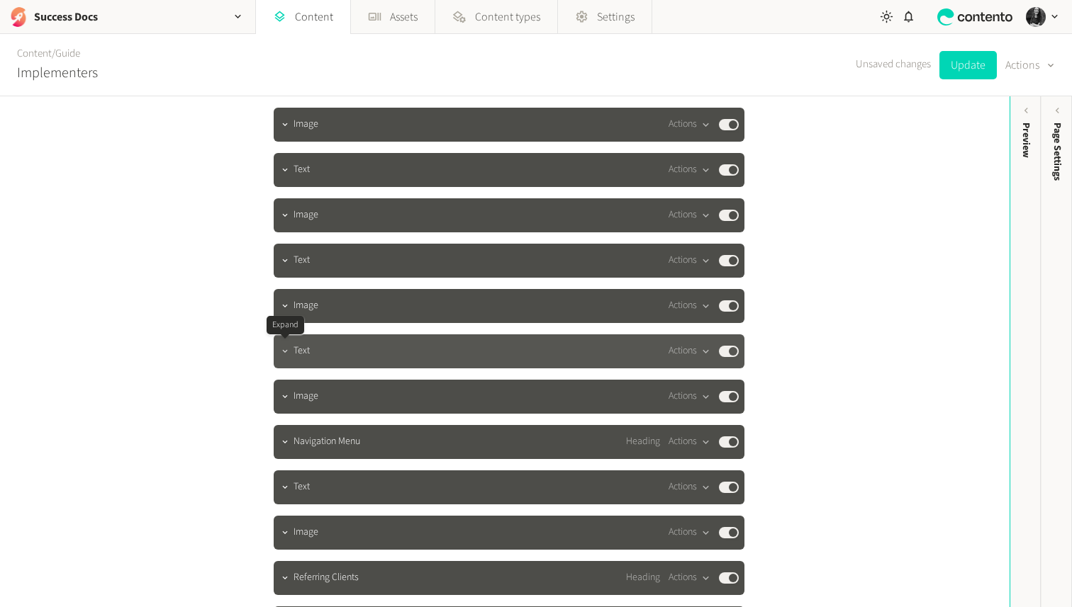
click at [283, 342] on button "button" at bounding box center [284, 350] width 17 height 17
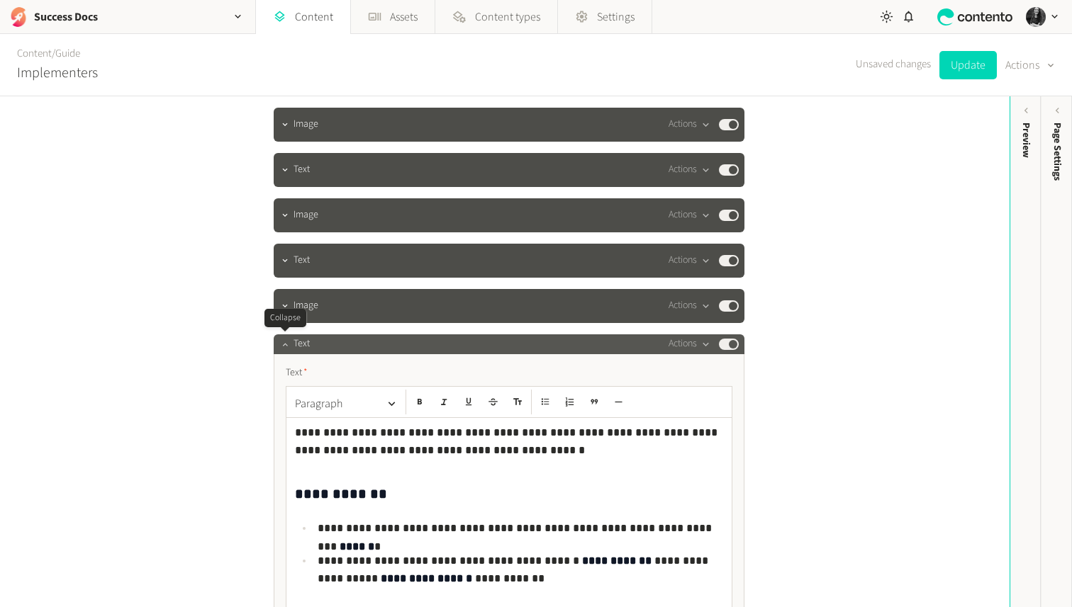
click at [283, 342] on icon "button" at bounding box center [285, 344] width 10 height 10
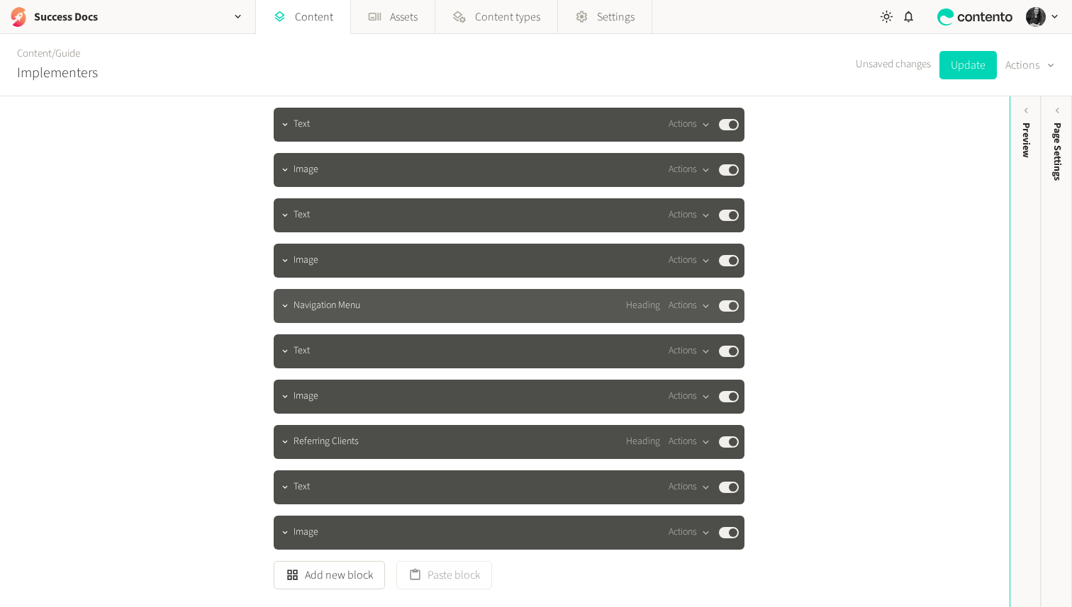
scroll to position [2946, 0]
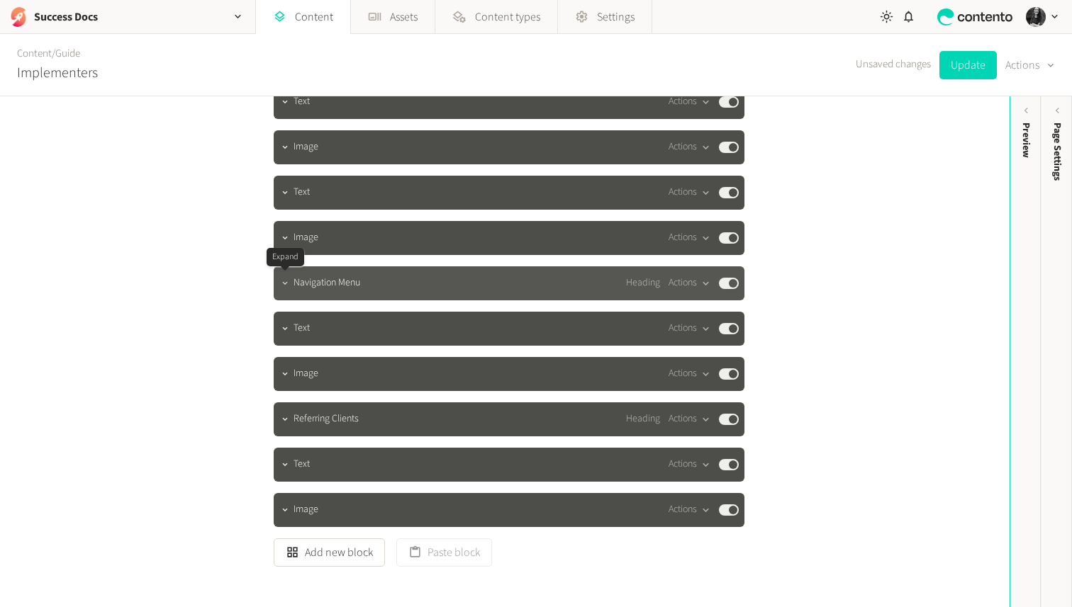
click at [287, 285] on icon "button" at bounding box center [285, 284] width 10 height 10
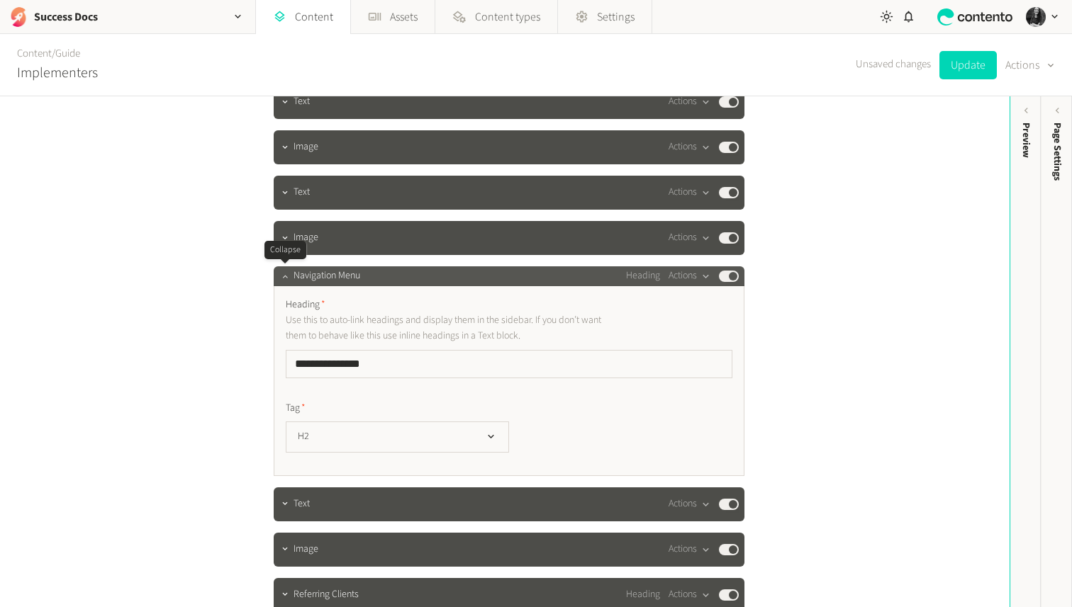
click at [287, 285] on div at bounding box center [284, 276] width 17 height 20
click at [283, 276] on icon "button" at bounding box center [285, 276] width 10 height 10
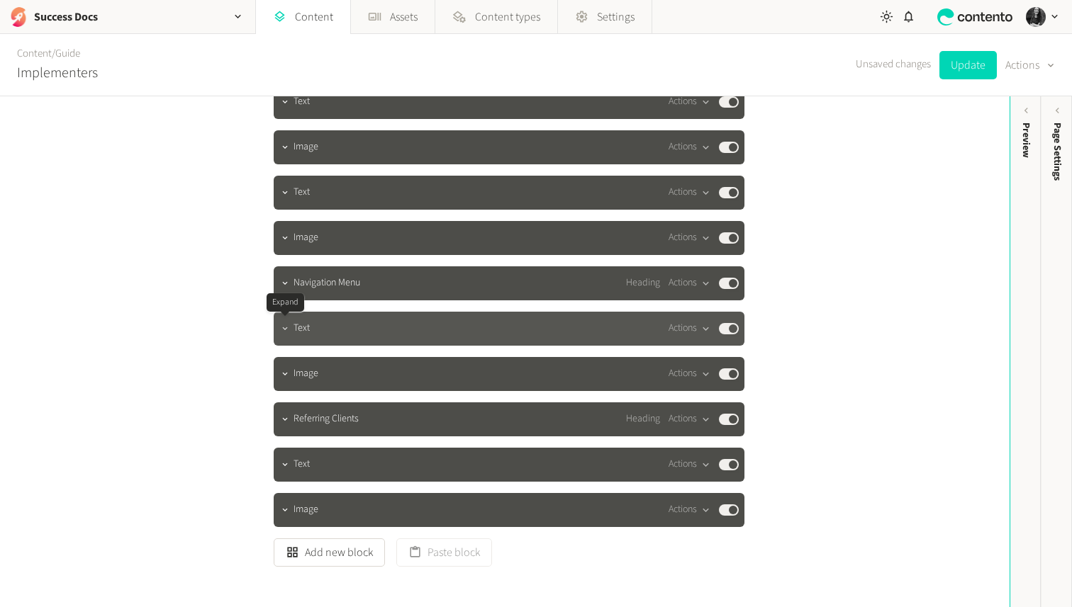
click at [282, 328] on icon "button" at bounding box center [285, 329] width 10 height 10
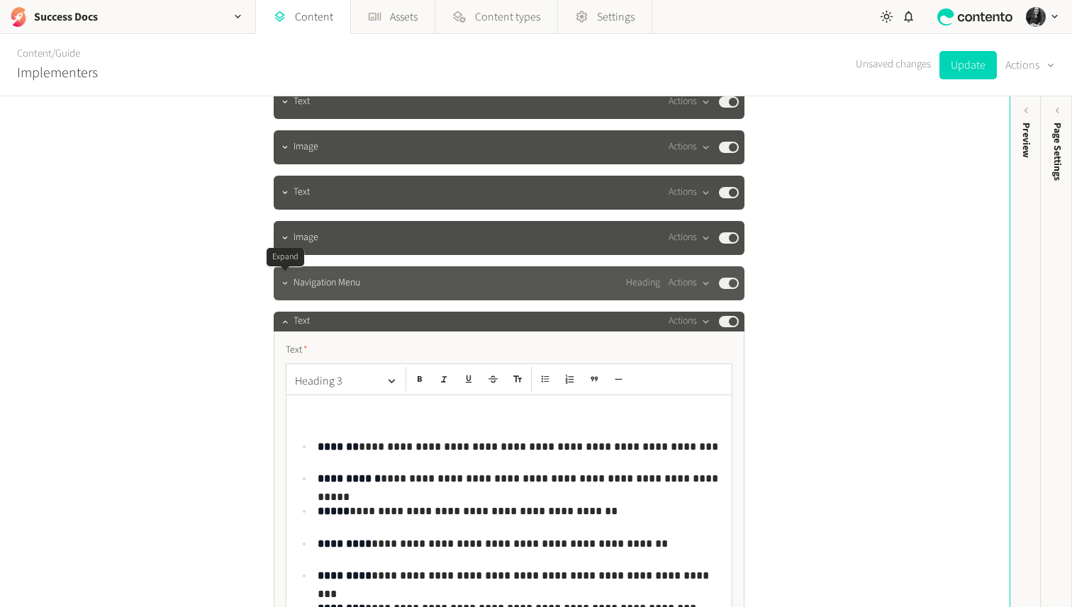
click at [282, 279] on icon "button" at bounding box center [285, 284] width 10 height 10
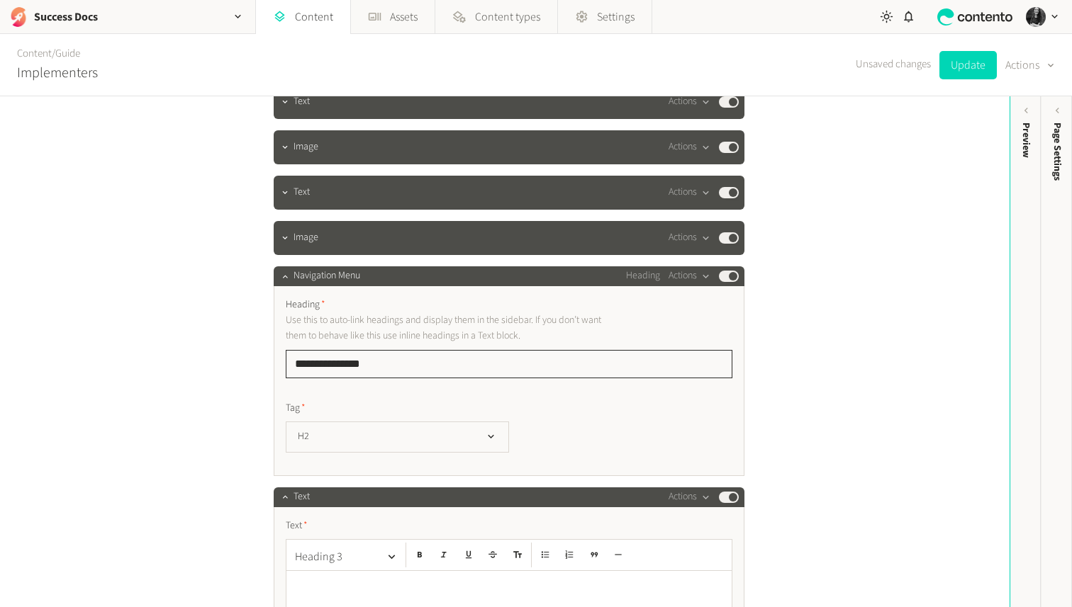
drag, startPoint x: 416, startPoint y: 356, endPoint x: 196, endPoint y: 337, distance: 220.5
click at [196, 337] on div "**********" at bounding box center [504, 351] width 1009 height 511
click at [724, 279] on button "Published" at bounding box center [729, 276] width 20 height 11
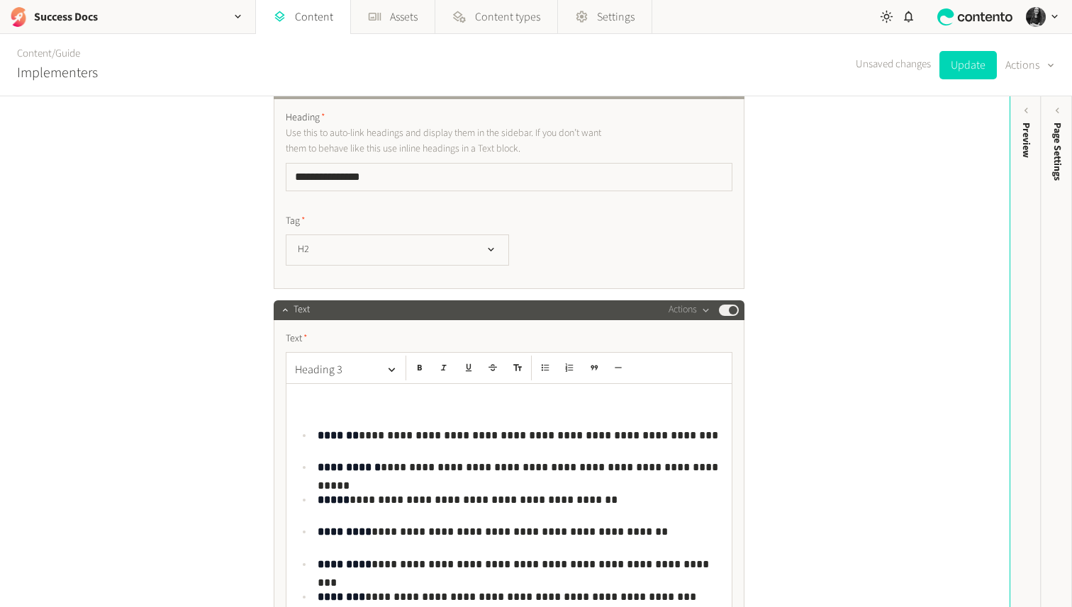
scroll to position [3147, 0]
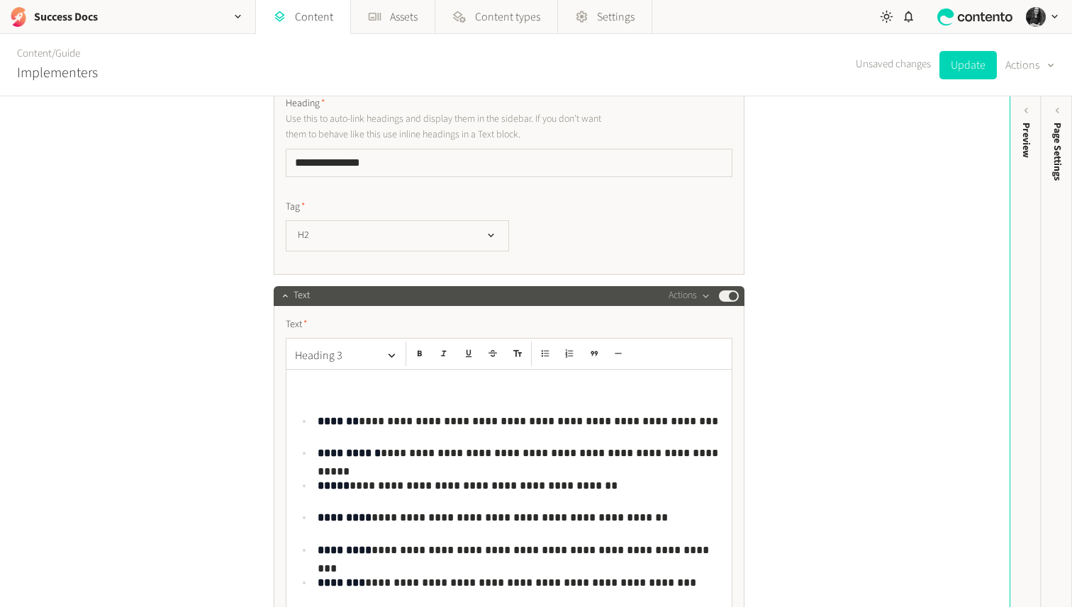
click at [327, 388] on h3 at bounding box center [509, 387] width 428 height 23
drag, startPoint x: 419, startPoint y: 393, endPoint x: 264, endPoint y: 381, distance: 155.0
click at [392, 354] on icon "button" at bounding box center [391, 355] width 13 height 13
click at [374, 439] on button "Heading 3" at bounding box center [347, 439] width 102 height 23
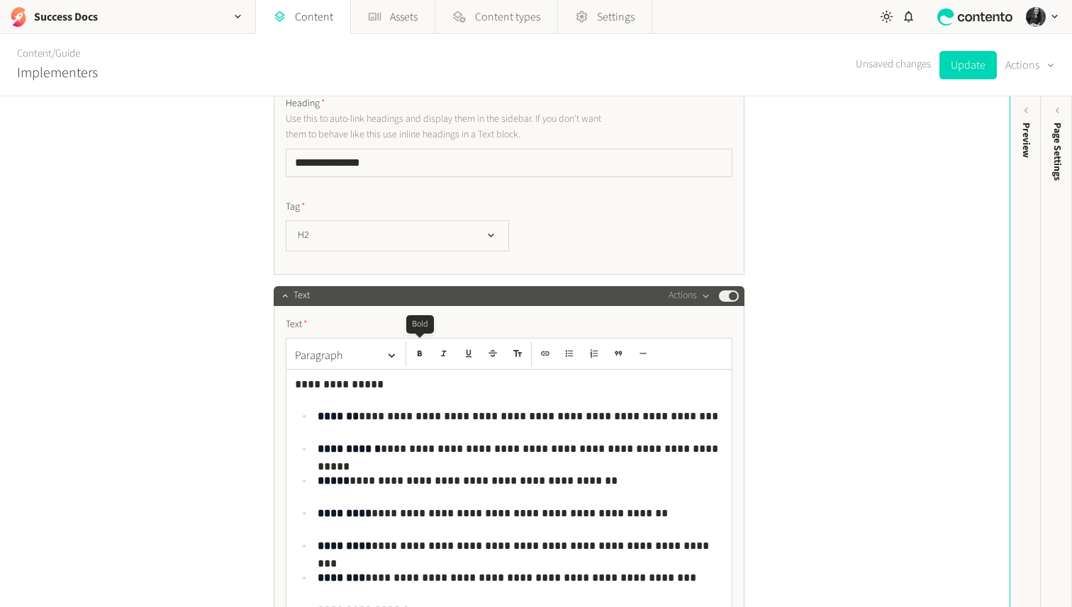
click at [421, 352] on icon "button" at bounding box center [419, 354] width 4 height 6
click at [390, 352] on icon "button" at bounding box center [391, 355] width 13 height 13
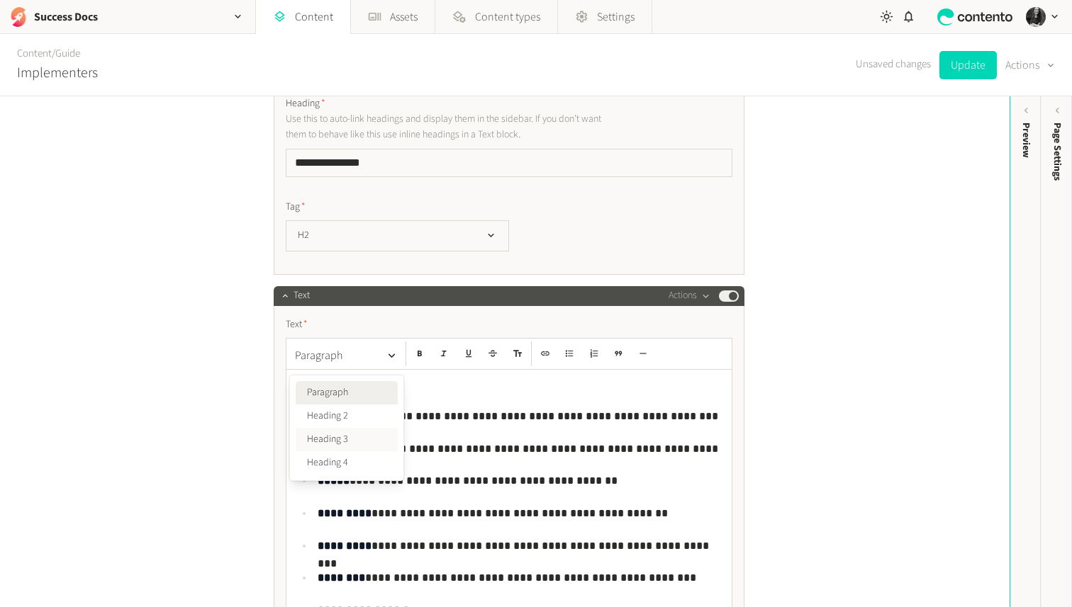
click at [352, 440] on button "Heading 3" at bounding box center [347, 439] width 102 height 23
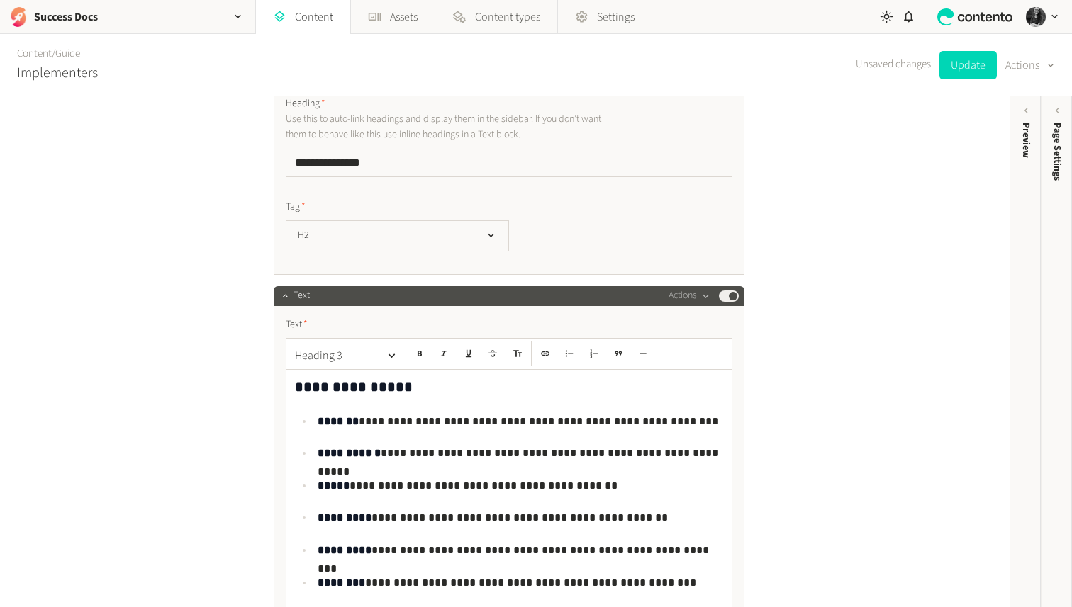
click at [444, 390] on h3 "**********" at bounding box center [509, 387] width 428 height 23
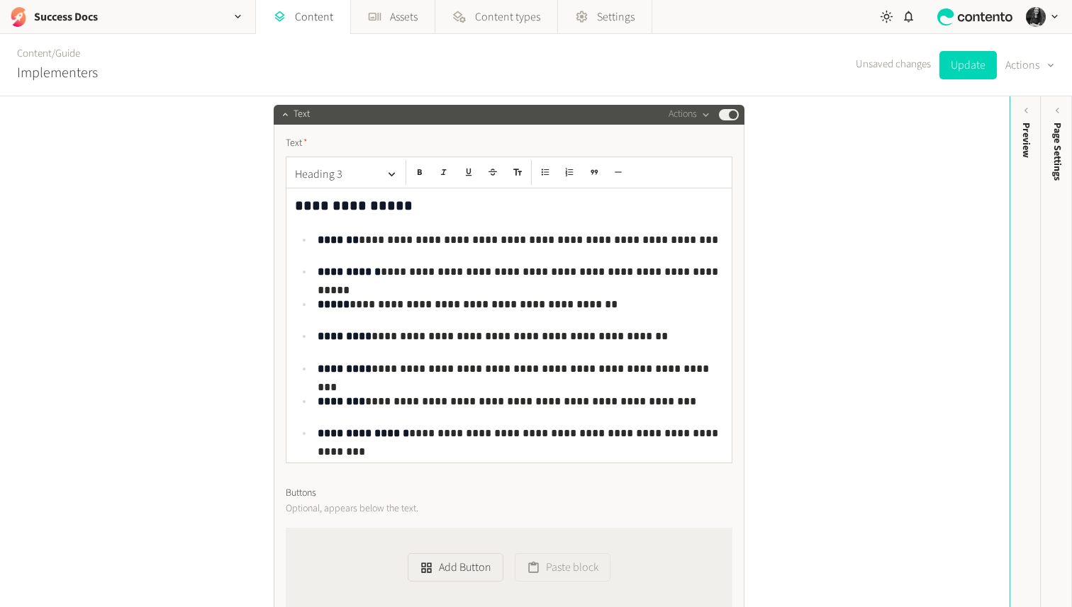
scroll to position [3329, 0]
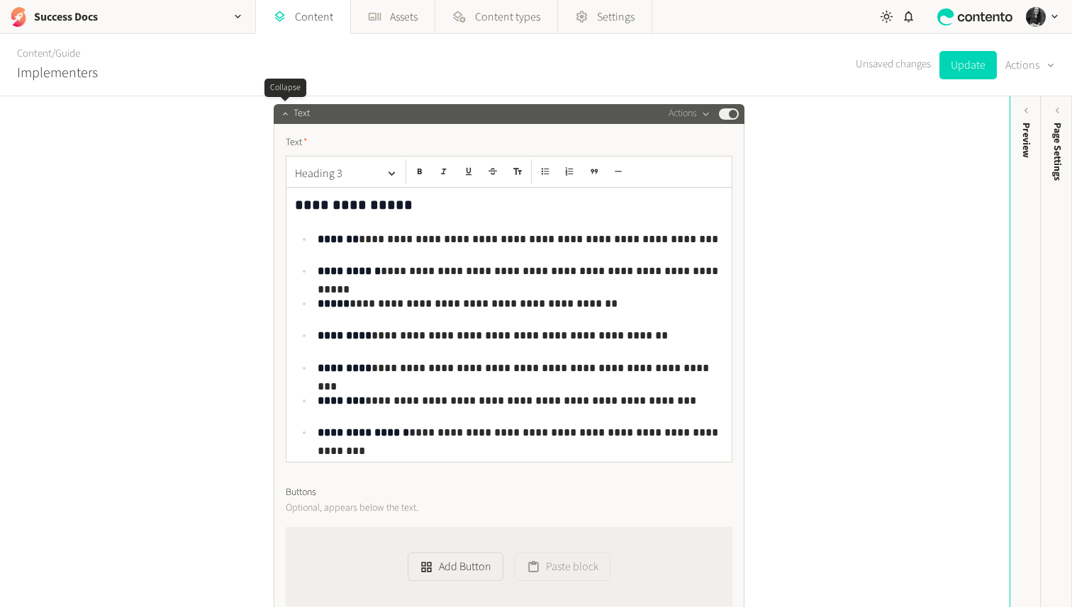
click at [286, 118] on icon "button" at bounding box center [285, 113] width 10 height 10
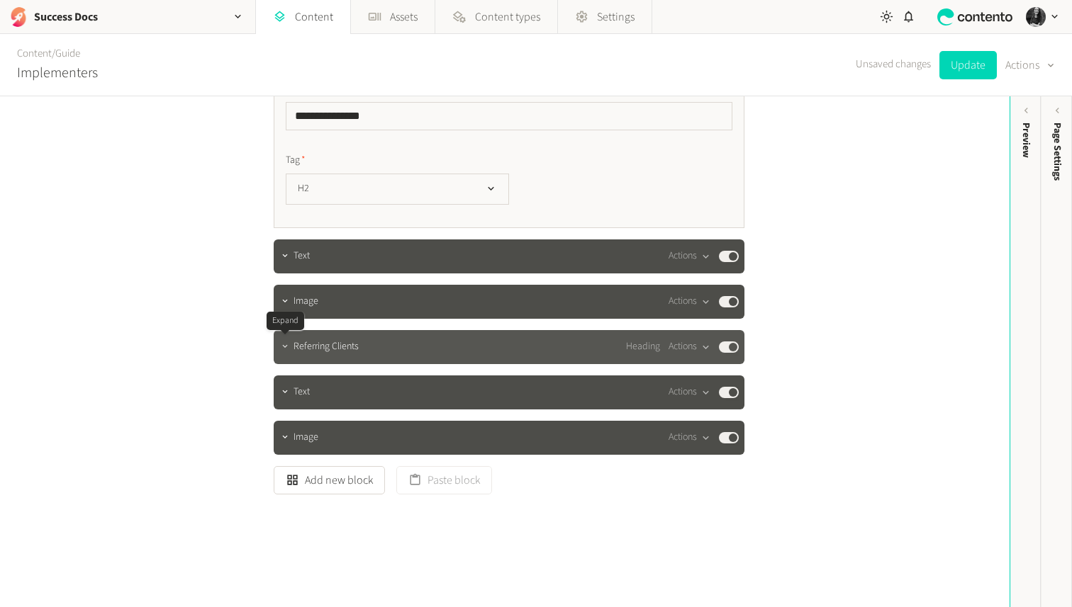
click at [286, 343] on icon "button" at bounding box center [285, 347] width 10 height 10
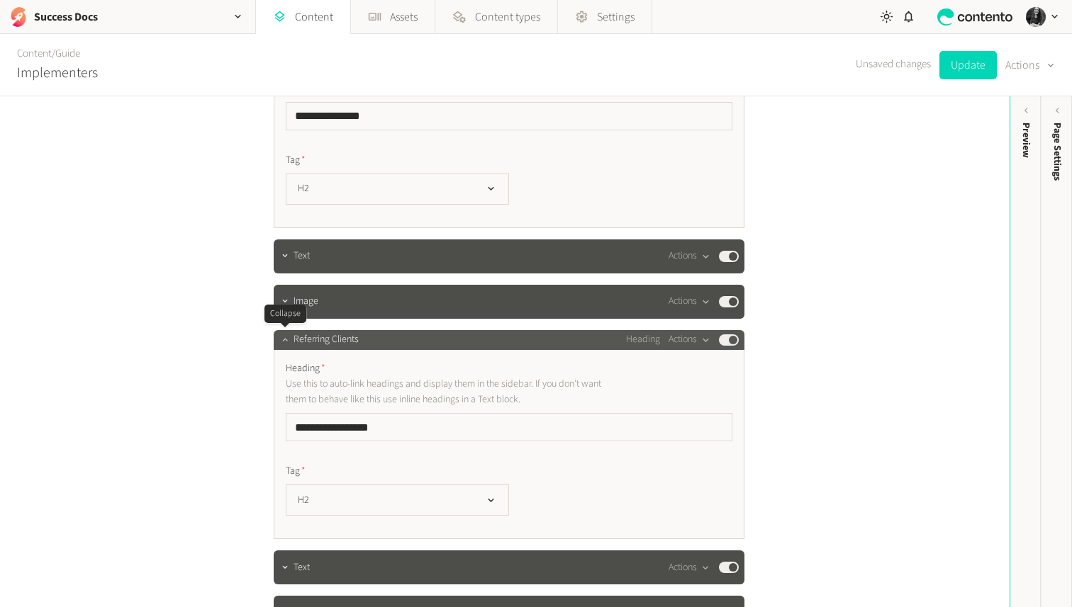
click at [286, 343] on icon "button" at bounding box center [285, 340] width 10 height 10
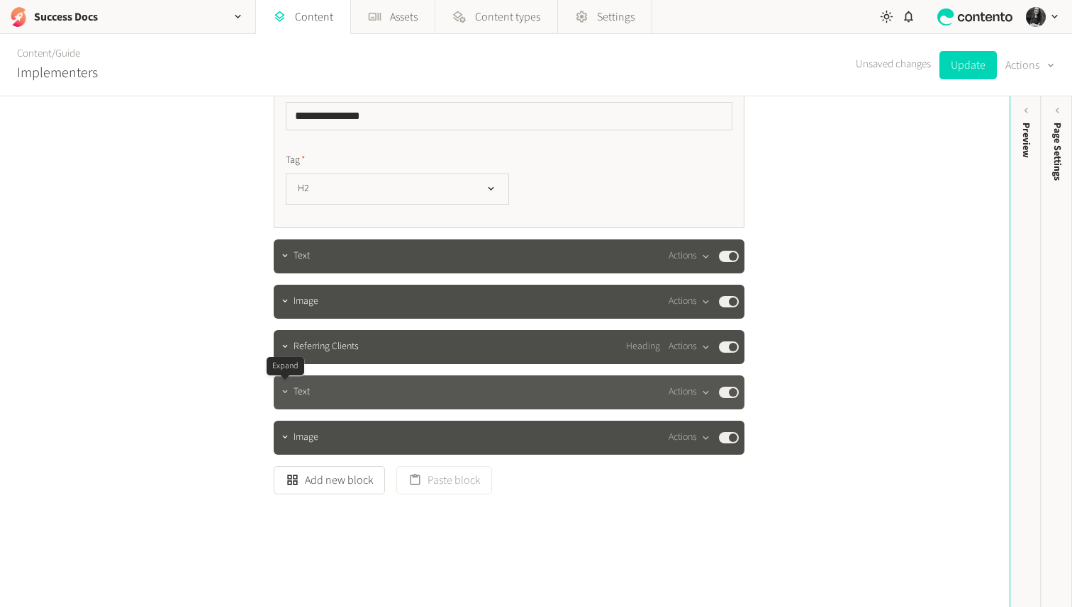
click at [286, 387] on icon "button" at bounding box center [285, 392] width 10 height 10
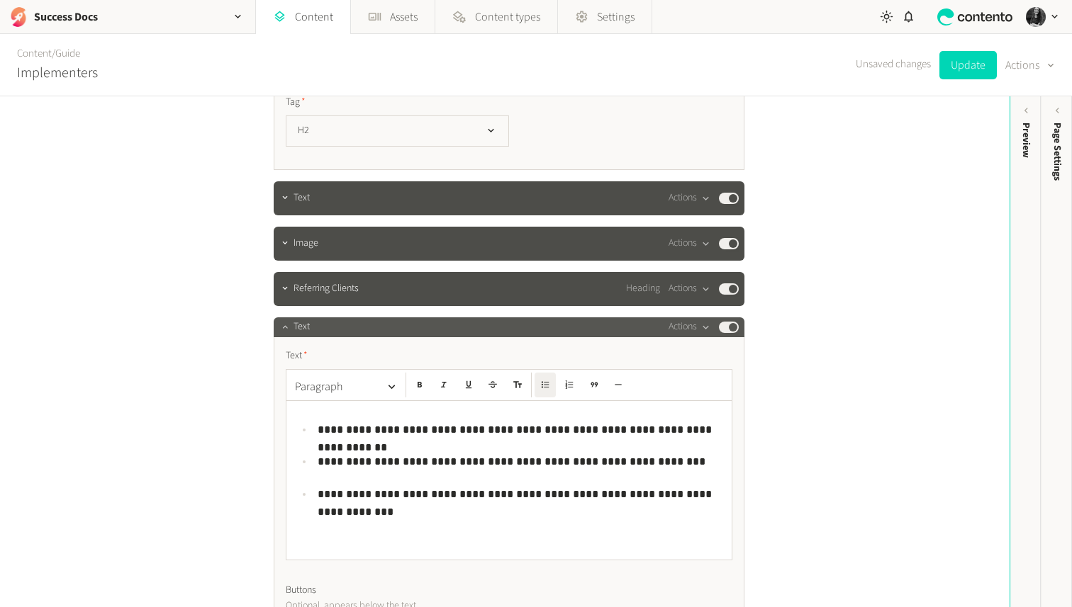
scroll to position [3260, 0]
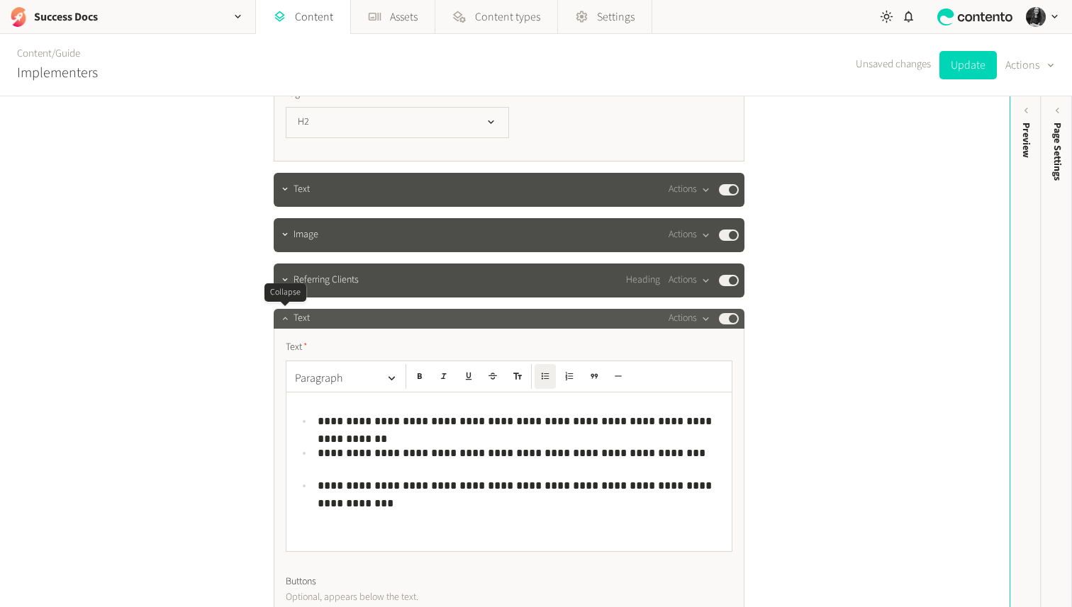
click at [284, 317] on icon "button" at bounding box center [285, 318] width 10 height 10
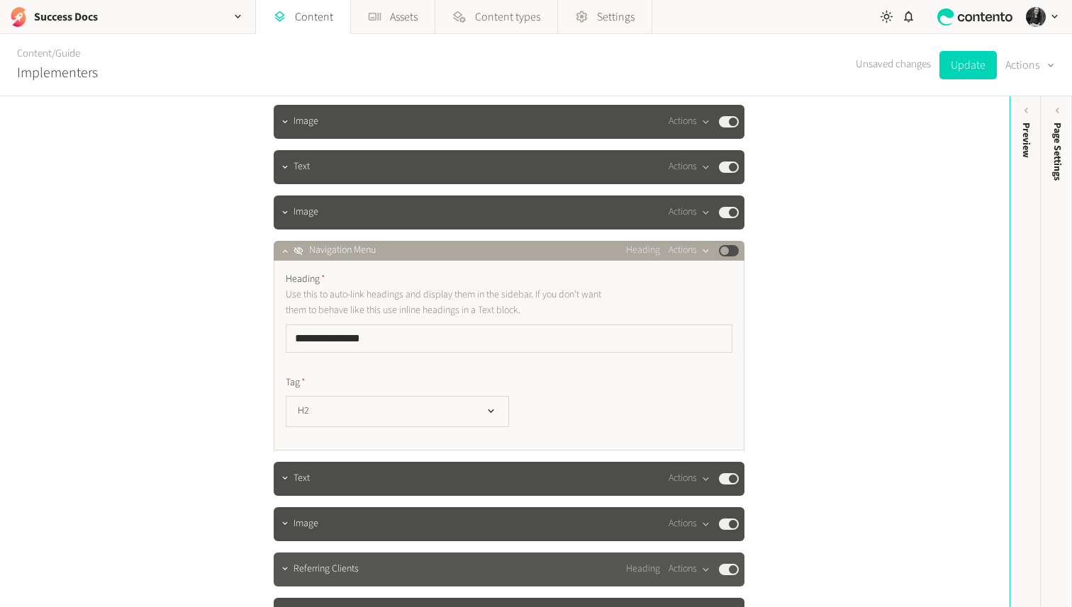
scroll to position [2950, 0]
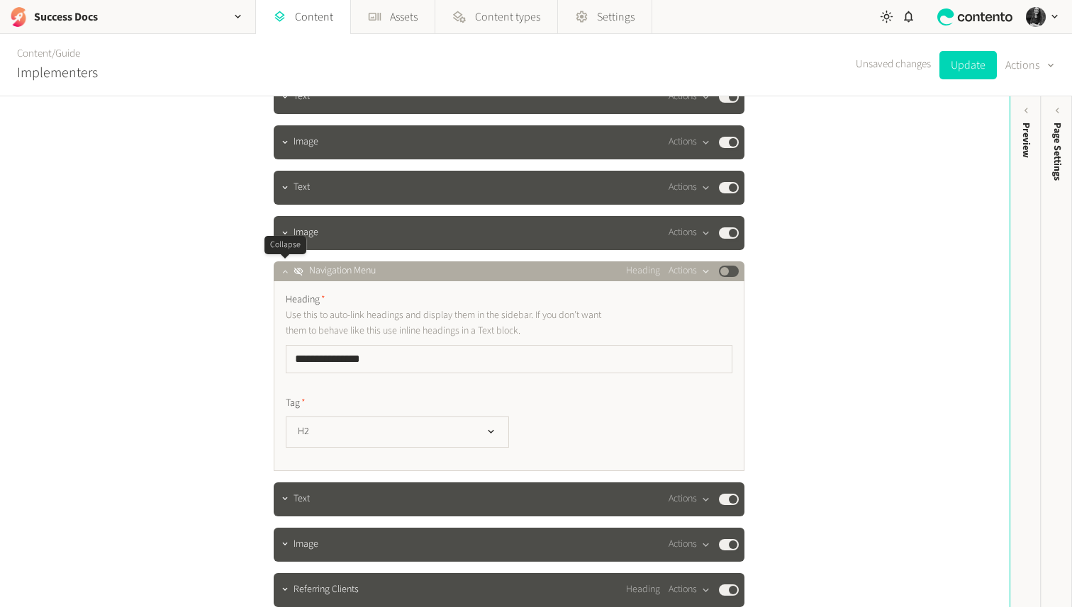
click at [283, 274] on icon "button" at bounding box center [285, 271] width 10 height 10
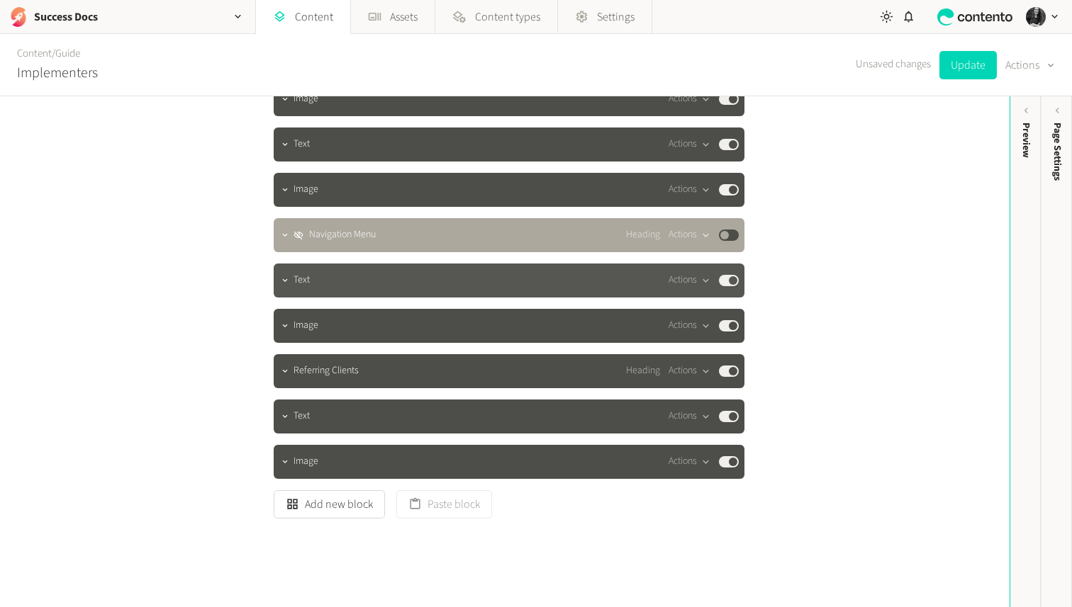
scroll to position [2994, 0]
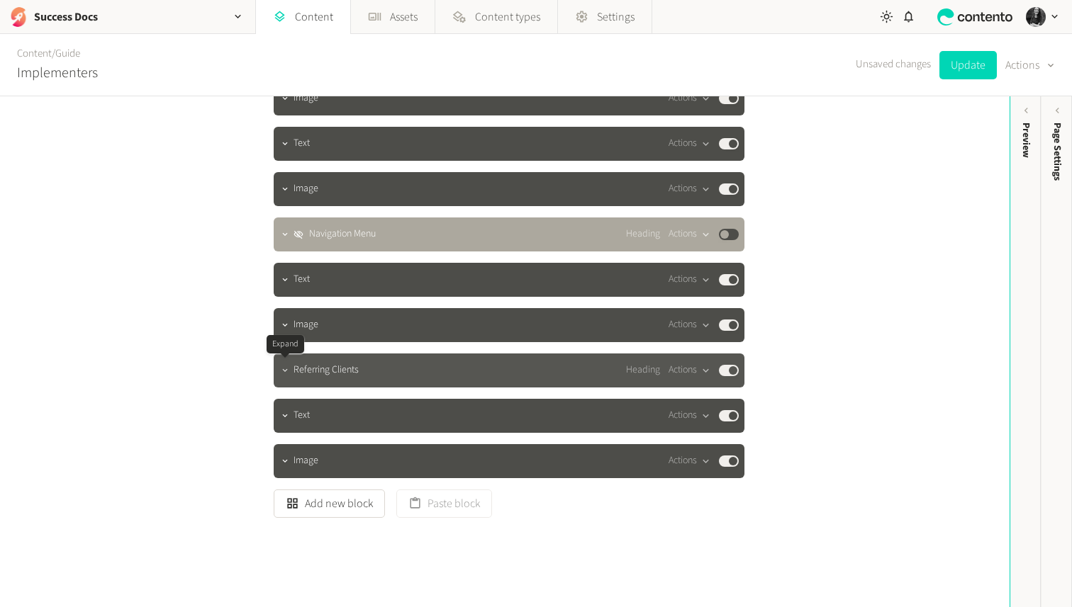
click at [287, 371] on icon "button" at bounding box center [285, 371] width 10 height 10
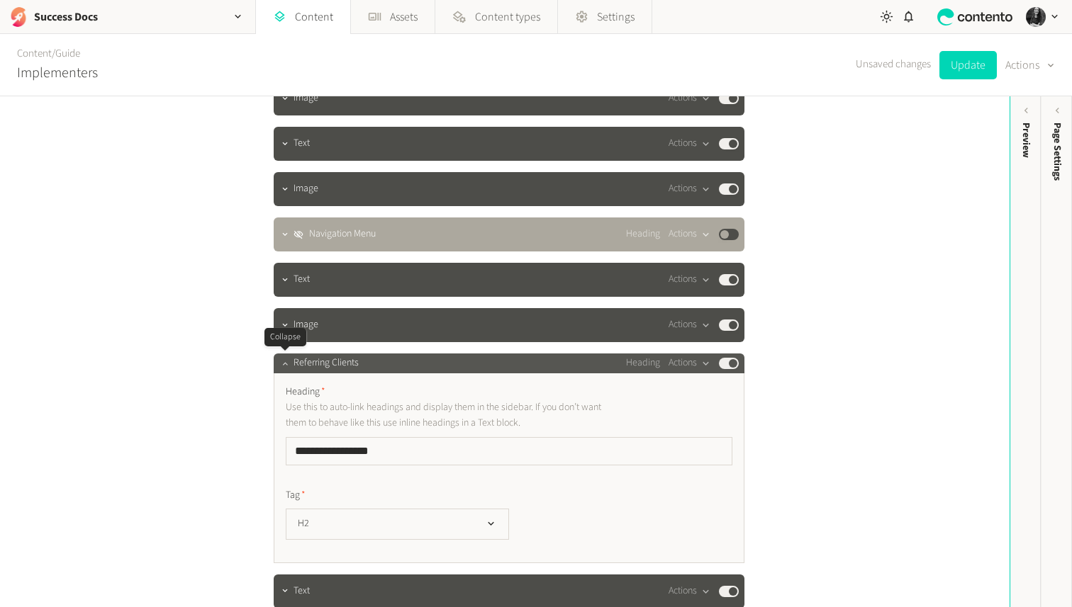
click at [285, 364] on icon "button" at bounding box center [285, 364] width 10 height 10
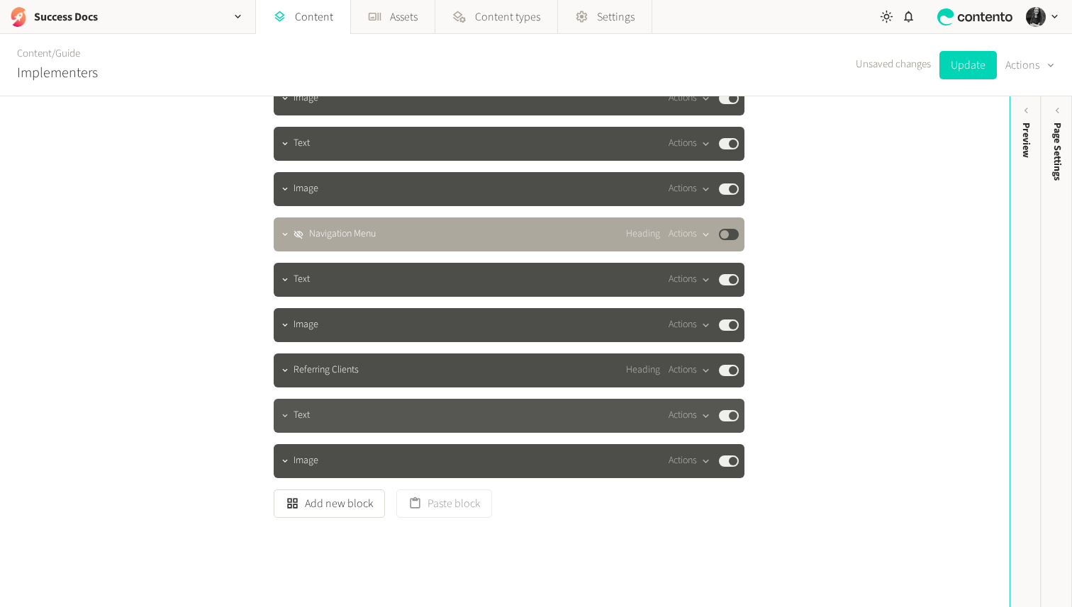
click at [282, 420] on icon "button" at bounding box center [285, 416] width 10 height 10
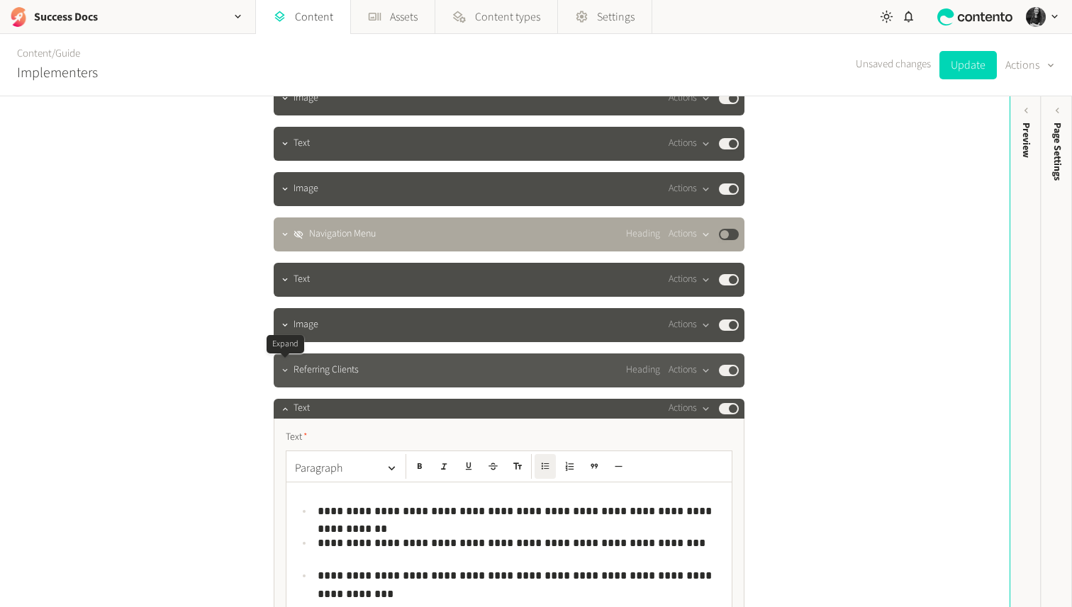
click at [283, 371] on icon "button" at bounding box center [285, 371] width 10 height 10
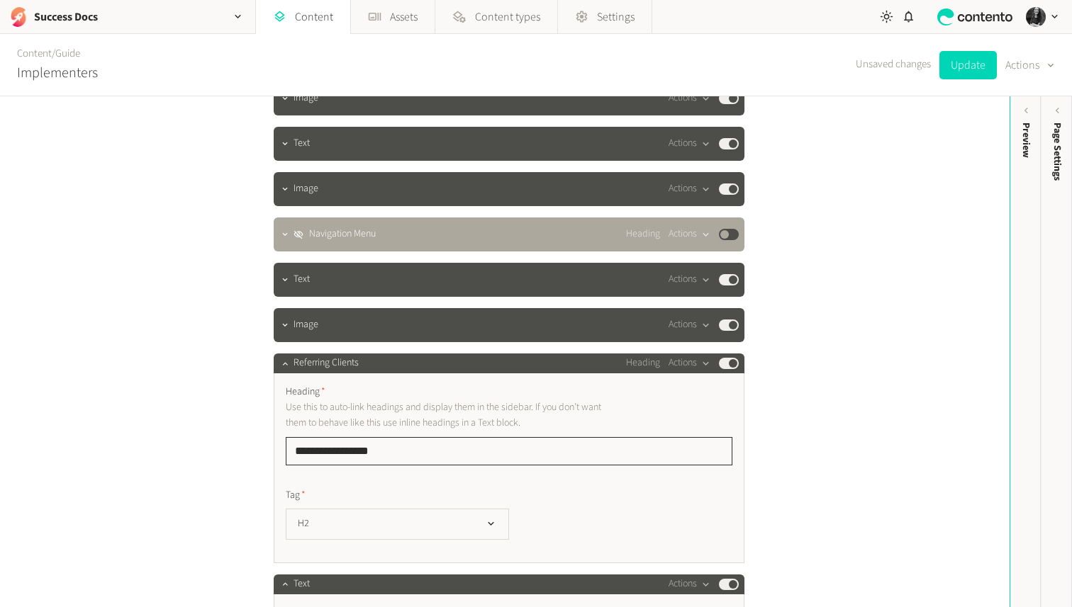
drag, startPoint x: 434, startPoint y: 455, endPoint x: 215, endPoint y: 439, distance: 220.3
click at [215, 439] on div "**********" at bounding box center [504, 351] width 1009 height 511
click at [286, 364] on icon "button" at bounding box center [285, 364] width 10 height 10
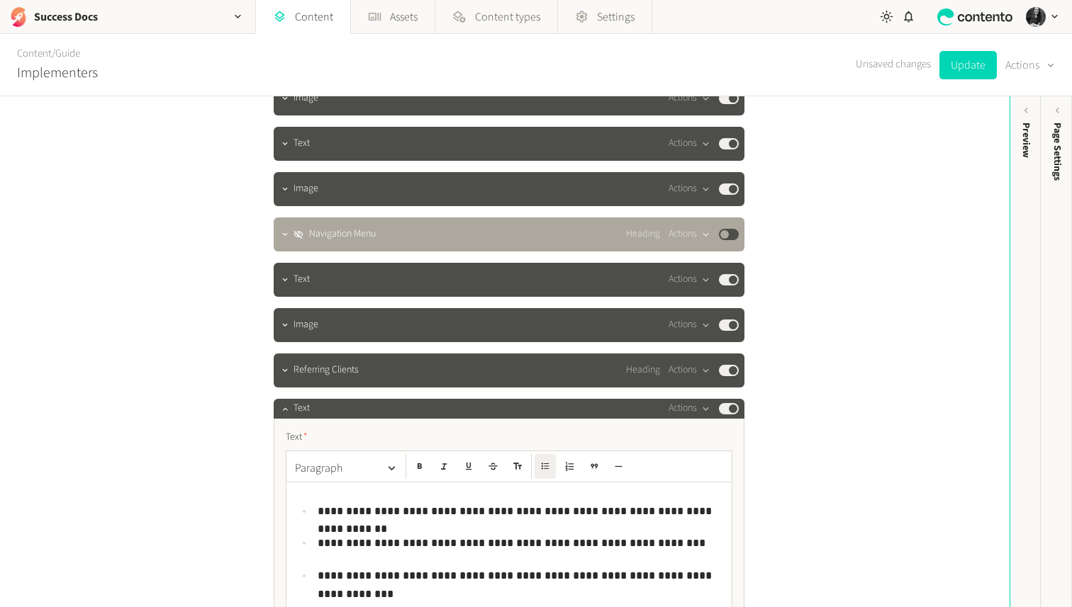
click at [314, 492] on div "**********" at bounding box center [508, 562] width 445 height 159
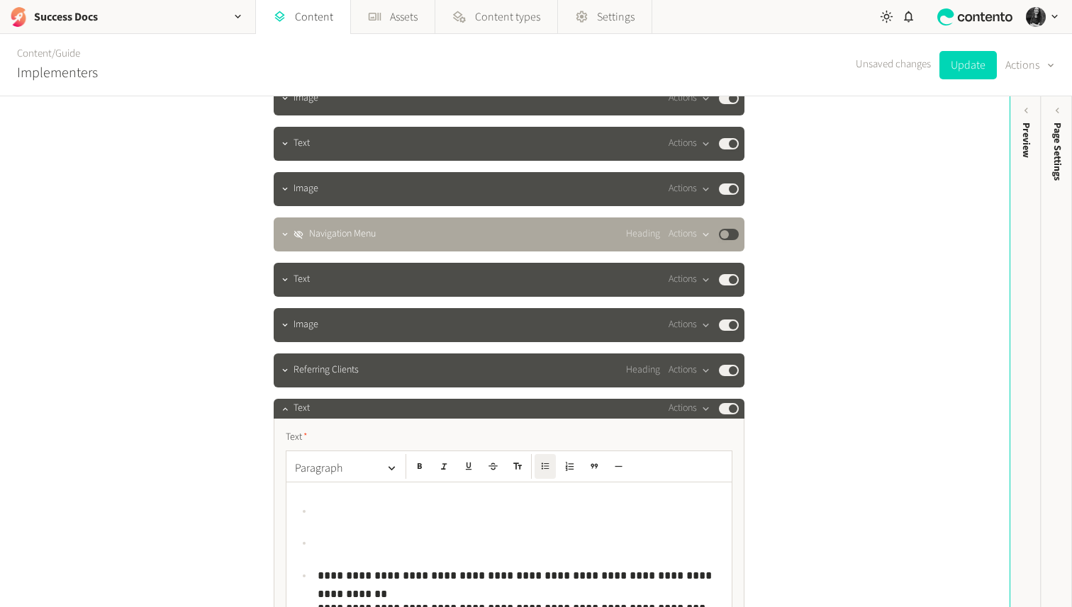
click at [381, 517] on p at bounding box center [520, 511] width 405 height 18
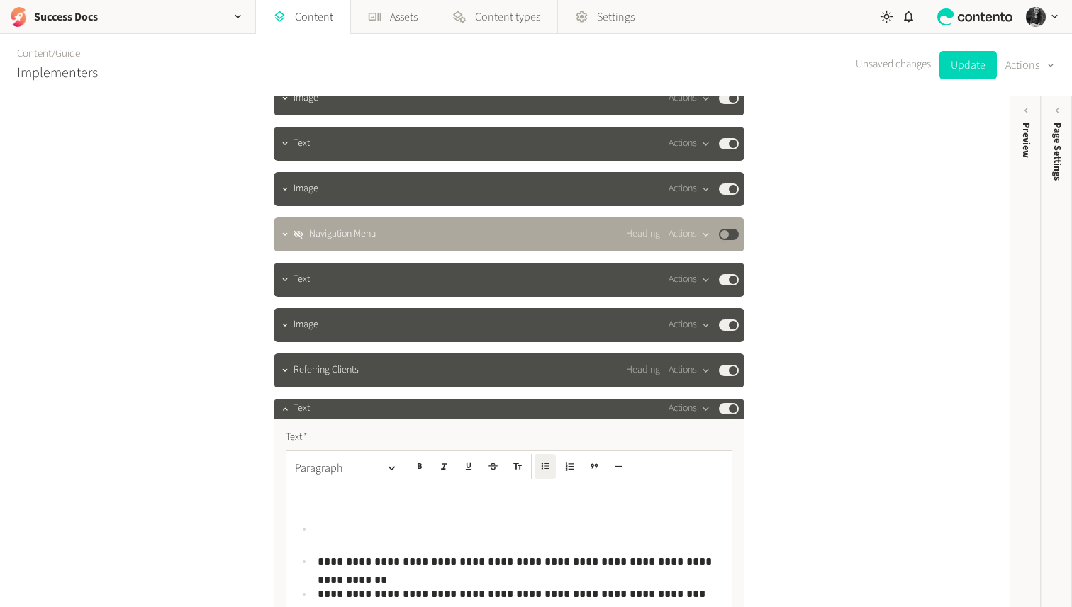
click at [369, 523] on p at bounding box center [520, 529] width 405 height 18
click at [335, 500] on p at bounding box center [509, 497] width 428 height 18
drag, startPoint x: 393, startPoint y: 500, endPoint x: 230, endPoint y: 496, distance: 163.0
click at [230, 496] on div "**********" at bounding box center [504, 351] width 1009 height 511
click at [388, 465] on icon "button" at bounding box center [391, 468] width 13 height 13
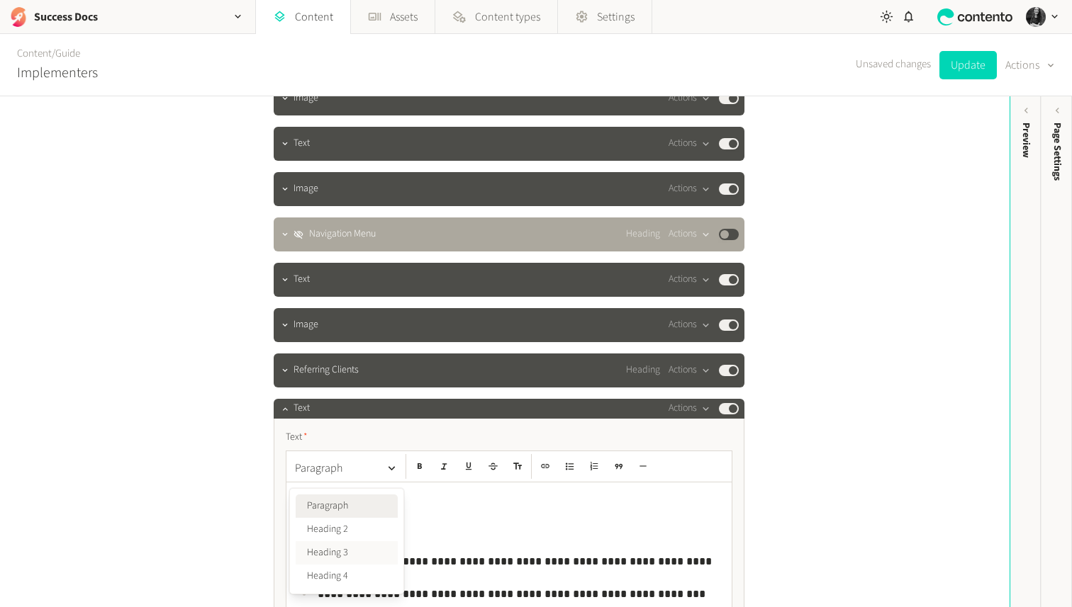
click at [366, 548] on button "Heading 3" at bounding box center [347, 552] width 102 height 23
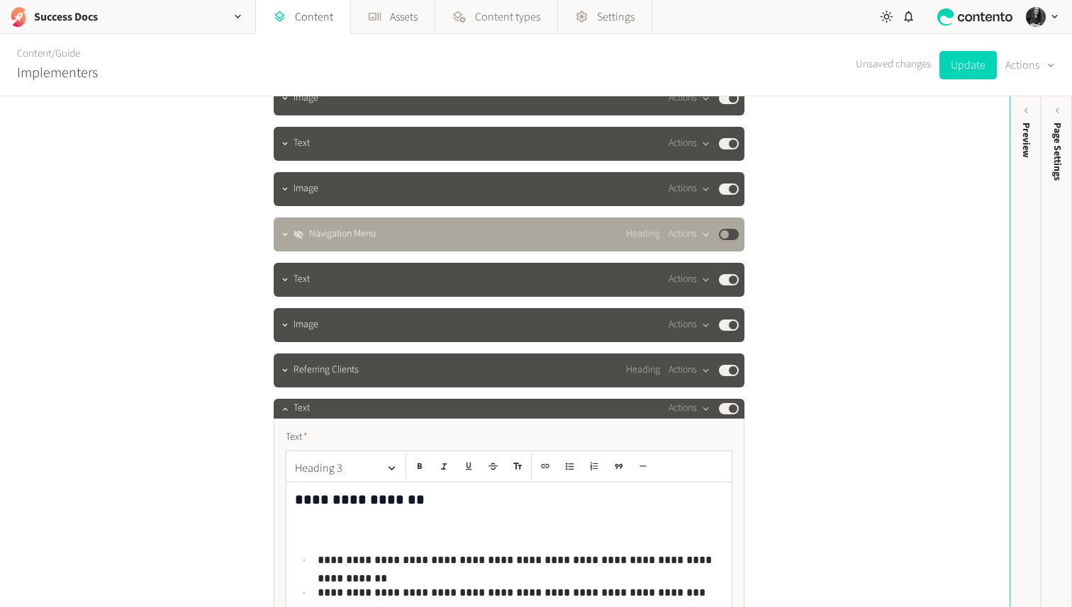
click at [349, 527] on p at bounding box center [509, 529] width 428 height 18
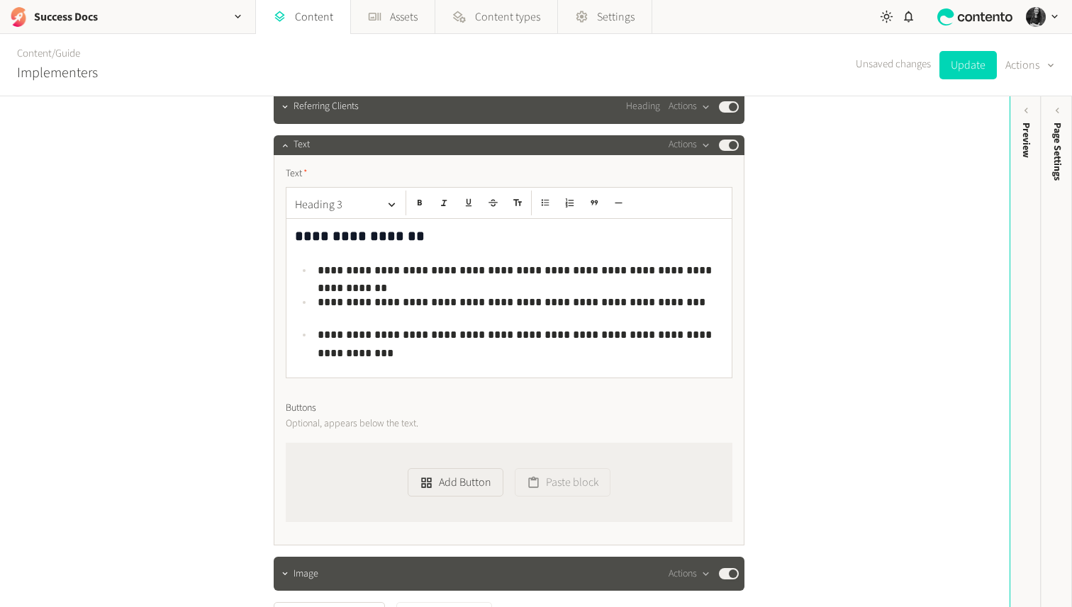
scroll to position [3269, 0]
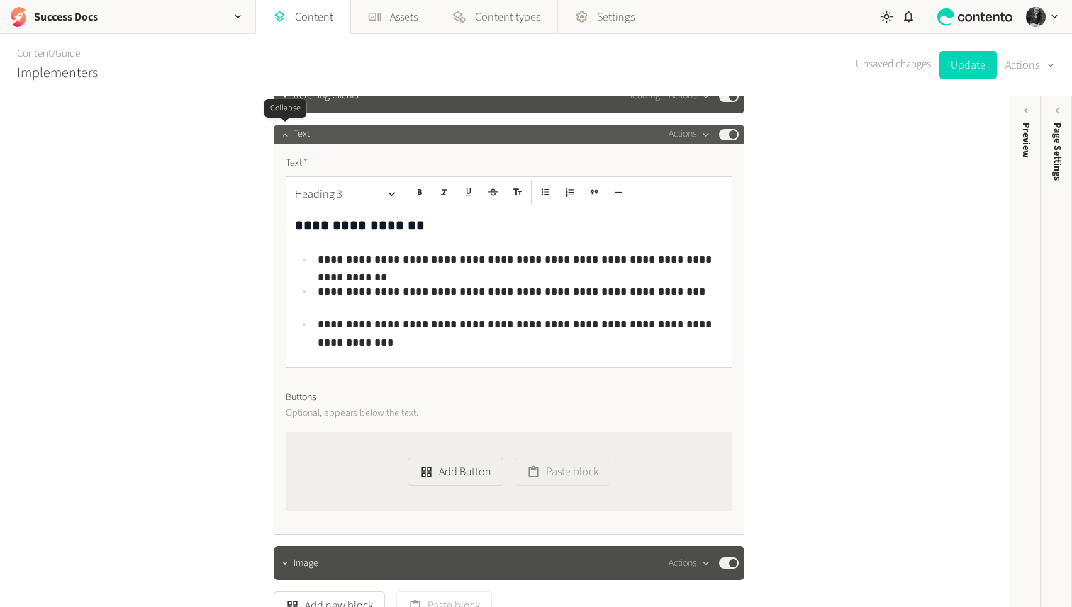
click at [287, 134] on icon "button" at bounding box center [285, 135] width 10 height 10
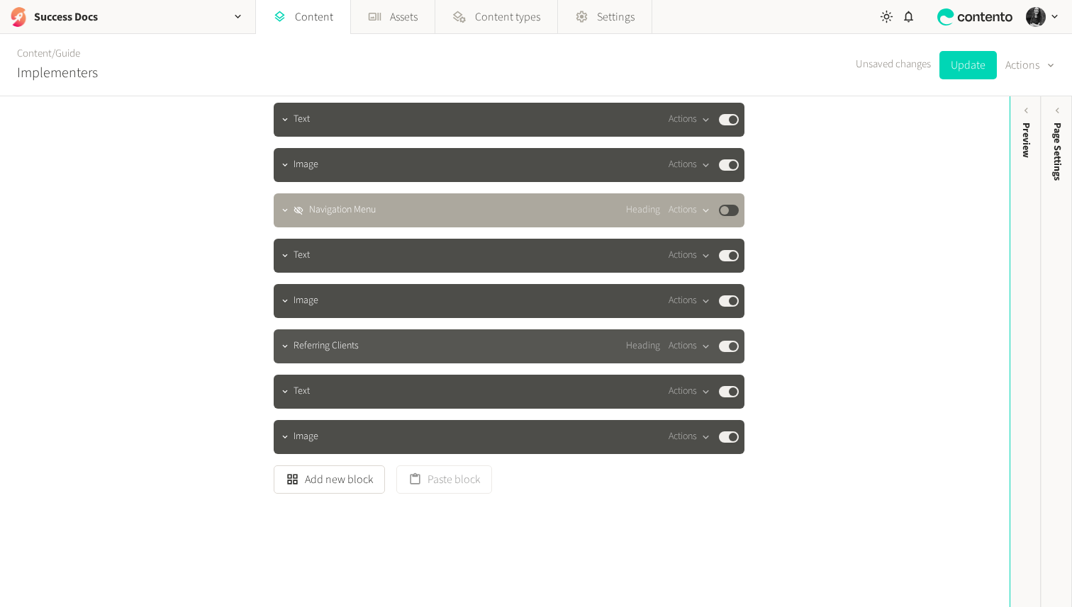
click at [726, 342] on button "Published" at bounding box center [729, 346] width 20 height 11
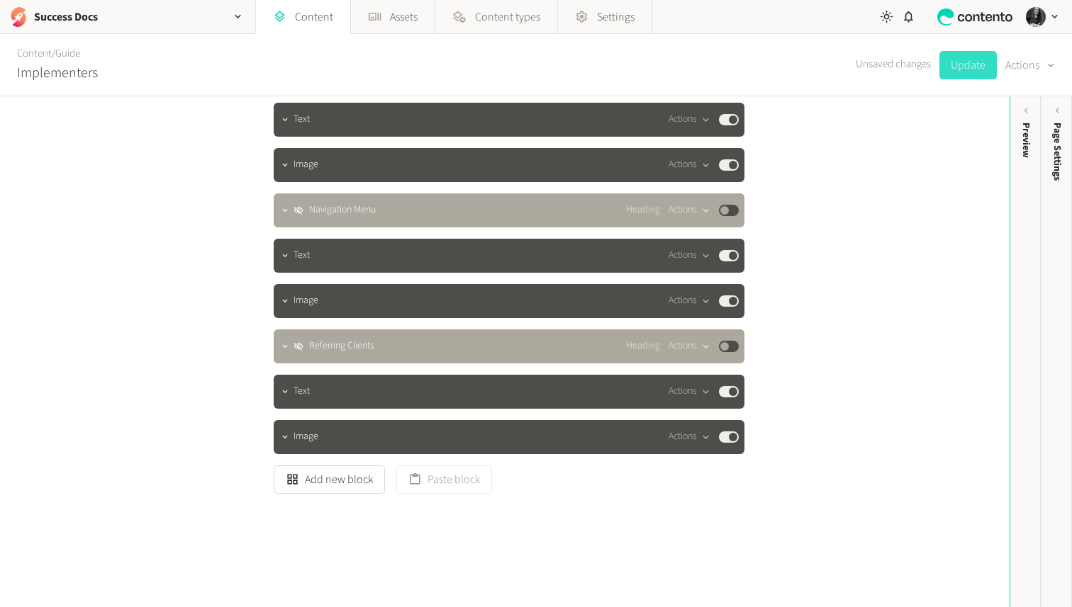
click at [965, 55] on button "Update" at bounding box center [967, 65] width 57 height 28
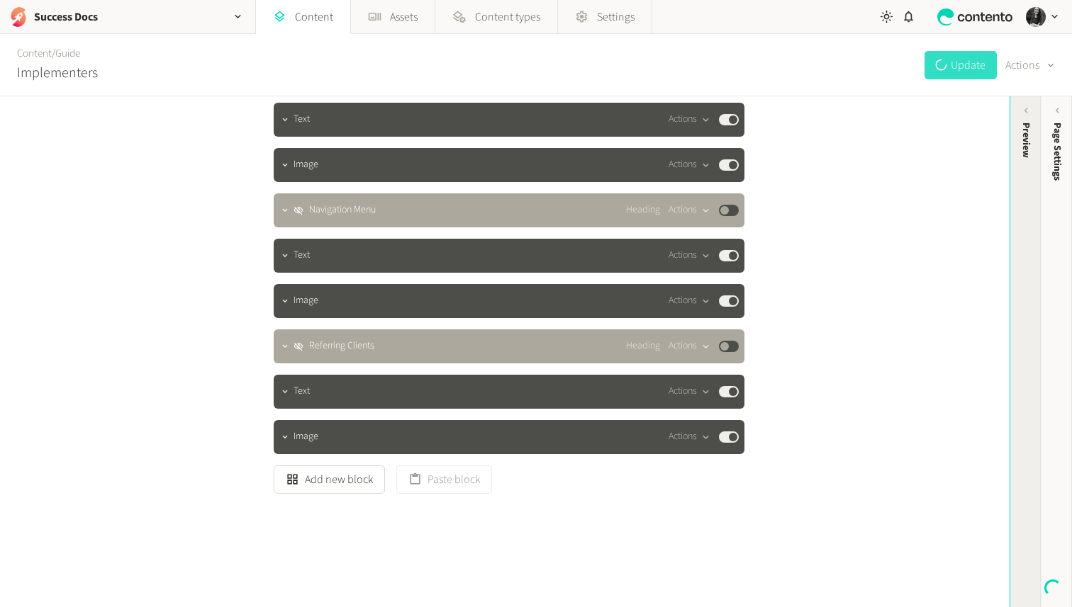
click at [1016, 108] on div "Preview" at bounding box center [1025, 232] width 31 height 255
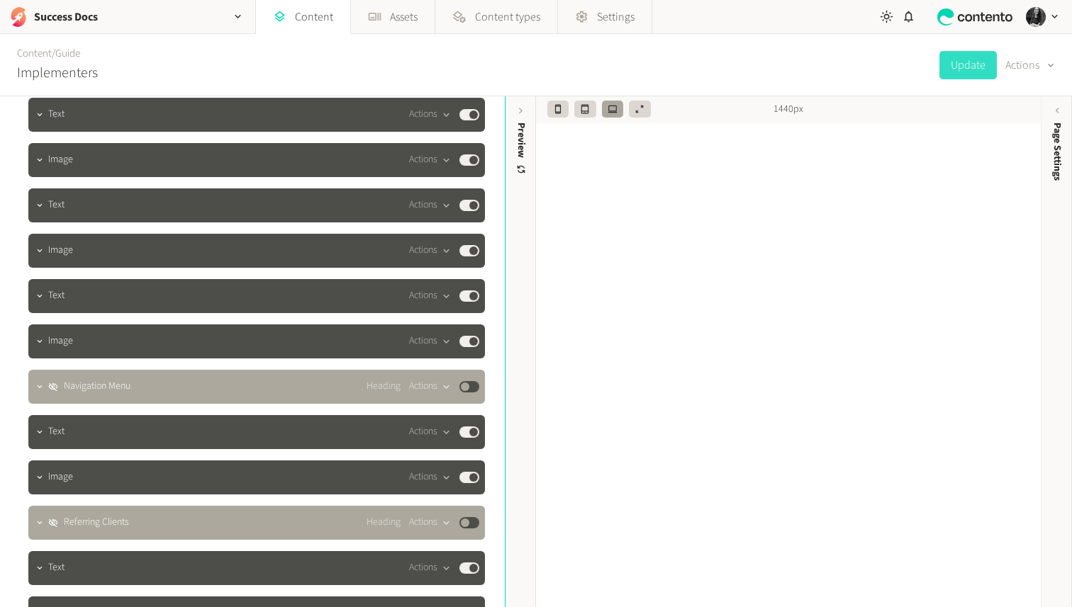
scroll to position [2840, 0]
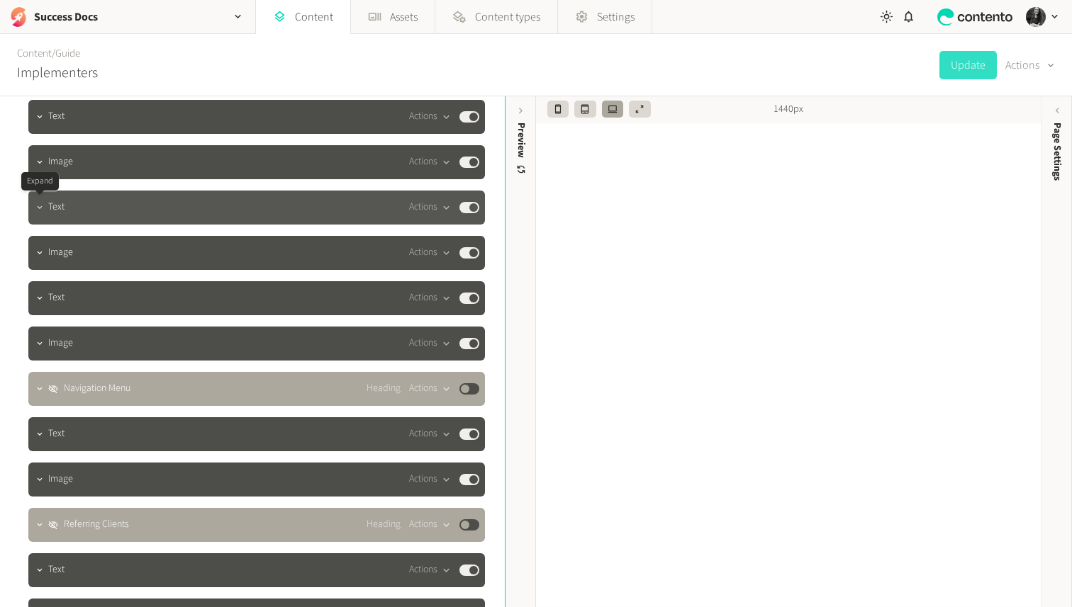
click at [42, 209] on icon "button" at bounding box center [40, 208] width 10 height 10
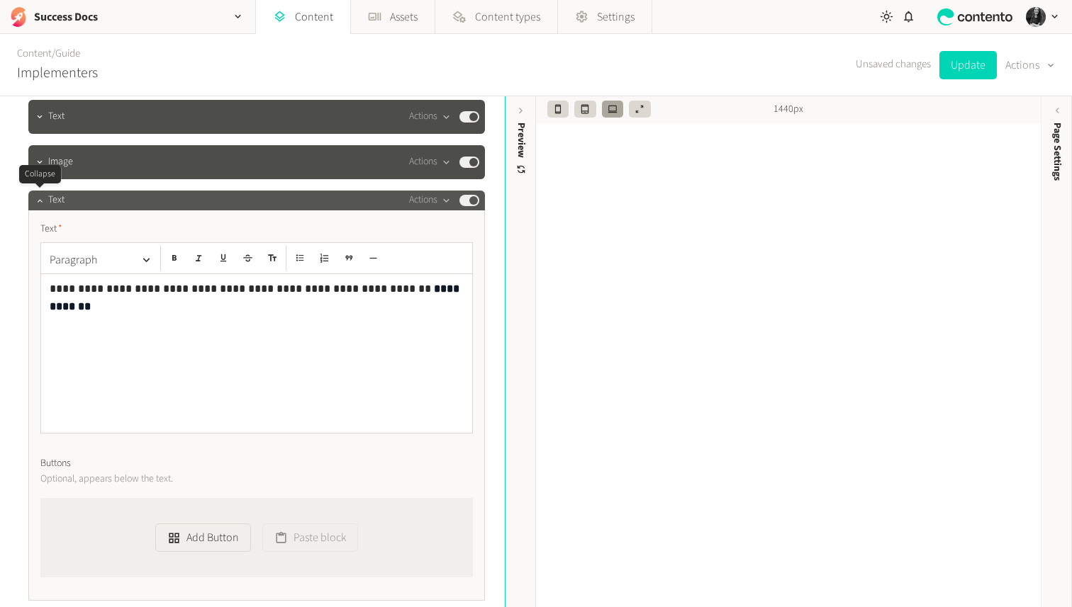
click at [42, 208] on div at bounding box center [39, 201] width 17 height 20
click at [38, 202] on icon "button" at bounding box center [40, 201] width 10 height 10
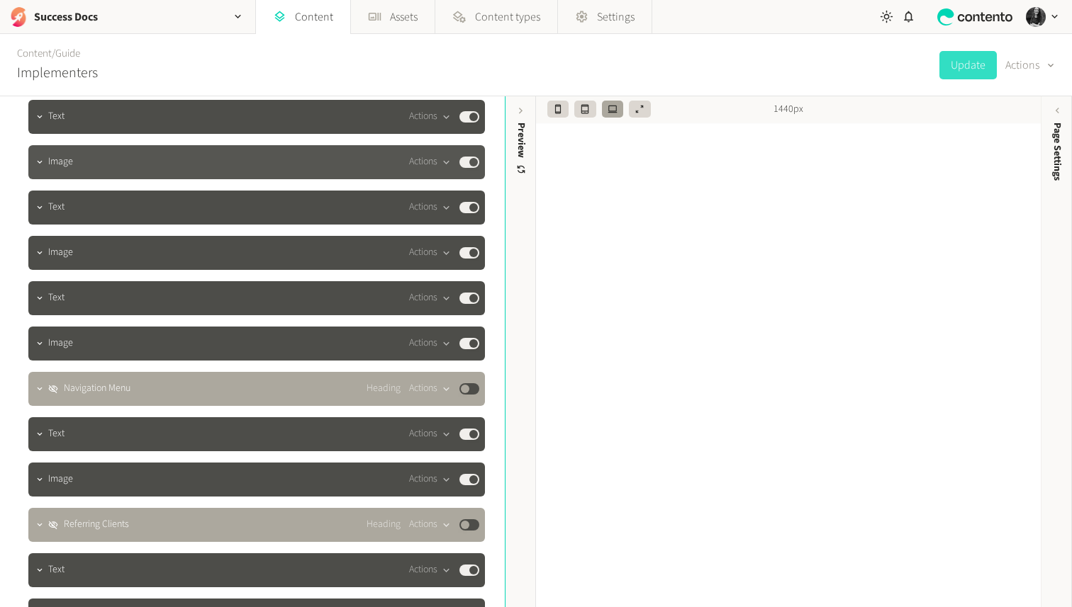
scroll to position [2796, 0]
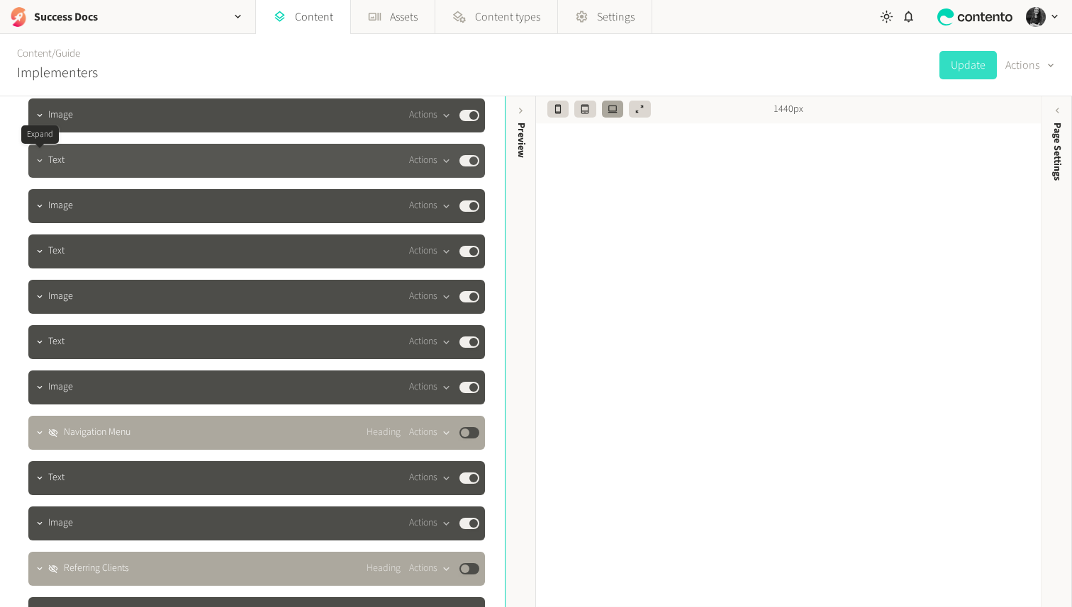
click at [38, 159] on icon "button" at bounding box center [40, 161] width 10 height 10
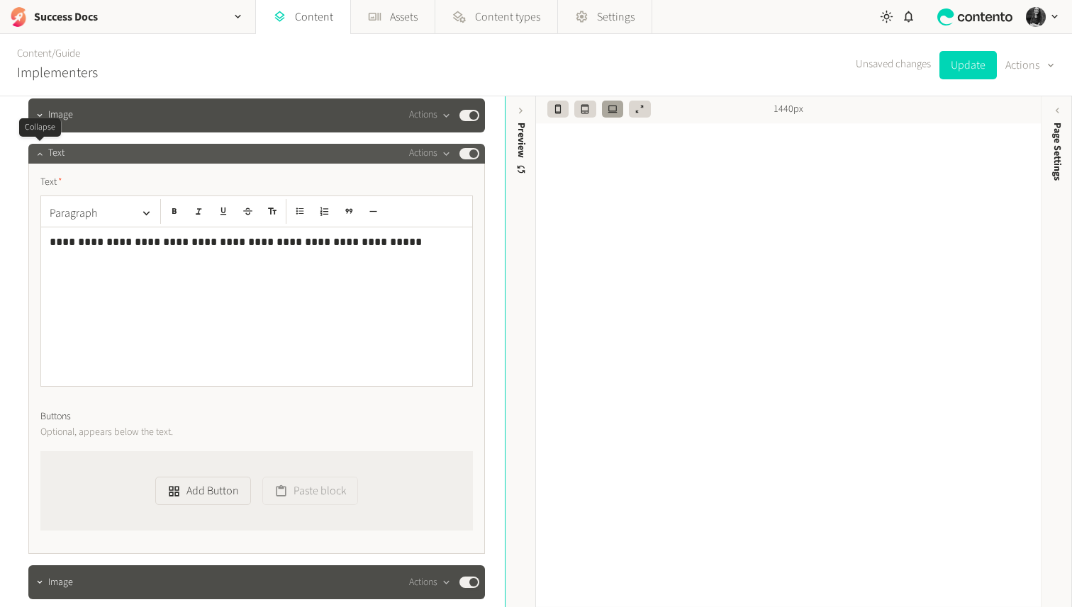
click at [40, 157] on icon "button" at bounding box center [40, 154] width 10 height 10
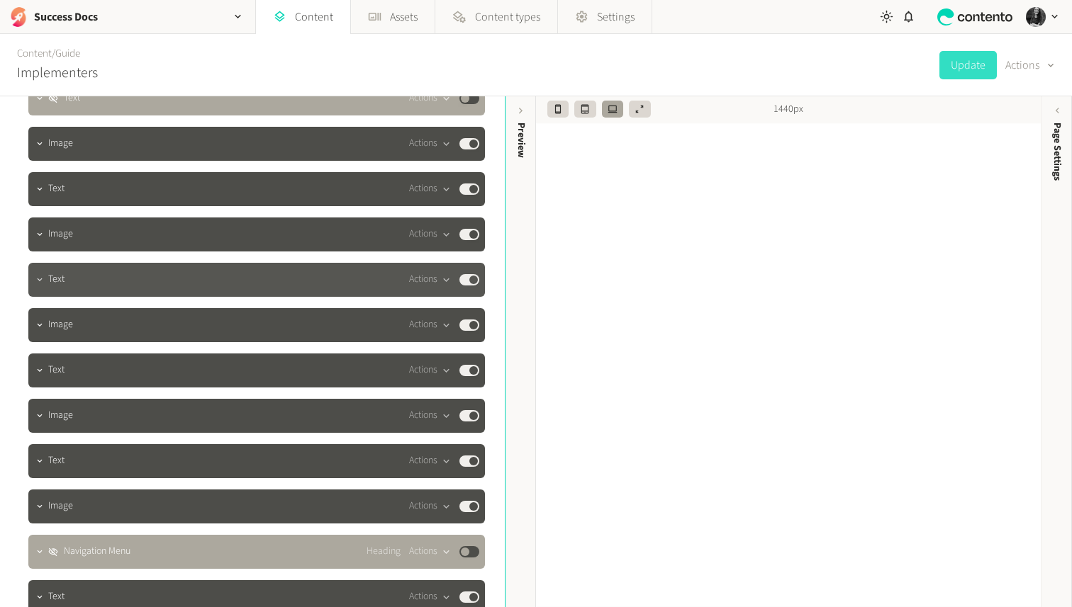
scroll to position [2651, 0]
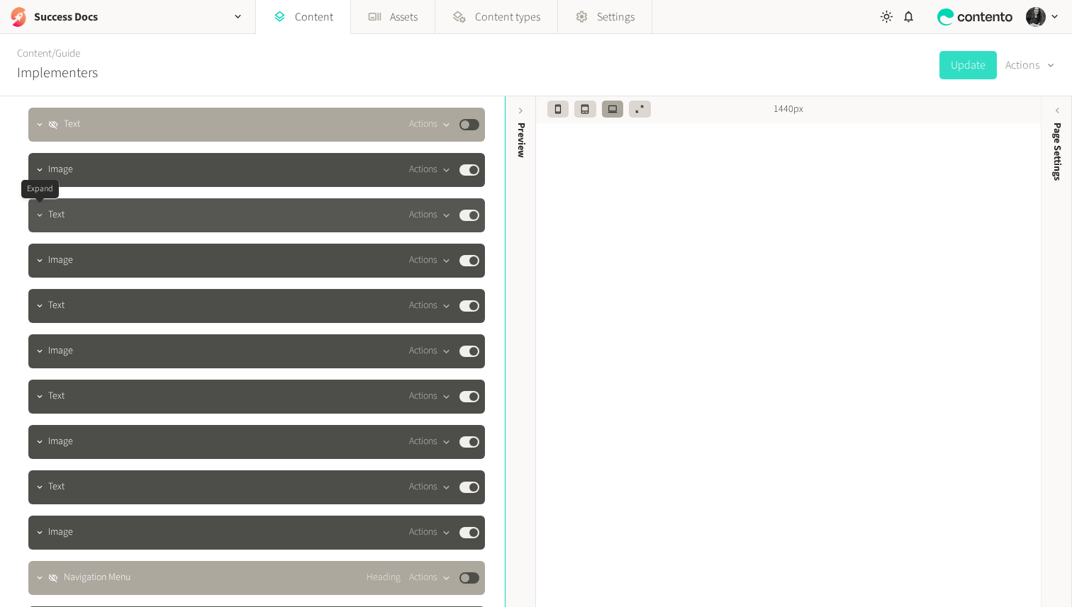
click at [38, 219] on icon "button" at bounding box center [40, 215] width 10 height 10
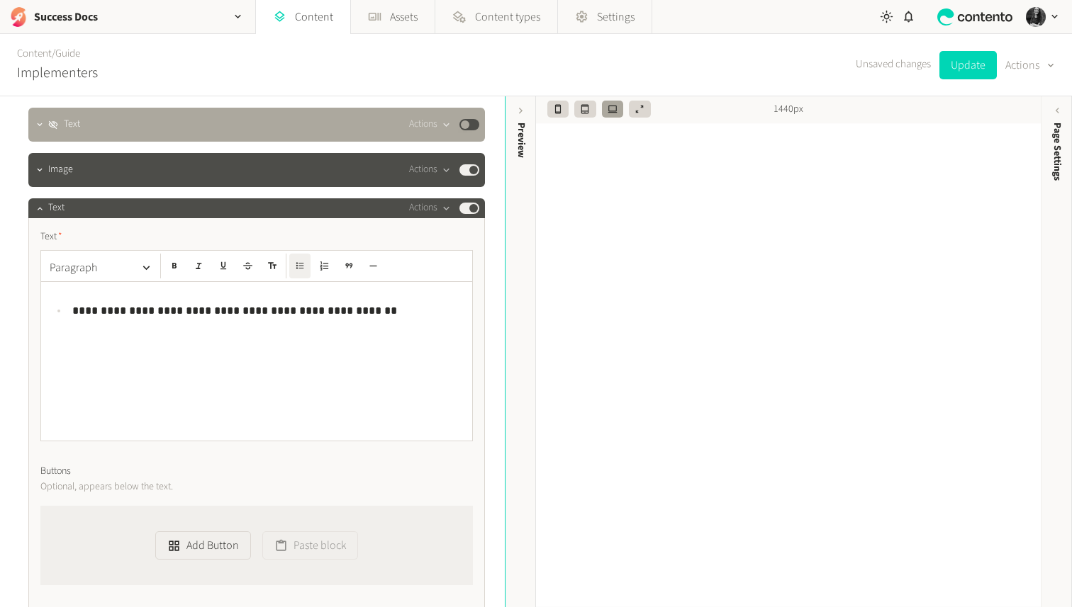
click at [71, 313] on li "**********" at bounding box center [265, 311] width 395 height 18
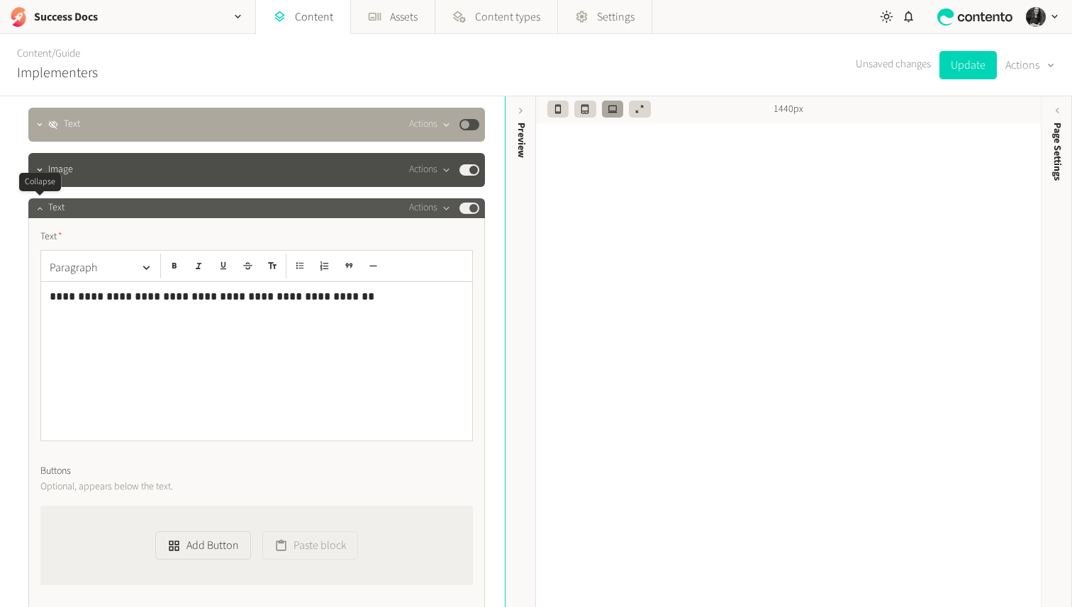
click at [38, 208] on icon "button" at bounding box center [39, 208] width 5 height 3
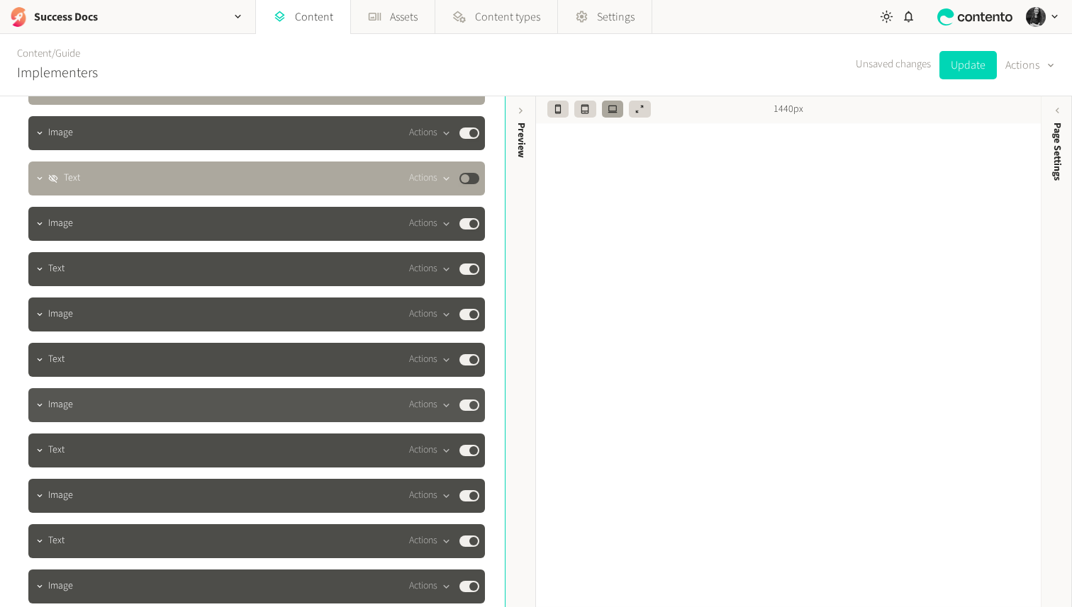
scroll to position [2654, 0]
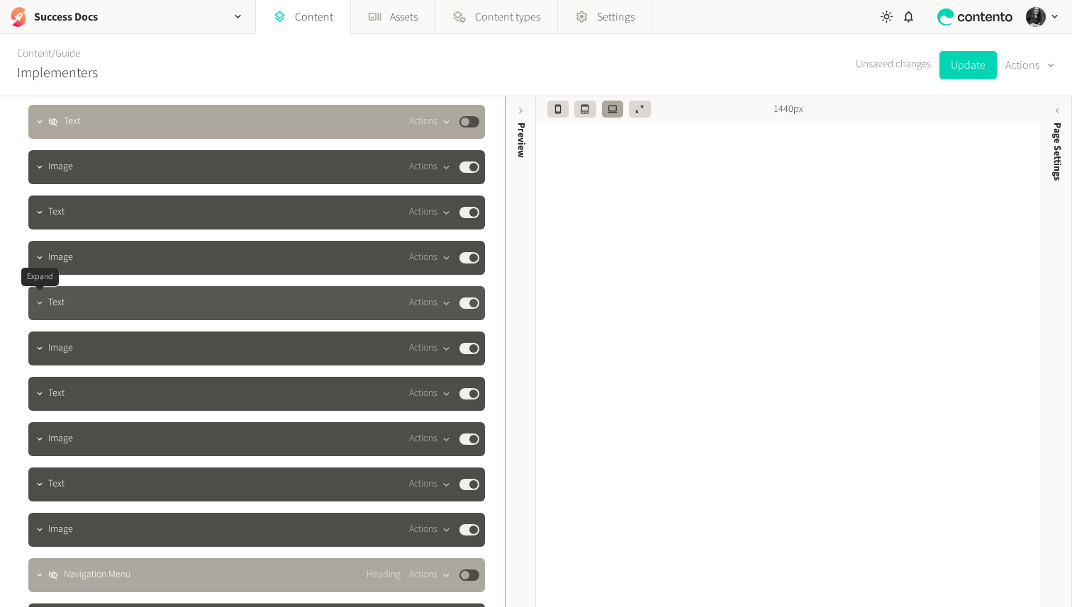
click at [41, 303] on icon "button" at bounding box center [39, 302] width 5 height 3
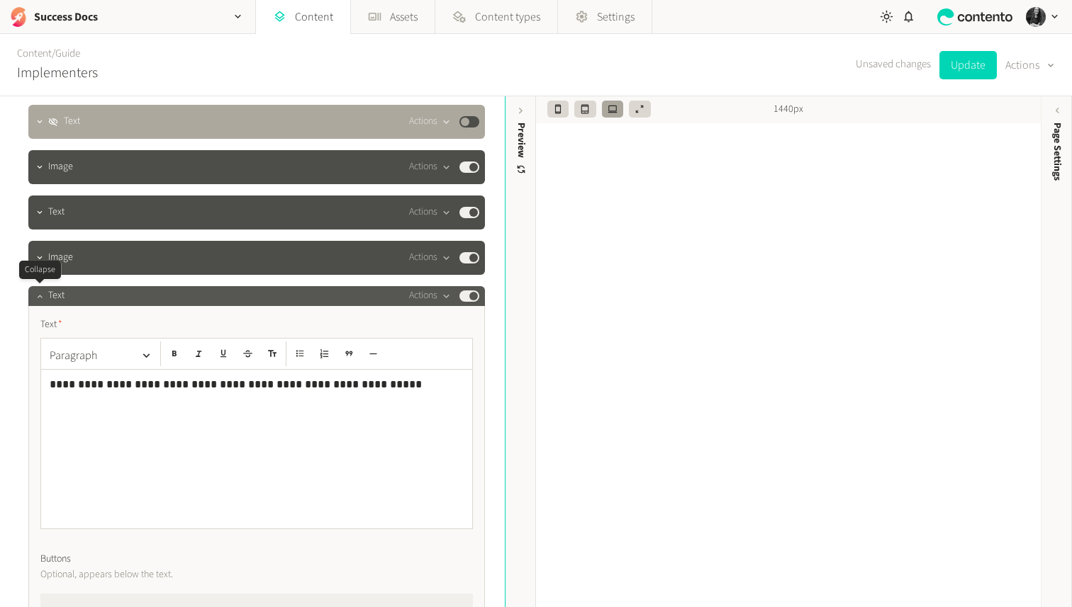
click at [40, 298] on icon "button" at bounding box center [40, 296] width 10 height 10
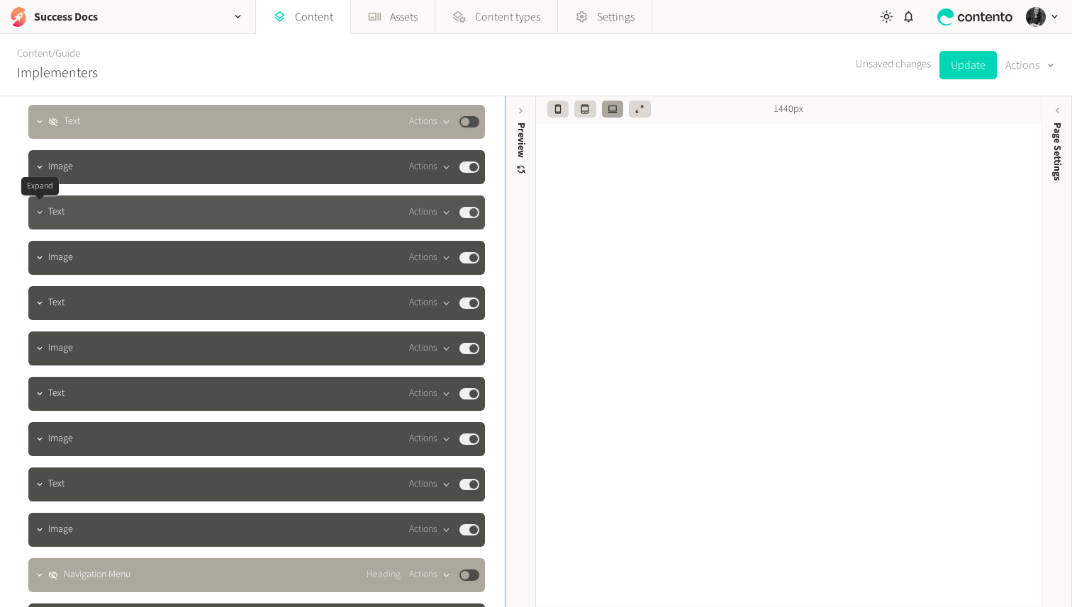
click at [41, 206] on button "button" at bounding box center [39, 211] width 17 height 17
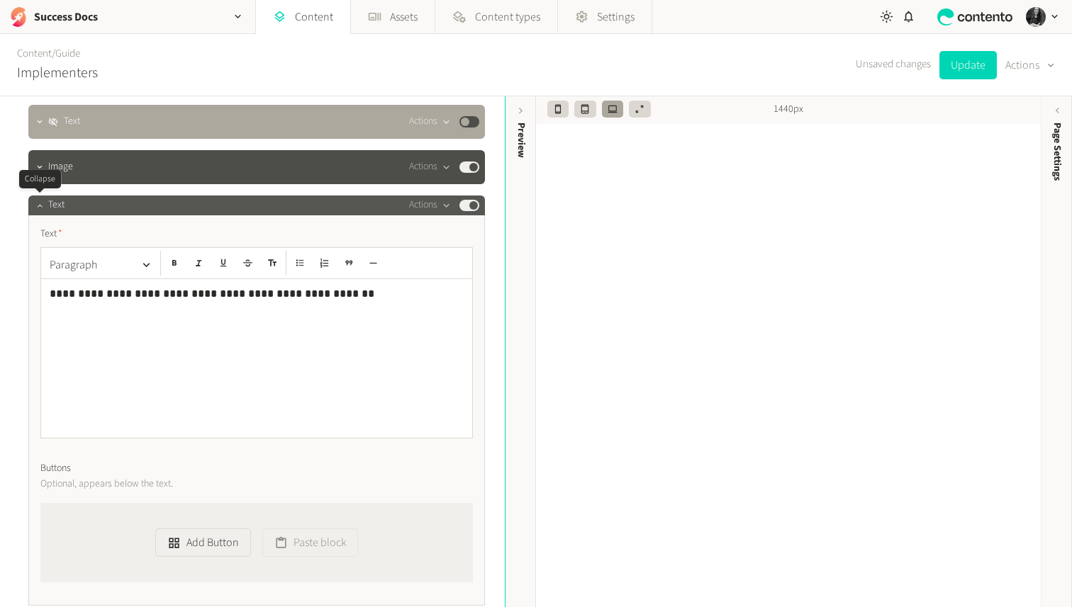
click at [41, 206] on icon "button" at bounding box center [39, 205] width 5 height 3
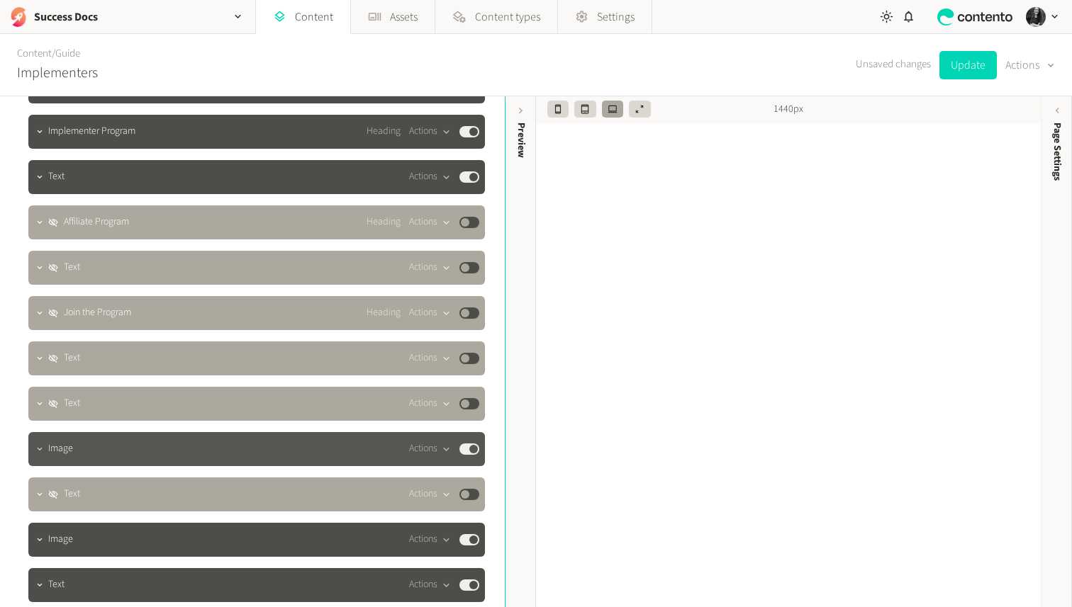
scroll to position [2276, 0]
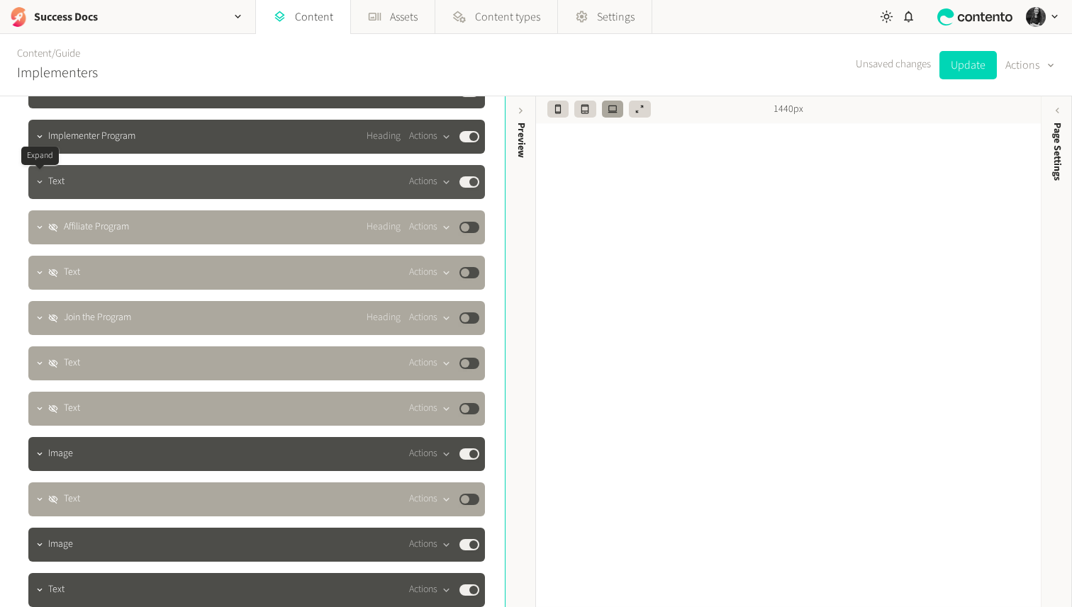
click at [43, 181] on icon "button" at bounding box center [40, 182] width 10 height 10
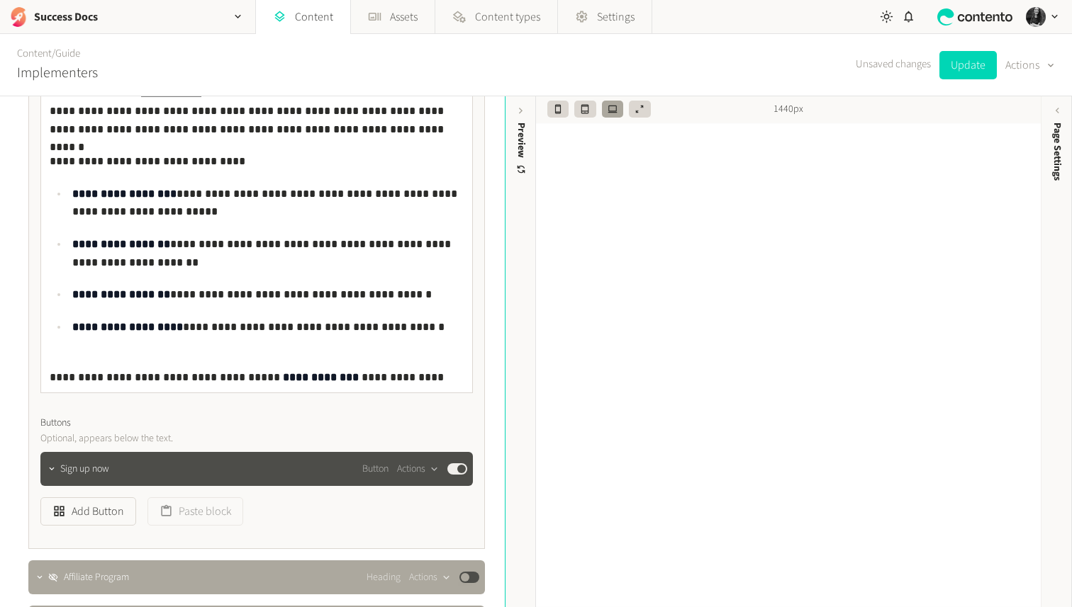
scroll to position [2471, 0]
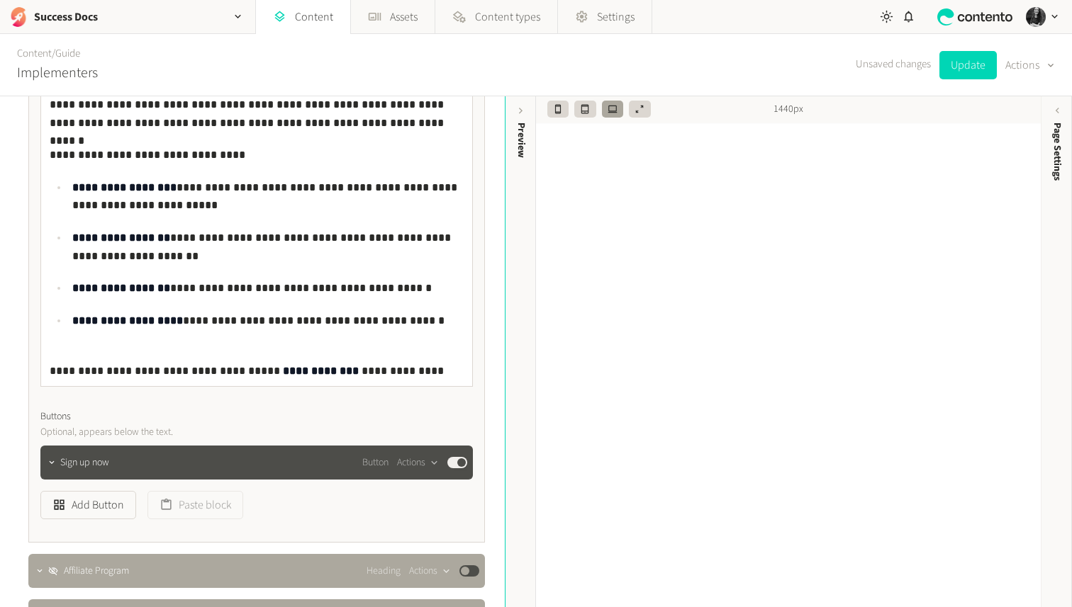
click at [421, 376] on p "**********" at bounding box center [257, 362] width 414 height 36
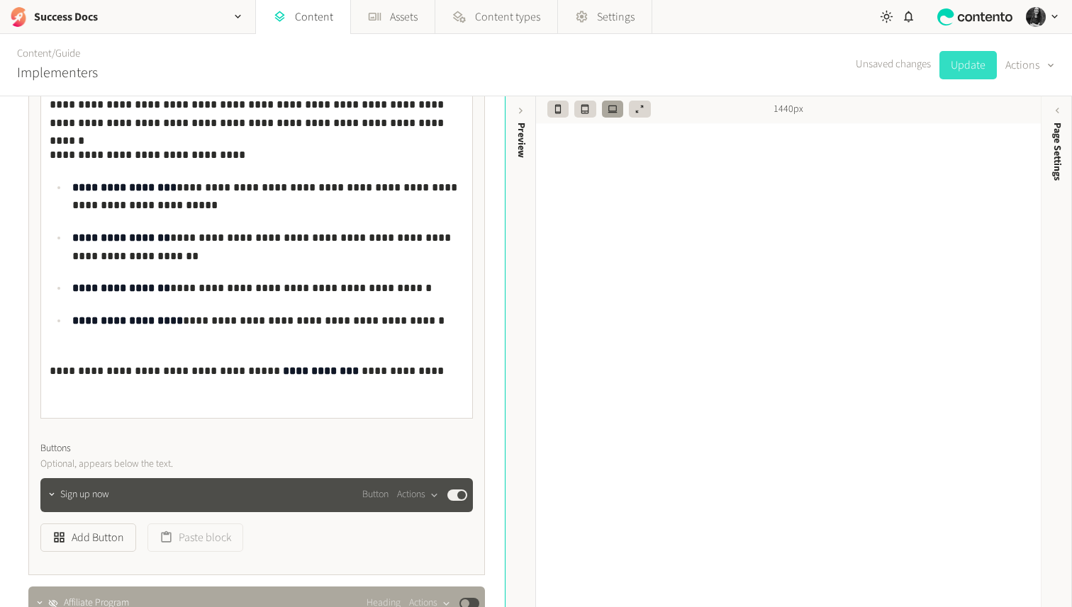
click at [956, 62] on button "Update" at bounding box center [967, 65] width 57 height 28
